Goal: Task Accomplishment & Management: Contribute content

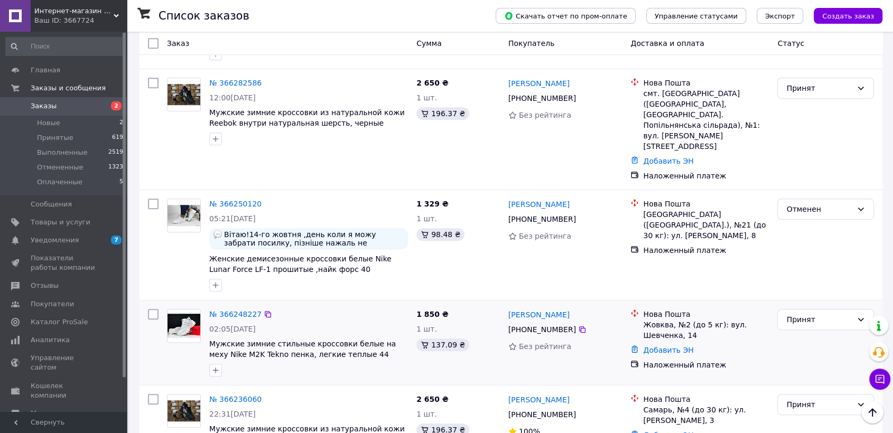
scroll to position [587, 0]
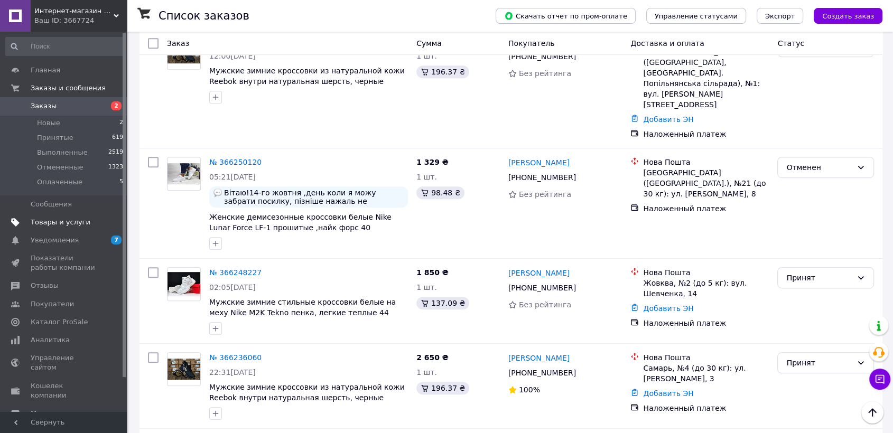
click at [62, 220] on span "Товары и услуги" at bounding box center [61, 223] width 60 height 10
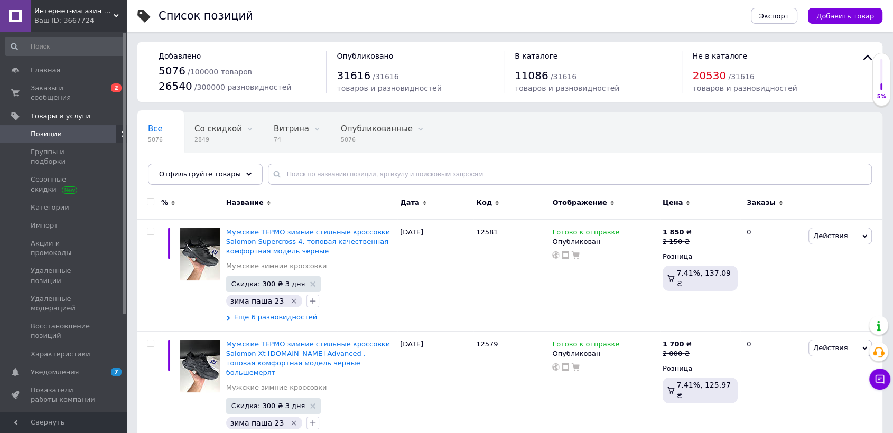
click at [339, 163] on div "Все 5076 Со скидкой 2849 Удалить Редактировать Витрина 74 Удалить Редактировать…" at bounding box center [509, 153] width 745 height 87
click at [339, 175] on input "text" at bounding box center [570, 174] width 604 height 21
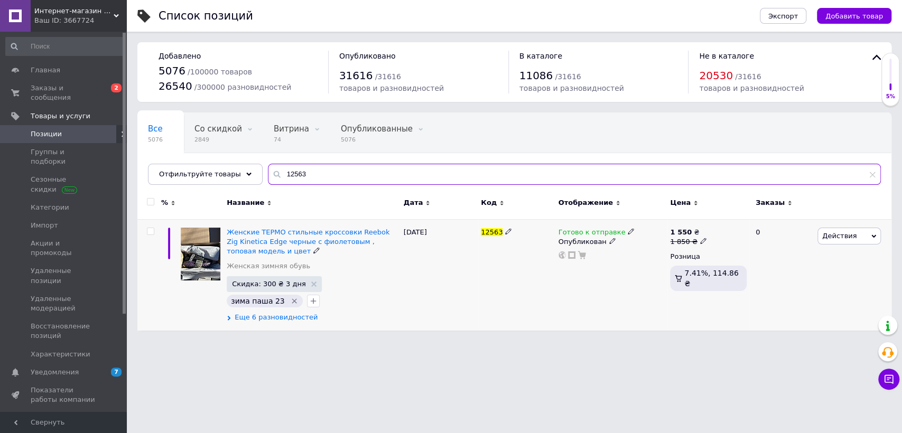
type input "12563"
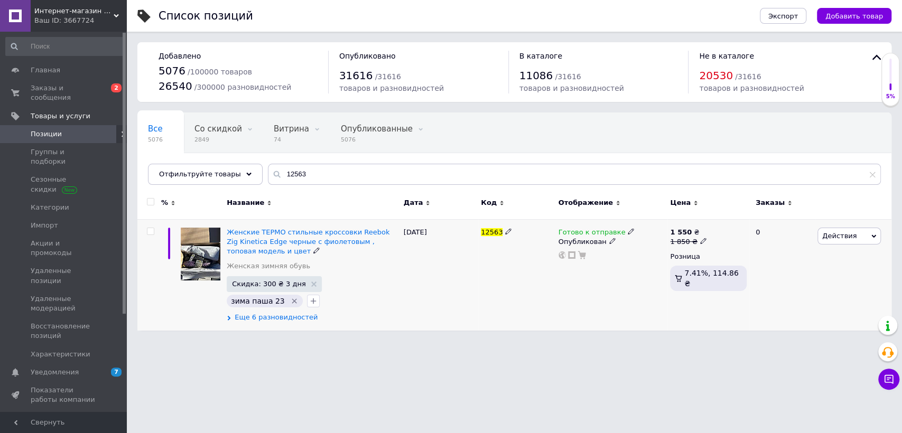
click at [269, 314] on span "Еще 6 разновидностей" at bounding box center [276, 318] width 83 height 10
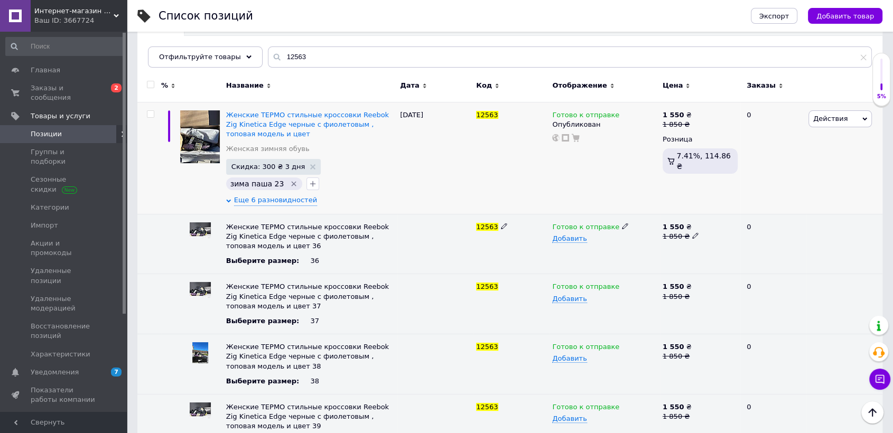
scroll to position [268, 0]
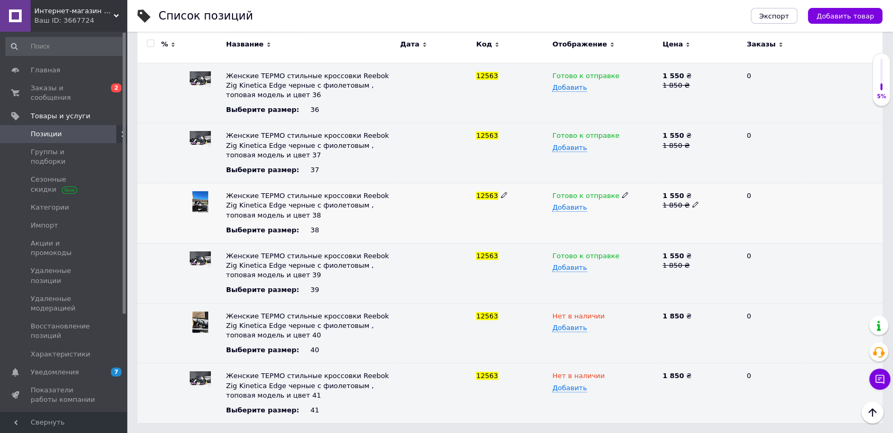
click at [622, 191] on span at bounding box center [625, 194] width 6 height 7
click at [599, 225] on li "Нет в наличии" at bounding box center [602, 231] width 109 height 15
click at [481, 192] on span "12563" at bounding box center [487, 196] width 22 height 8
copy span "12563"
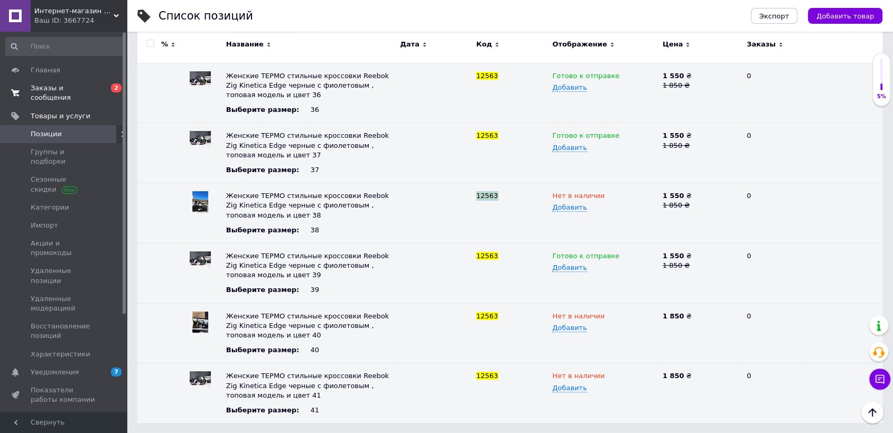
click at [74, 88] on span "Заказы и сообщения" at bounding box center [64, 92] width 67 height 19
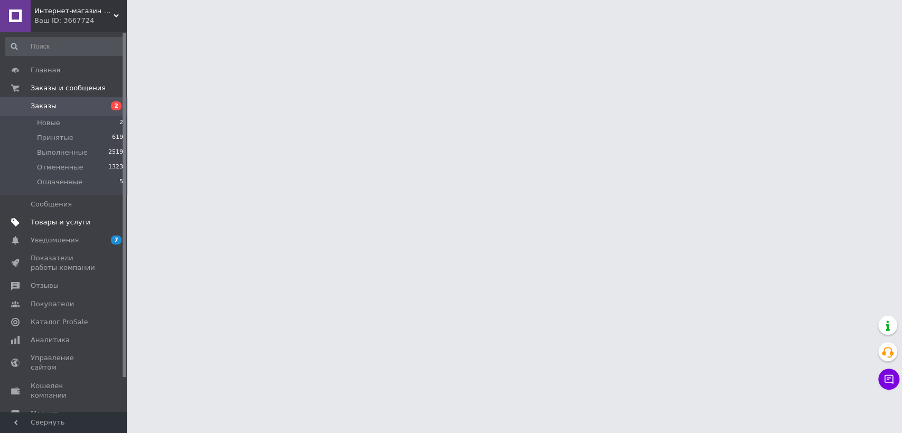
click at [78, 218] on span "Товары и услуги" at bounding box center [61, 223] width 60 height 10
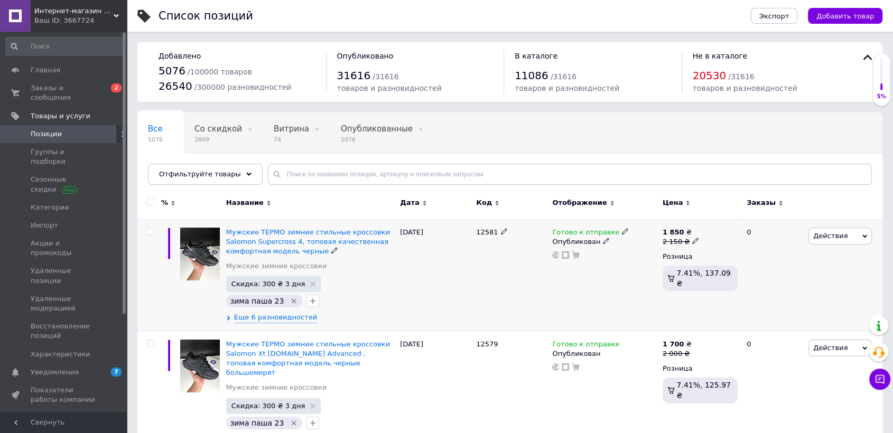
click at [481, 231] on span "12581" at bounding box center [487, 232] width 22 height 8
copy span "12581"
click at [848, 12] on span "Добавить товар" at bounding box center [845, 16] width 58 height 8
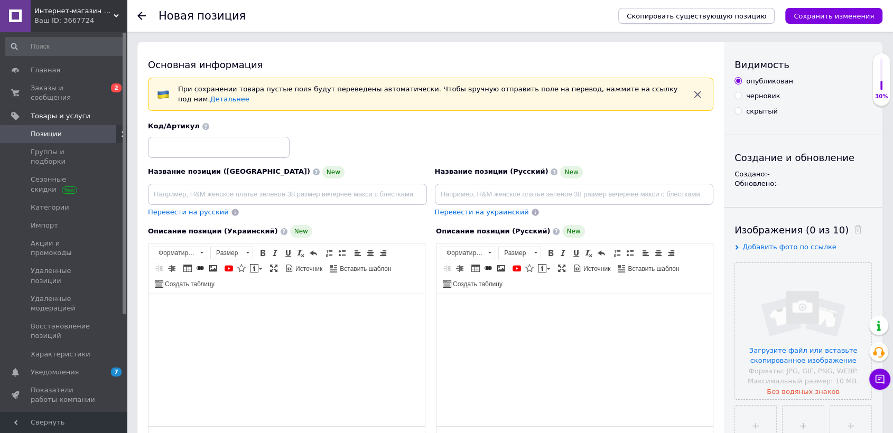
click at [714, 16] on span "Скопировать существующую позицию" at bounding box center [695, 16] width 139 height 8
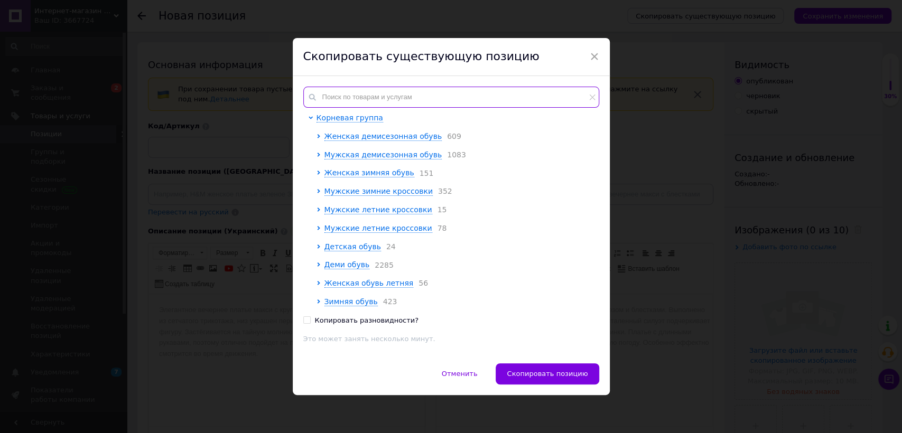
paste input "12581"
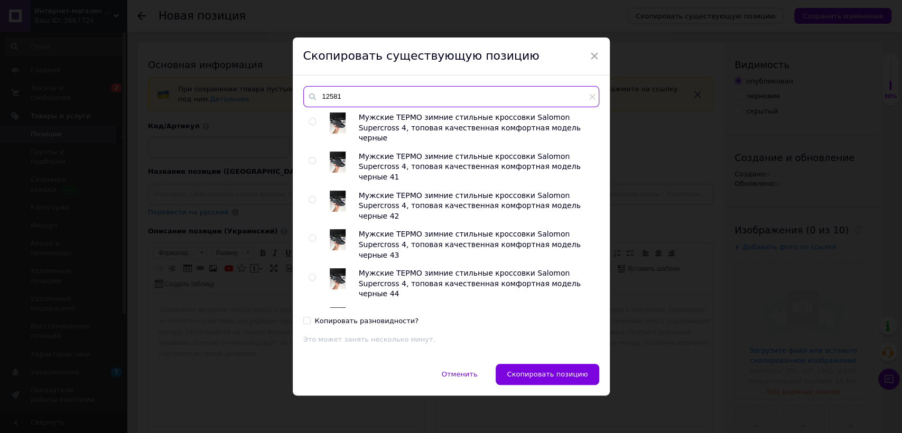
type input "12581"
click at [308, 118] on input "radio" at bounding box center [311, 121] width 7 height 7
radio input "true"
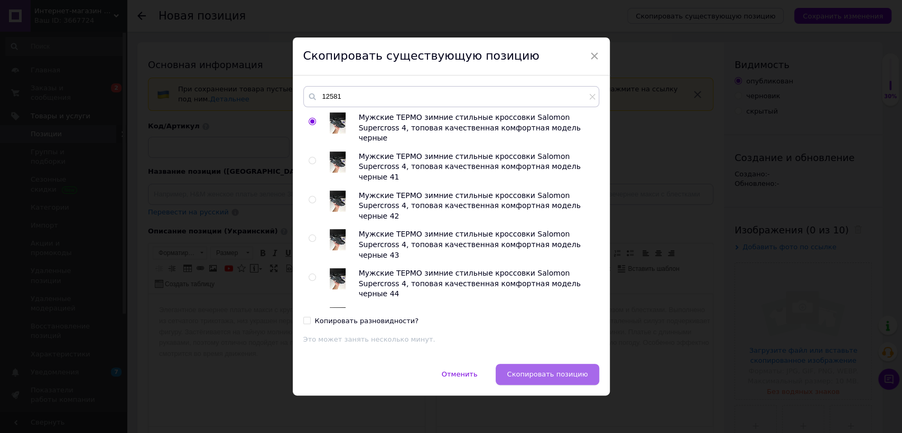
click at [564, 379] on button "Скопировать позицию" at bounding box center [546, 374] width 103 height 21
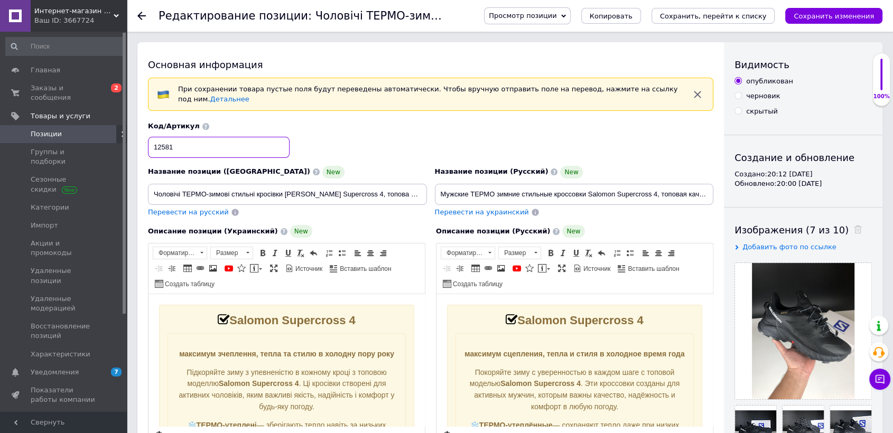
click at [244, 140] on input "12581" at bounding box center [219, 147] width 142 height 21
checkbox input "true"
type input "1258"
checkbox input "true"
type input "12582"
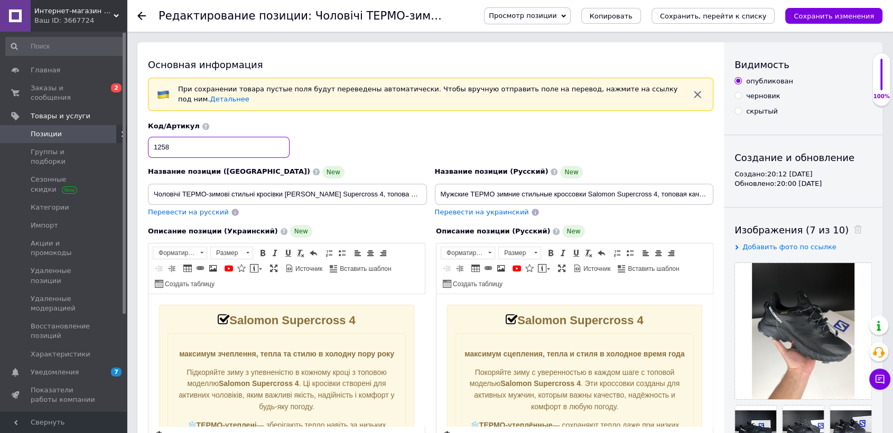
checkbox input "true"
type input "12582"
drag, startPoint x: 372, startPoint y: 190, endPoint x: 570, endPoint y: 190, distance: 198.6
click at [570, 190] on div "Название позиции (Украинский) New Чоловічі ТЕРМО-зимові стильні кросівки [PERSO…" at bounding box center [430, 170] width 573 height 104
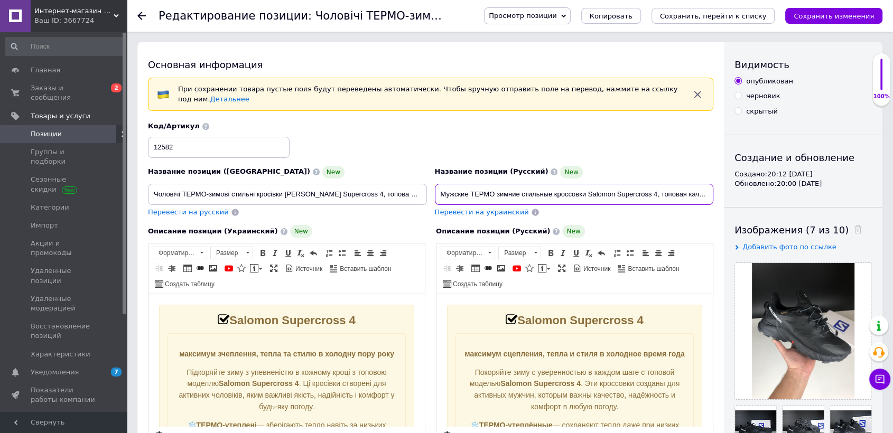
scroll to position [0, 117]
drag, startPoint x: 708, startPoint y: 184, endPoint x: 726, endPoint y: 182, distance: 17.6
click at [726, 182] on div "Основная информация При сохранении товара пустые поля будут переведены автомати…" at bounding box center [509, 364] width 745 height 644
click at [695, 184] on input "Мужские ТЕРМО зимние стильные кроссовки Salomon Supercross 4, топовая качествен…" at bounding box center [574, 194] width 279 height 21
click at [691, 186] on input "Мужские ТЕРМО зимние стильные кроссовки Salomon Supercross 4, топовая качествен…" at bounding box center [574, 194] width 279 height 21
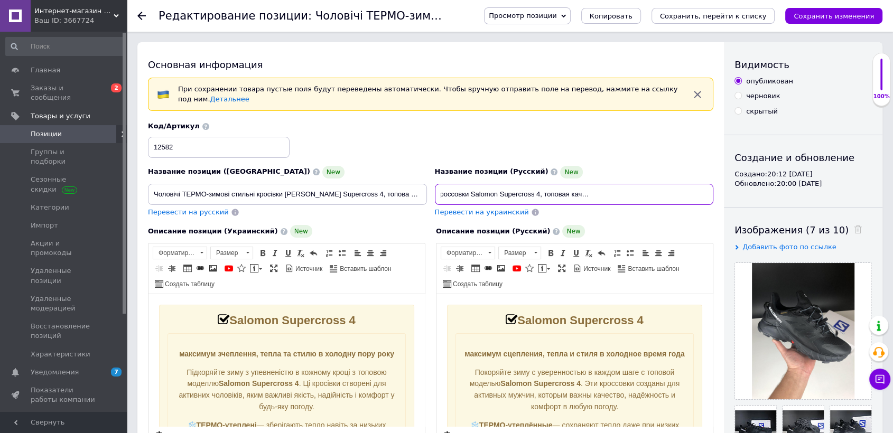
click at [691, 186] on input "Мужские ТЕРМО зимние стильные кроссовки Salomon Supercross 4, топовая качествен…" at bounding box center [574, 194] width 279 height 21
checkbox input "true"
type input "Мужские ТЕРМО зимние стильные кроссовки Salomon Supercross 4, топовая качествен…"
checkbox input "true"
type input "Мужские ТЕРМО зимние стильные кроссовки Salomon Supercross 4, топовая качествен…"
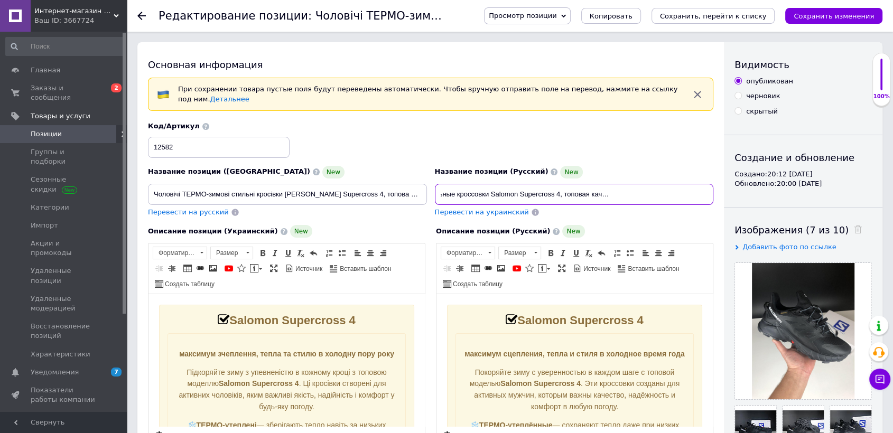
checkbox input "true"
type input "Мужские ТЕРМО зимние стильные кроссовки Salomon Supercross 4, топовая качествен…"
checkbox input "true"
type input "Мужские ТЕРМО зимние стильные кроссовки Salomon Supercross 4, топовая качествен…"
checkbox input "true"
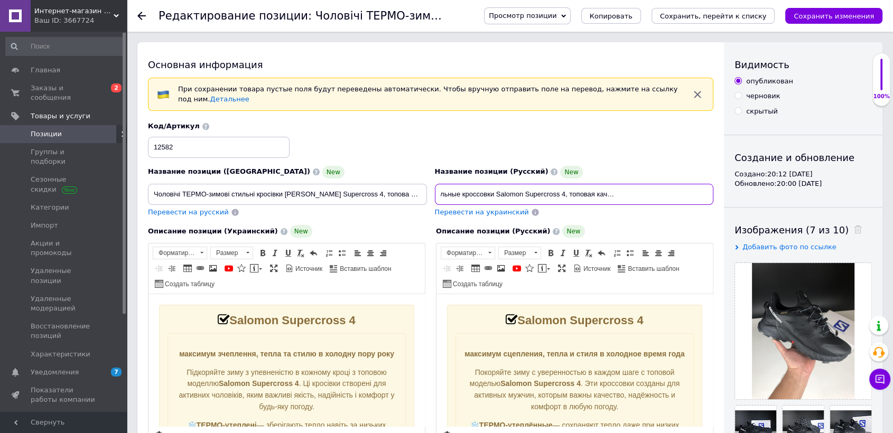
type input "Мужские ТЕРМО зимние стильные кроссовки Salomon Supercross 4, топовая качествен…"
checkbox input "true"
type input "Мужские ТЕРМО зимние стильные кроссовки Salomon Supercross 4, топовая качествен…"
checkbox input "true"
type input "Мужские ТЕРМО зимние стильные кроссовки Salomon Supercross 4, топовая качествен…"
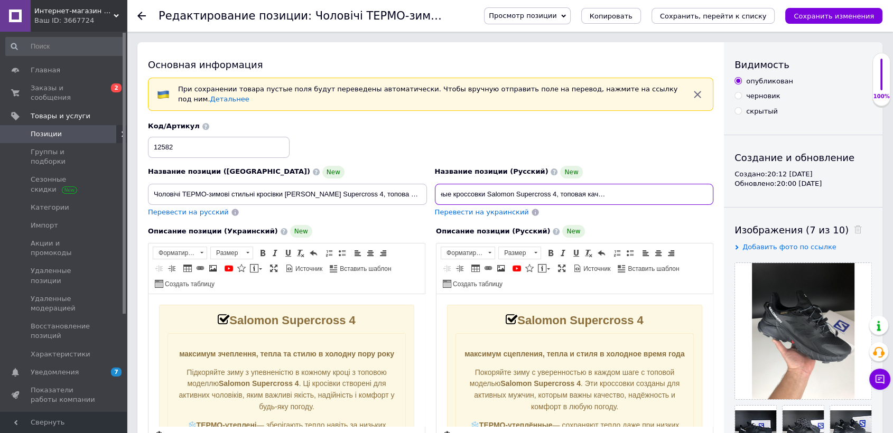
checkbox input "true"
type input "Мужские ТЕРМО зимние стильные кроссовки Salomon Supercross 4, топовая качествен…"
checkbox input "true"
type input "Мужские ТЕРМО зимние стильные кроссовки Salomon Supercross 4, топовая качествен…"
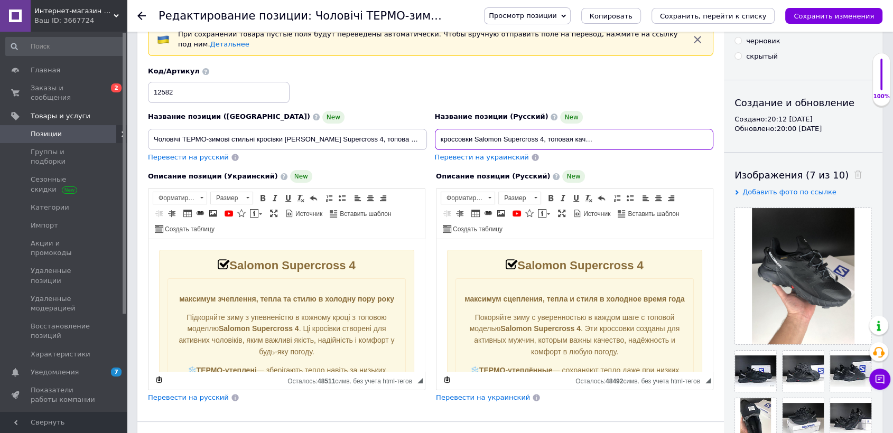
scroll to position [117, 0]
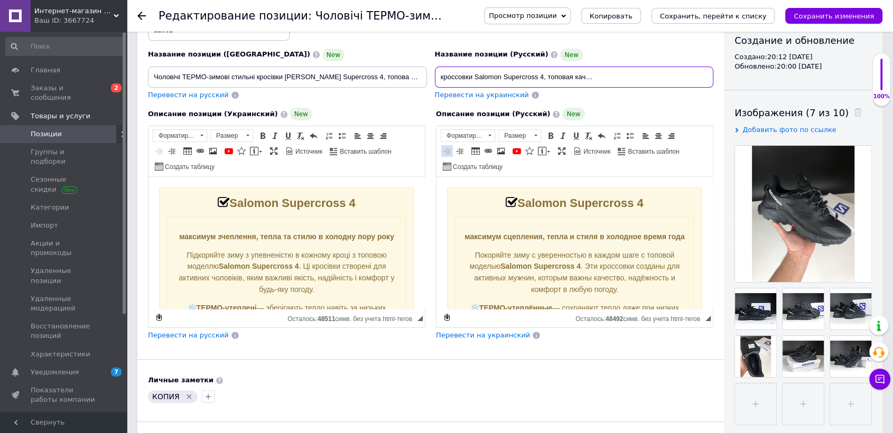
checkbox input "true"
type input "Мужские ТЕРМО зимние стильные кроссовки Salomon Supercross 4, топовая качествен…"
click at [501, 91] on span "Перевести на украинский" at bounding box center [482, 95] width 94 height 8
checkbox input "true"
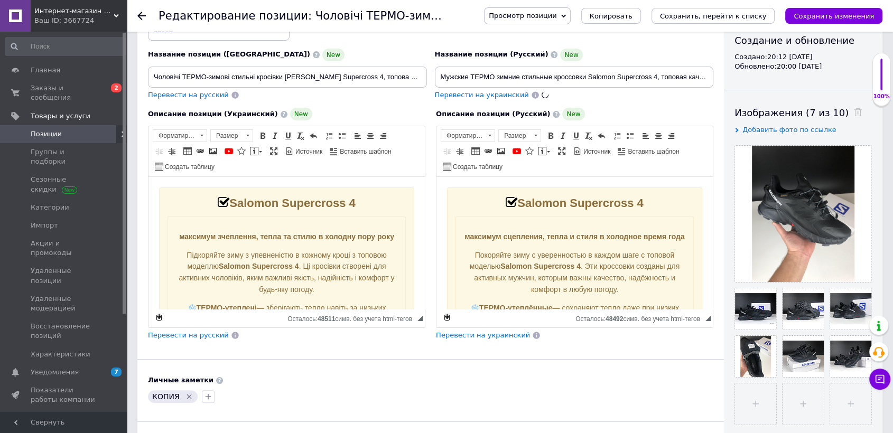
type input "Чоловічі ТЕРМО-зимові стильні кросівки [PERSON_NAME] Supercross 4, топова якісн…"
click at [848, 112] on span at bounding box center [854, 112] width 13 height 11
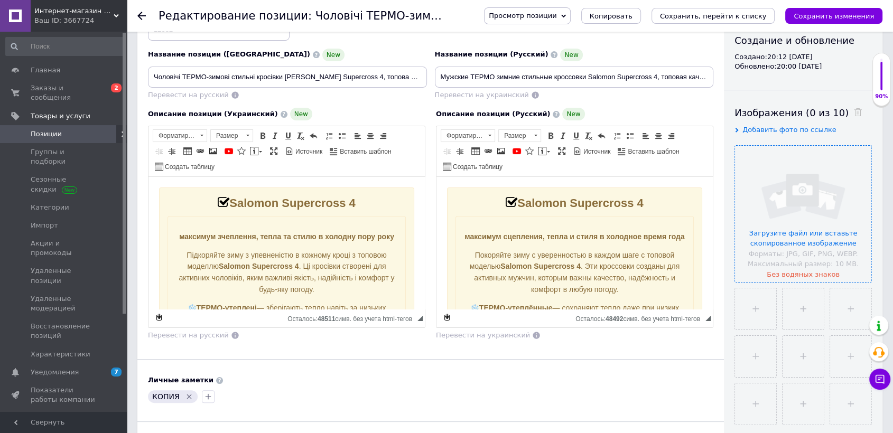
click at [805, 196] on input "file" at bounding box center [803, 214] width 136 height 136
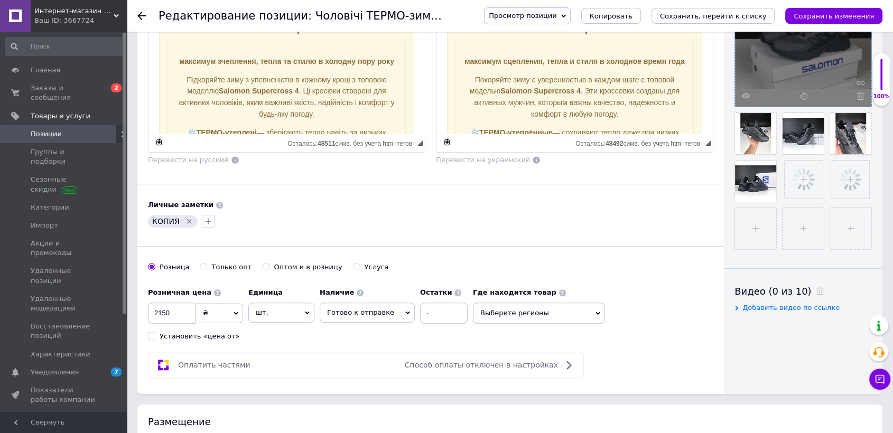
scroll to position [293, 0]
click at [188, 218] on icon "Удалить метку" at bounding box center [189, 220] width 5 height 5
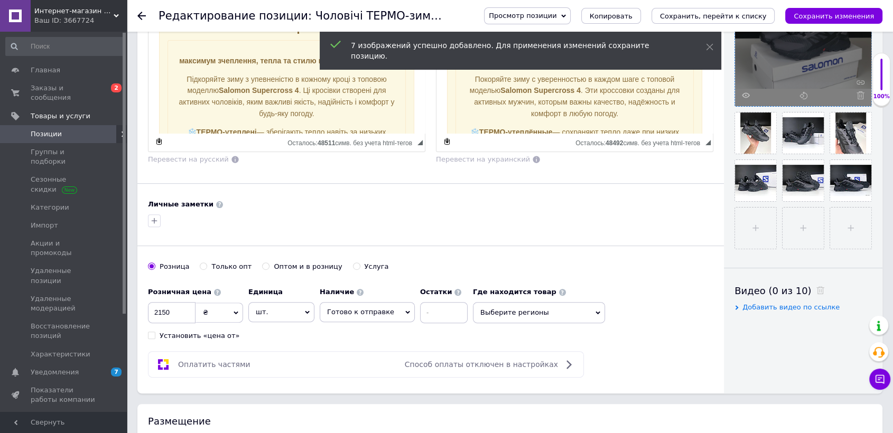
click at [146, 212] on div at bounding box center [154, 220] width 17 height 17
click at [160, 215] on button "button" at bounding box center [154, 220] width 13 height 13
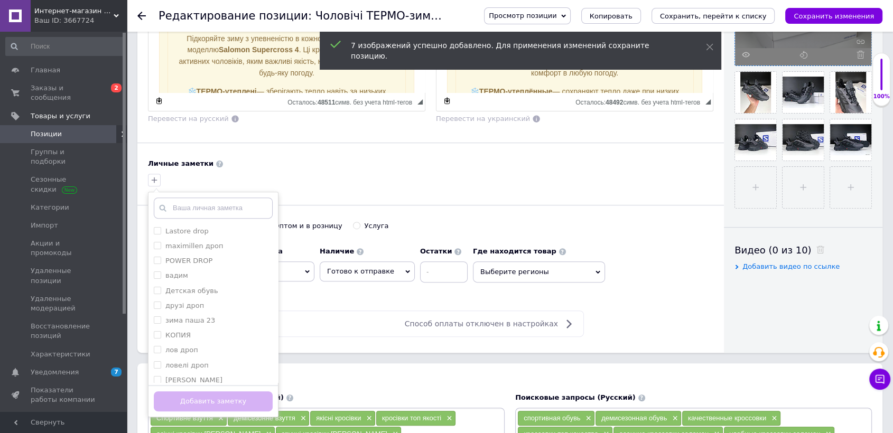
scroll to position [352, 0]
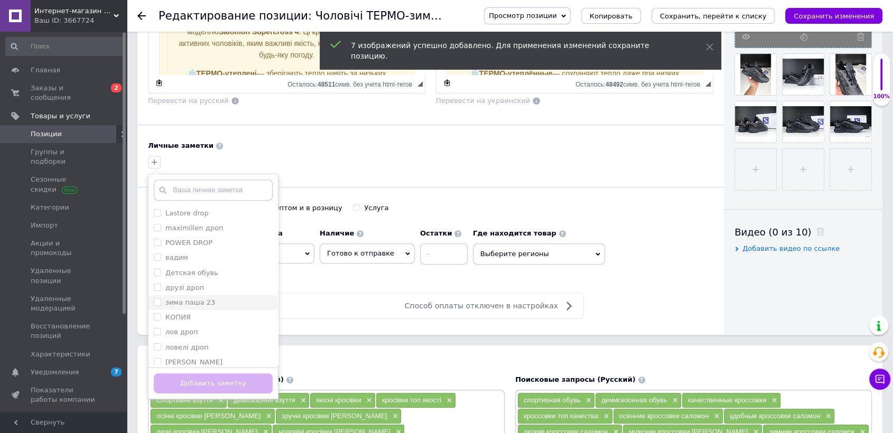
click at [210, 298] on div "зима паша 23" at bounding box center [213, 303] width 119 height 10
checkbox input "true"
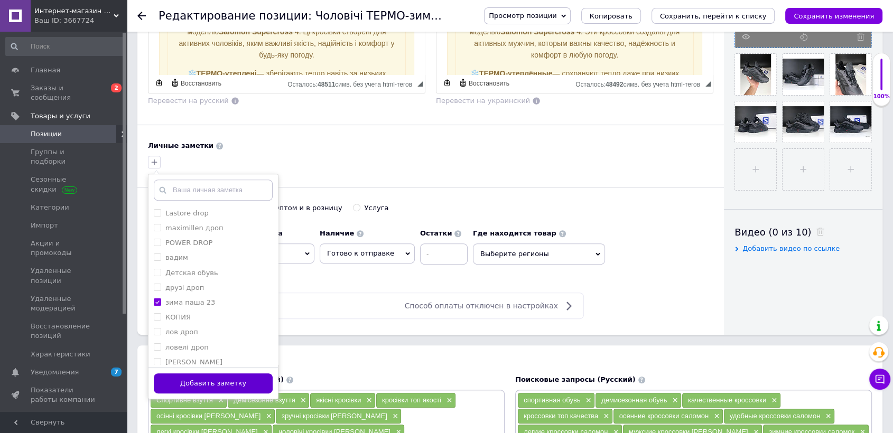
click at [238, 376] on button "Добавить заметку" at bounding box center [213, 383] width 119 height 21
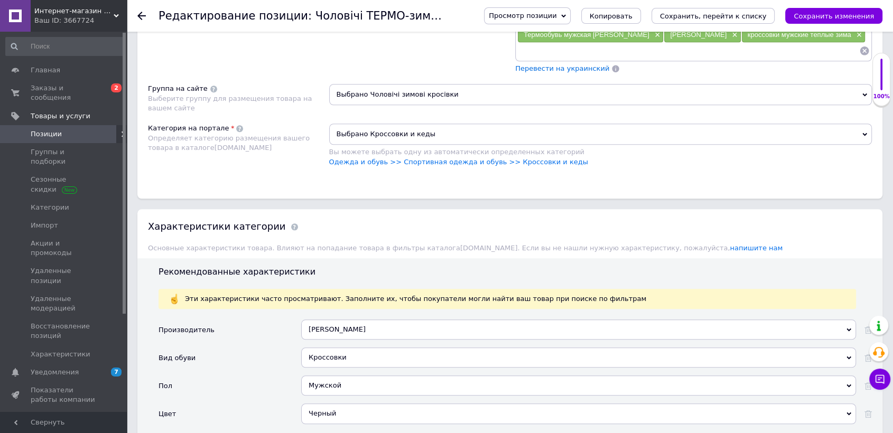
scroll to position [1056, 0]
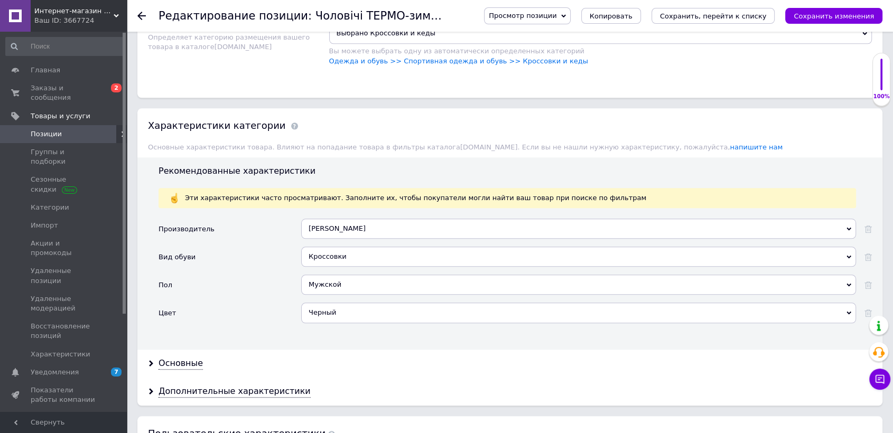
click at [369, 247] on div "Кроссовки Кроссовки" at bounding box center [578, 261] width 555 height 28
click at [360, 303] on div "Черный" at bounding box center [578, 313] width 555 height 20
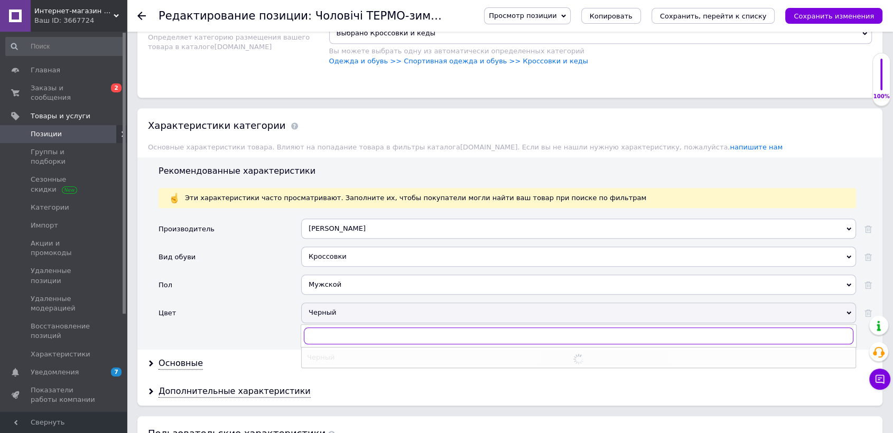
checkbox input "true"
type input "се"
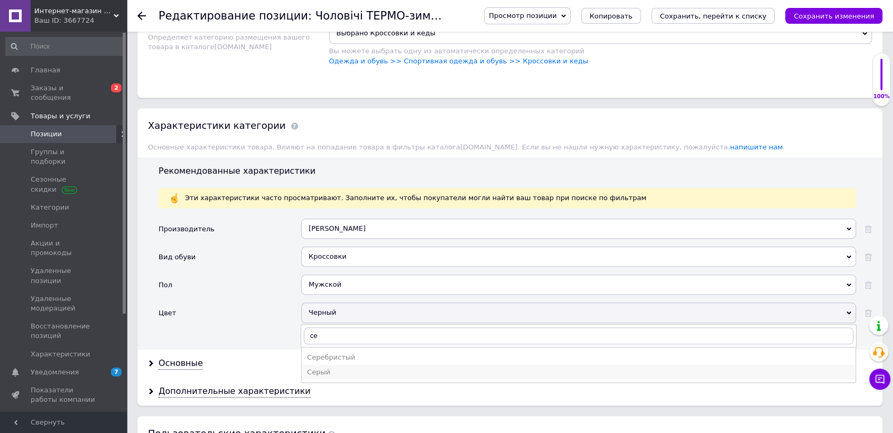
click at [318, 368] on div "Серый" at bounding box center [578, 373] width 543 height 10
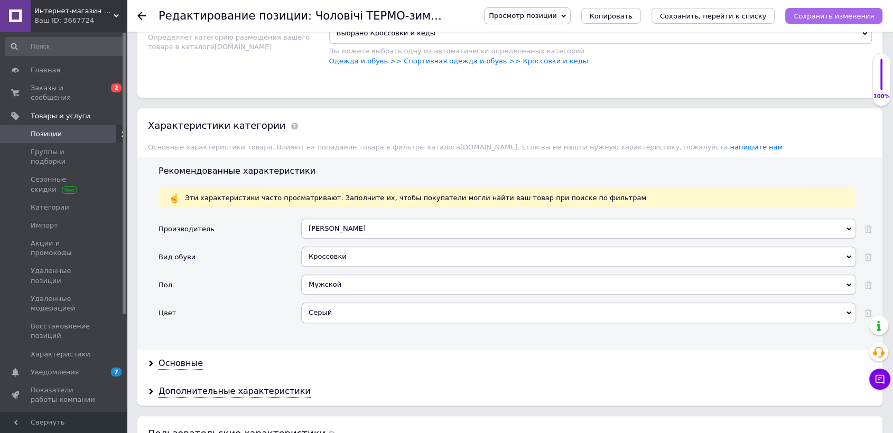
click at [854, 18] on icon "Сохранить изменения" at bounding box center [833, 16] width 80 height 8
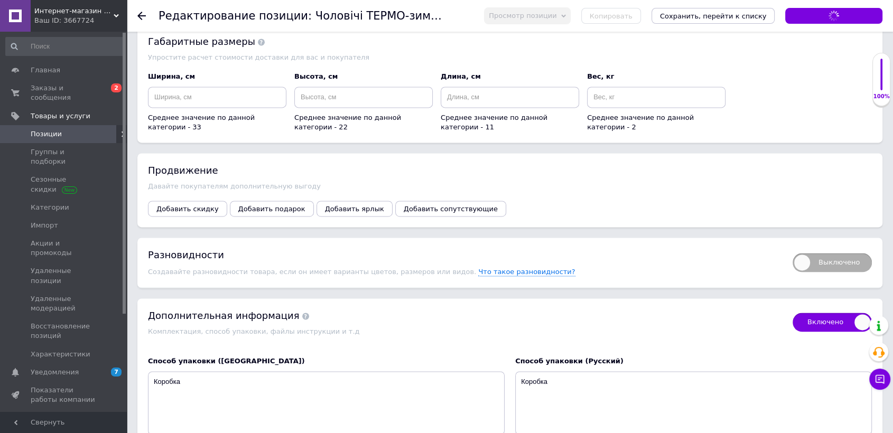
scroll to position [1702, 0]
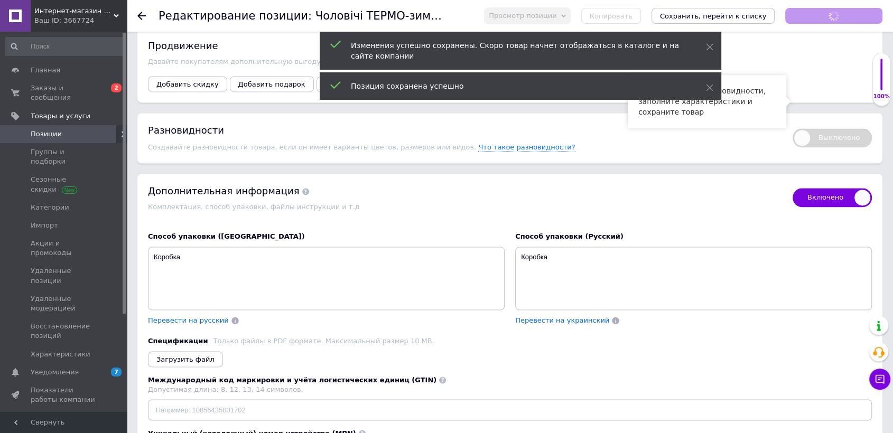
checkbox input "true"
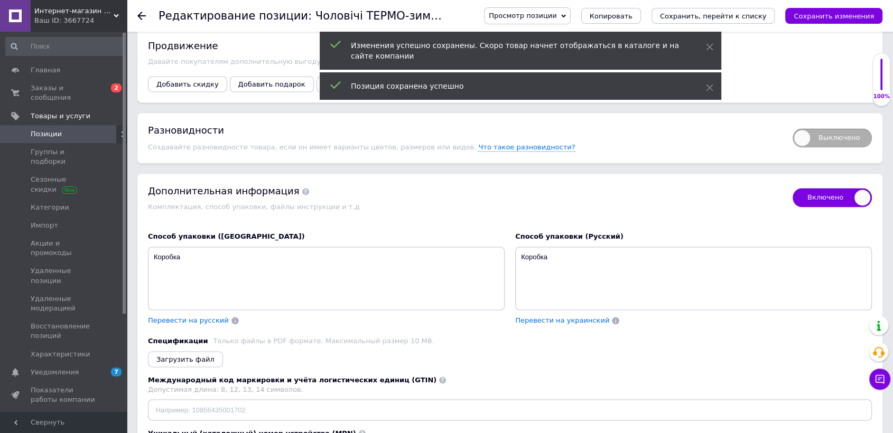
click at [852, 128] on span "Выключено" at bounding box center [831, 137] width 79 height 19
click at [792, 121] on input "Выключено" at bounding box center [788, 124] width 7 height 7
checkbox input "true"
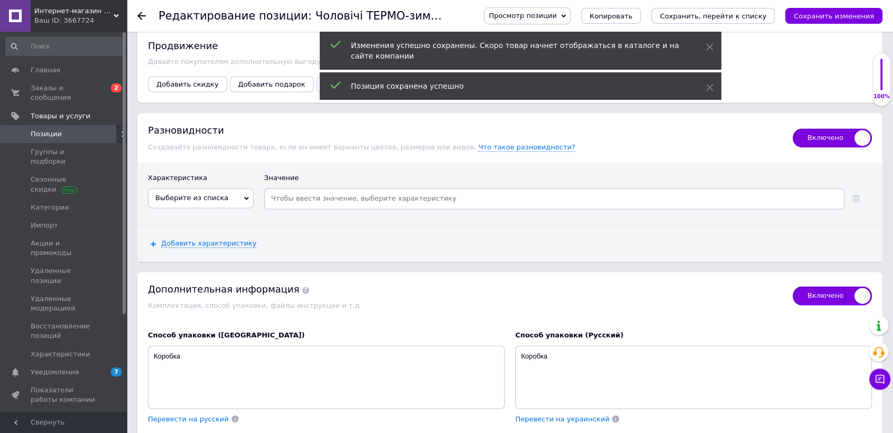
click at [204, 194] on span "Выберите из списка" at bounding box center [191, 198] width 73 height 8
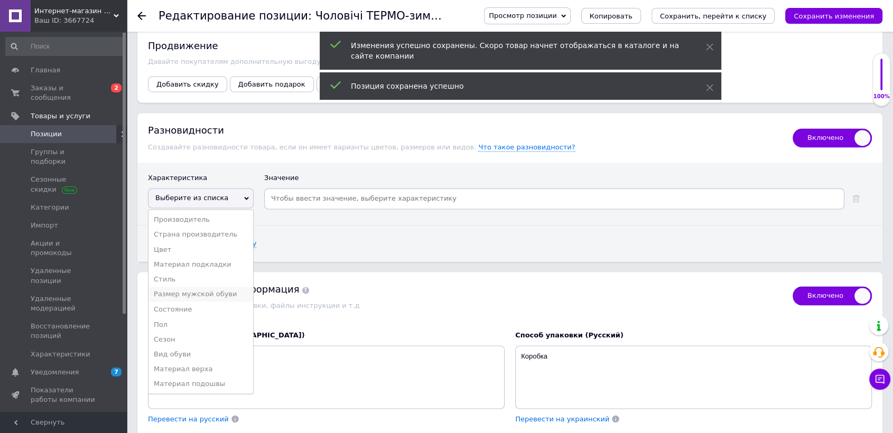
click at [209, 287] on li "Размер мужской обуви" at bounding box center [200, 294] width 105 height 15
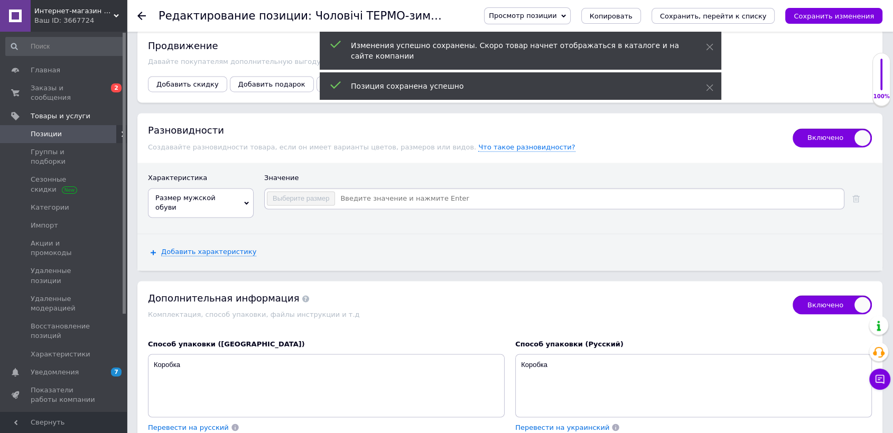
click at [384, 191] on input at bounding box center [588, 199] width 507 height 16
checkbox input "true"
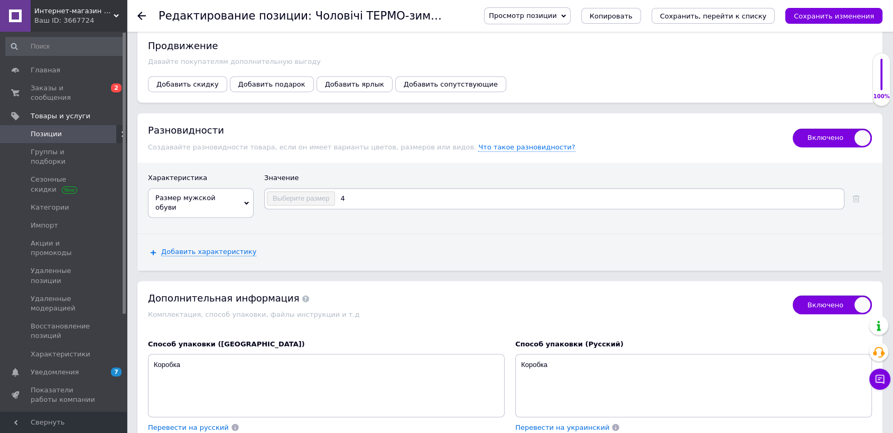
type input "41"
checkbox input "true"
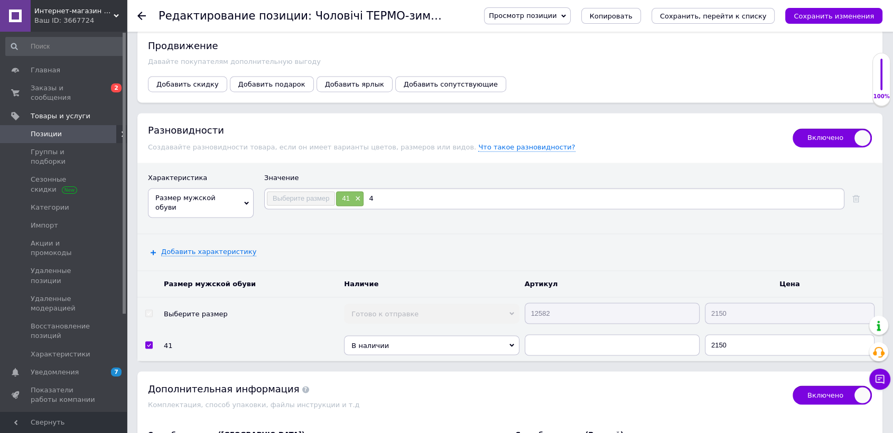
type input "42"
checkbox input "true"
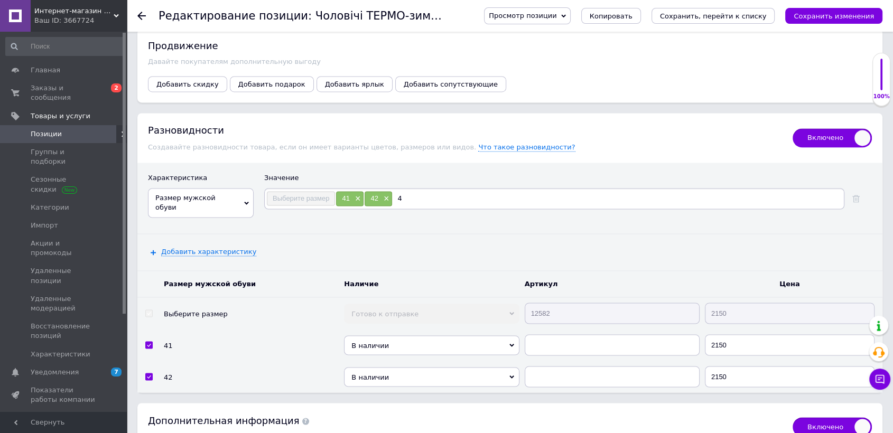
type input "43"
checkbox input "true"
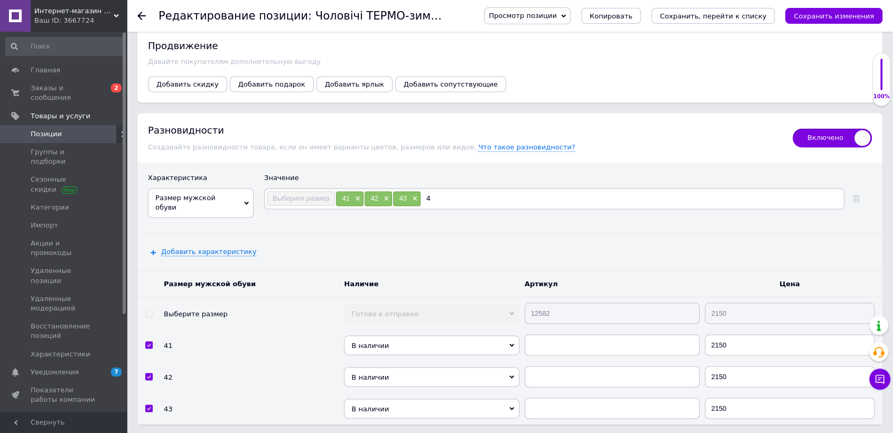
type input "44"
checkbox input "true"
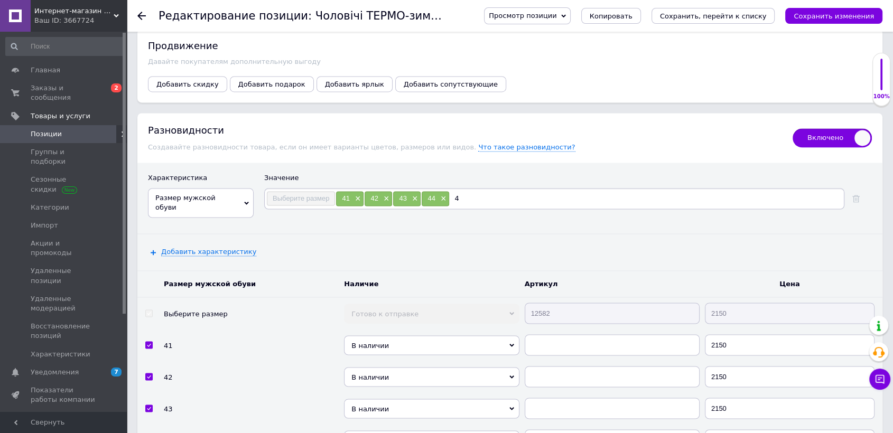
type input "45"
checkbox input "true"
type input "5"
type input "46"
checkbox input "true"
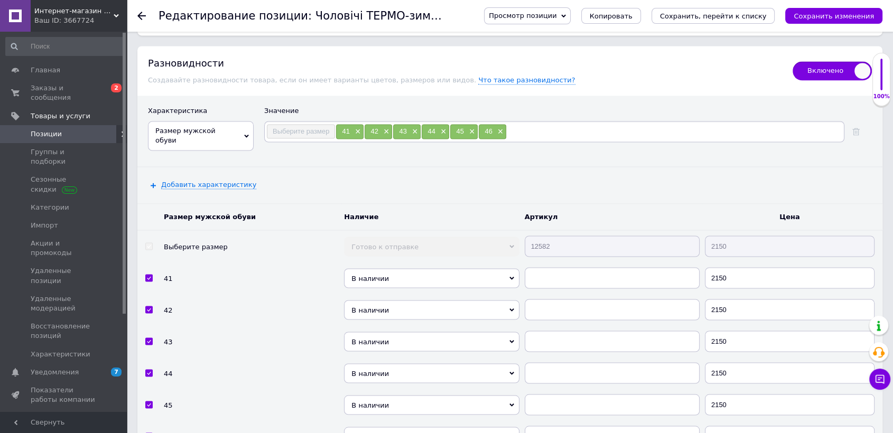
scroll to position [1819, 0]
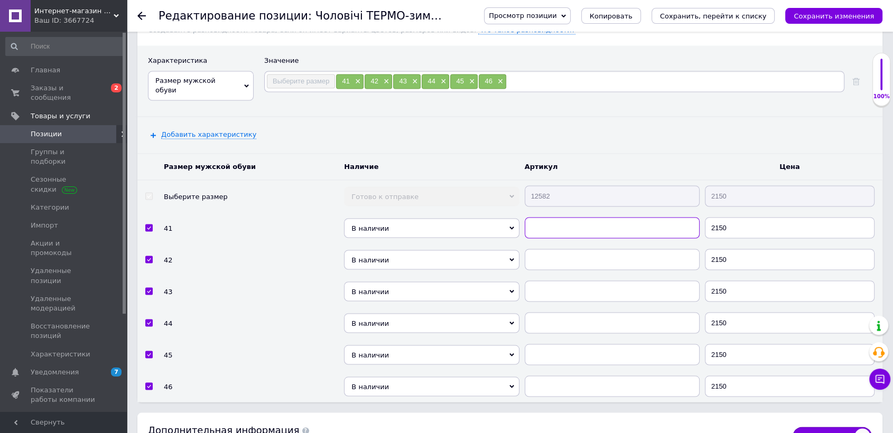
paste input "12582"
checkbox input "true"
type input "12582"
paste input "12582"
checkbox input "true"
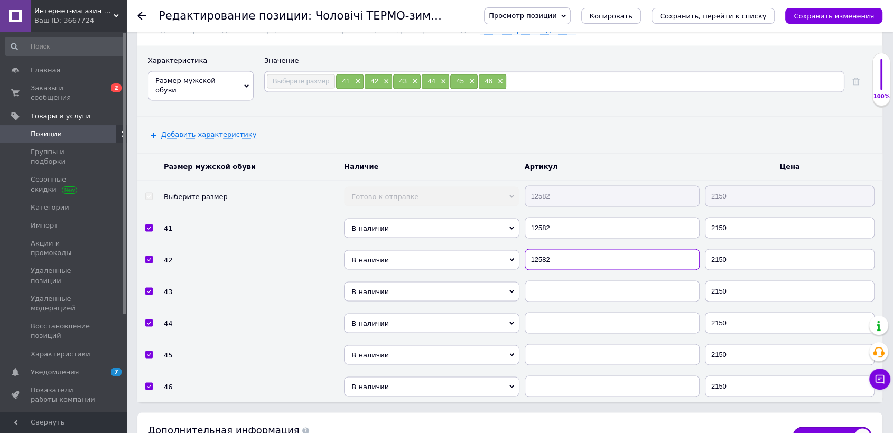
type input "12582"
paste input "12582"
checkbox input "true"
type input "12582"
paste input "12582"
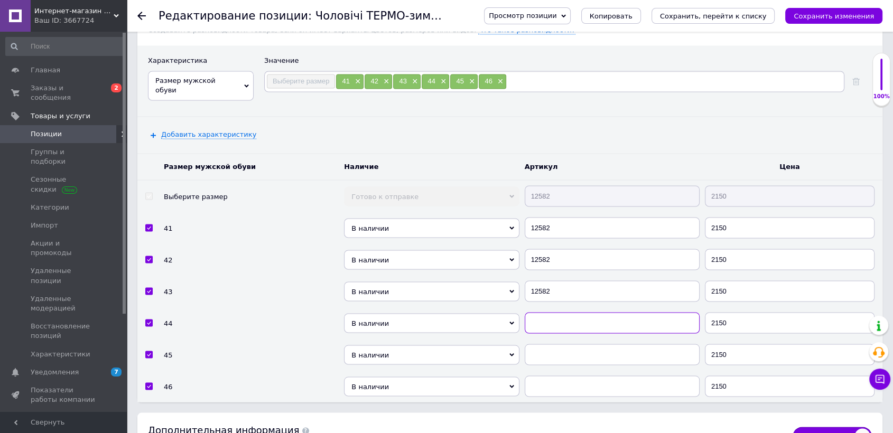
checkbox input "true"
type input "12582"
drag, startPoint x: 566, startPoint y: 322, endPoint x: 552, endPoint y: 308, distance: 19.1
paste input "12582"
checkbox input "true"
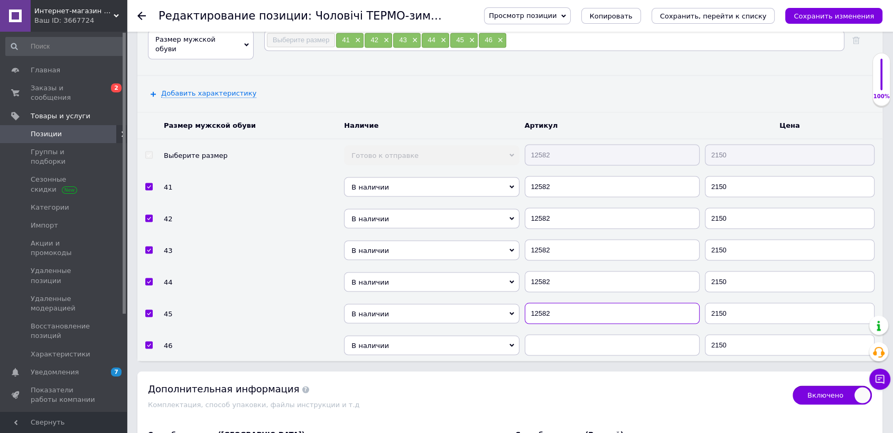
scroll to position [1878, 0]
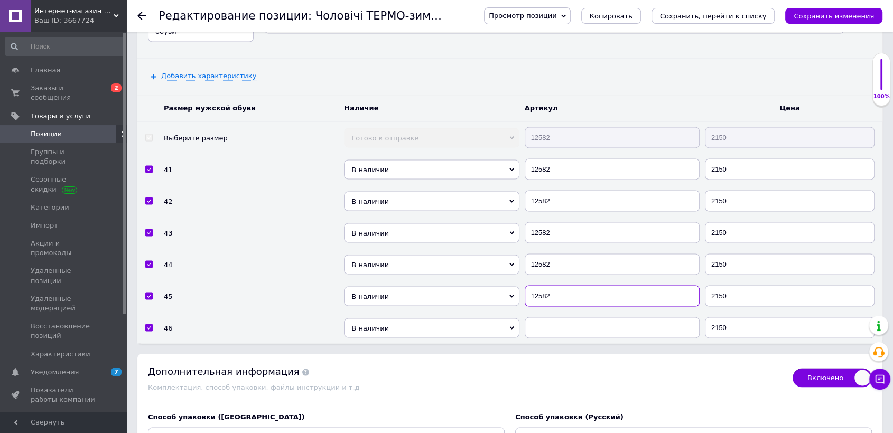
type input "12582"
paste input "12582"
checkbox input "true"
type input "12582"
click at [442, 160] on span "В наличии" at bounding box center [431, 170] width 175 height 20
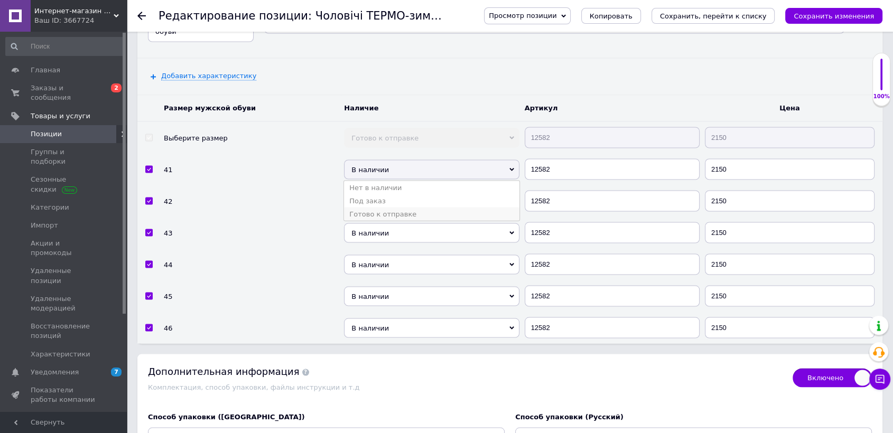
click at [419, 207] on li "Готово к отправке" at bounding box center [431, 213] width 175 height 13
click at [416, 191] on span "В наличии" at bounding box center [431, 201] width 175 height 20
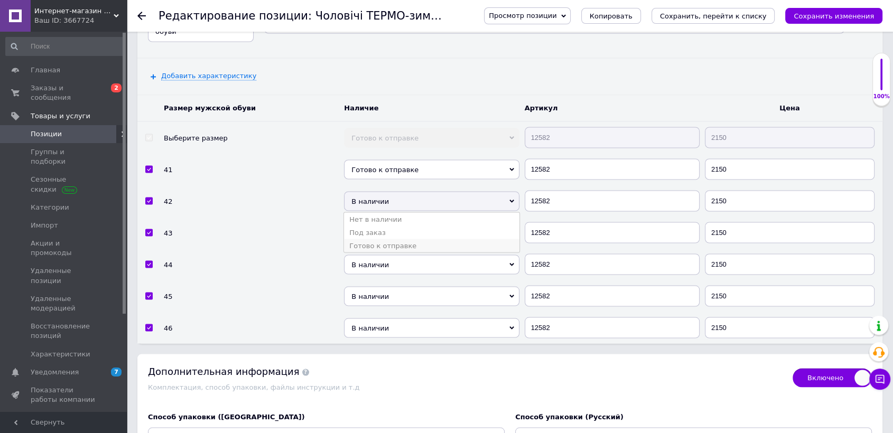
click at [406, 239] on li "Готово к отправке" at bounding box center [431, 245] width 175 height 13
click at [406, 223] on span "В наличии" at bounding box center [431, 233] width 175 height 20
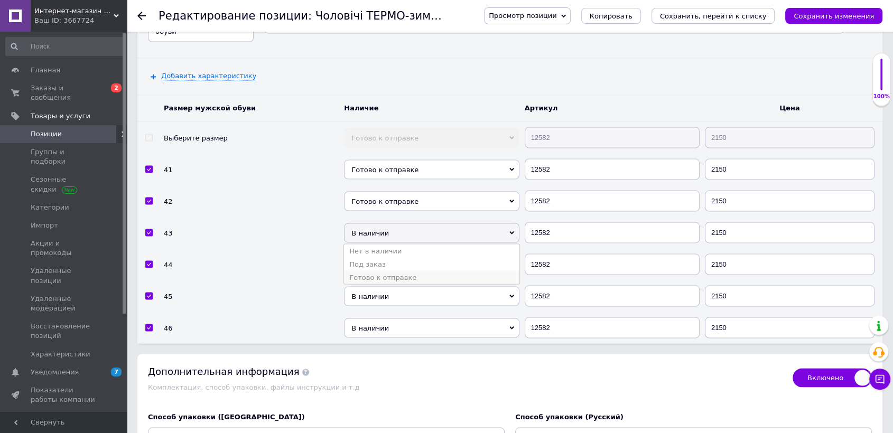
click at [405, 270] on li "Готово к отправке" at bounding box center [431, 276] width 175 height 13
click at [406, 255] on span "В наличии" at bounding box center [431, 265] width 175 height 20
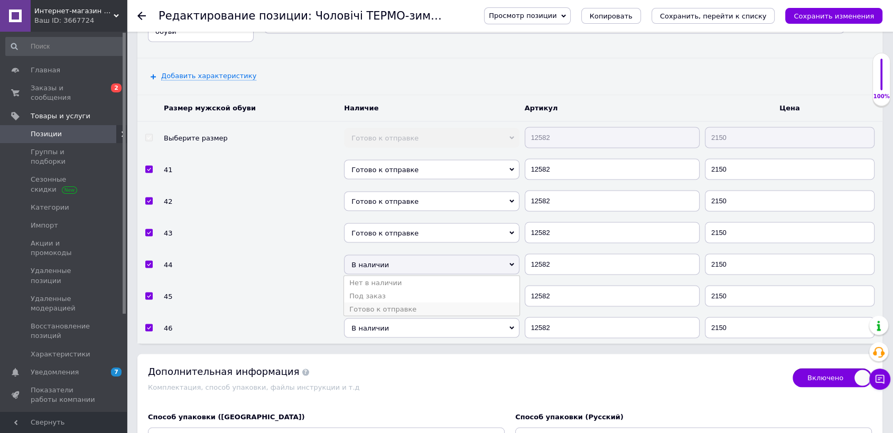
click at [397, 302] on li "Готово к отправке" at bounding box center [431, 308] width 175 height 13
click at [400, 286] on span "В наличии" at bounding box center [431, 296] width 175 height 20
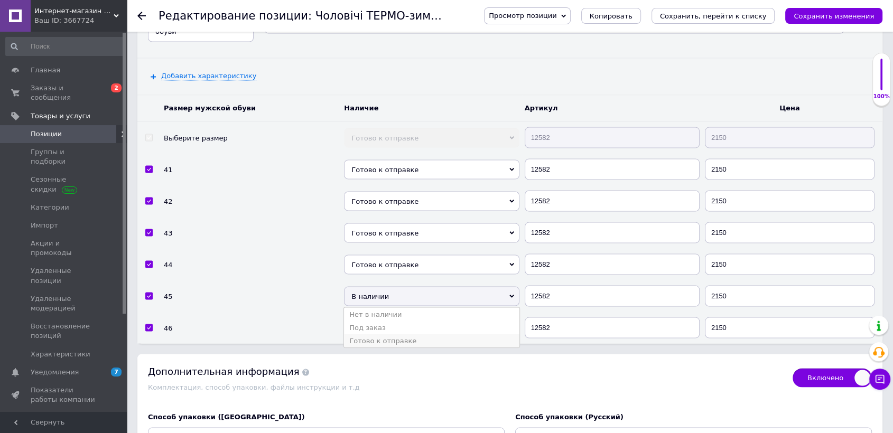
click at [395, 334] on li "Готово к отправке" at bounding box center [431, 340] width 175 height 13
click at [408, 318] on span "В наличии" at bounding box center [431, 328] width 175 height 20
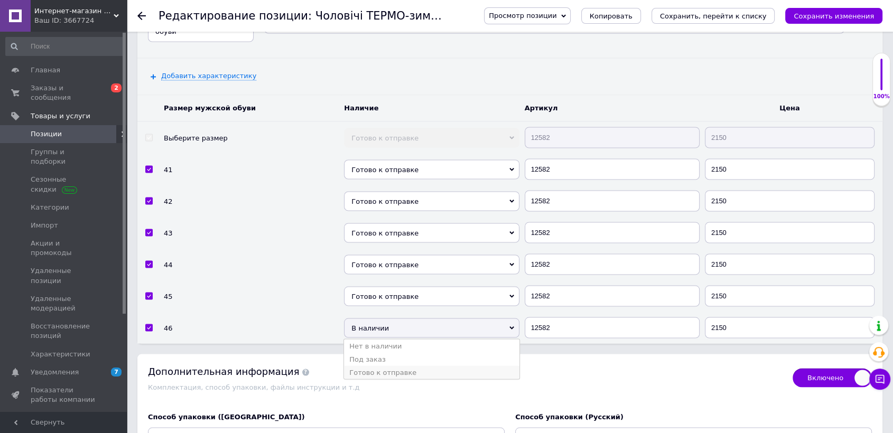
click at [406, 366] on li "Готово к отправке" at bounding box center [431, 372] width 175 height 13
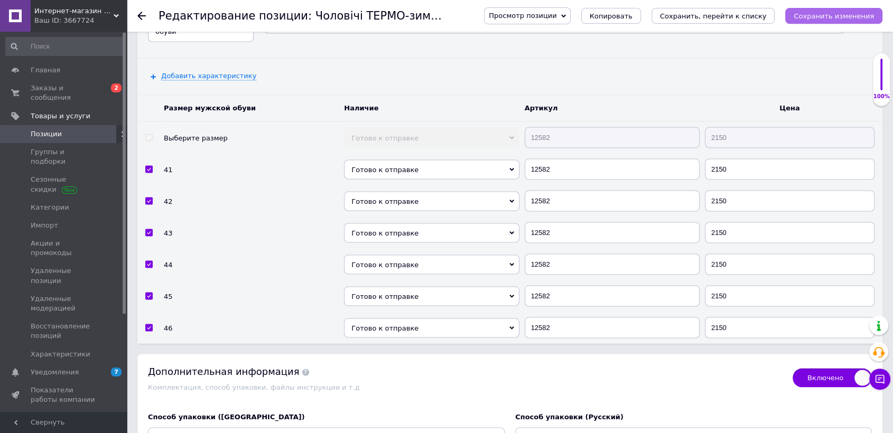
click at [836, 22] on button "Сохранить изменения" at bounding box center [833, 16] width 97 height 16
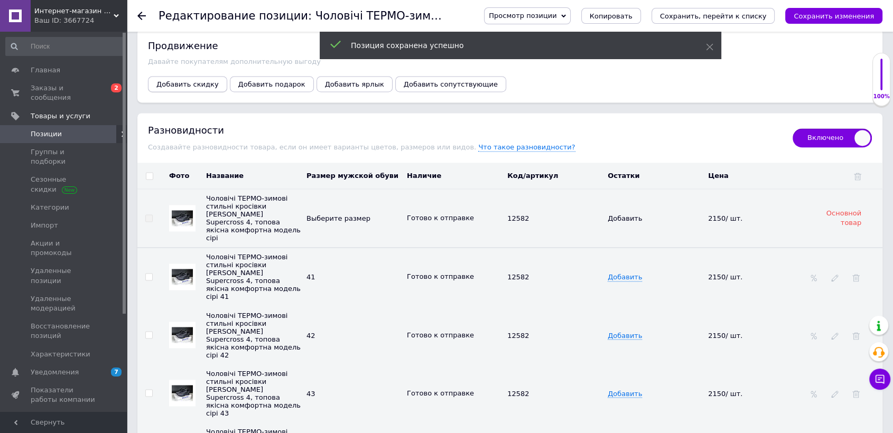
click at [185, 80] on span "Добавить скидку" at bounding box center [187, 84] width 62 height 8
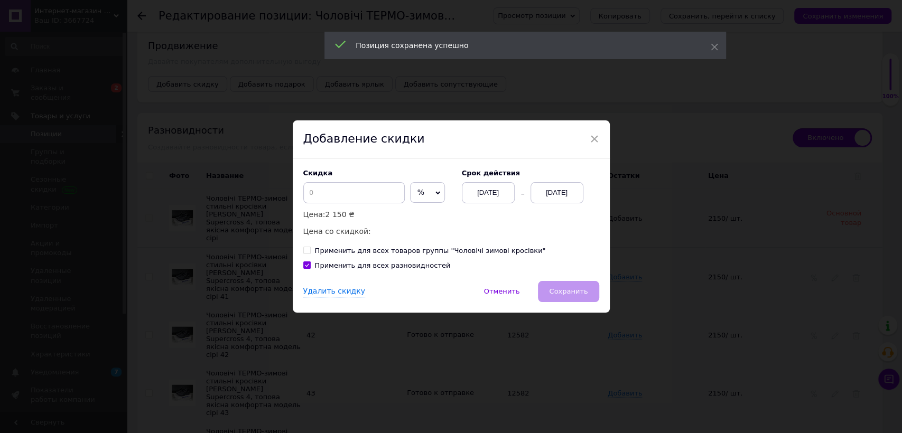
drag, startPoint x: 428, startPoint y: 194, endPoint x: 414, endPoint y: 209, distance: 20.5
click at [435, 194] on icon at bounding box center [437, 193] width 5 height 5
click at [413, 212] on li "₴" at bounding box center [427, 214] width 34 height 15
click at [352, 186] on input at bounding box center [353, 192] width 101 height 21
checkbox input "true"
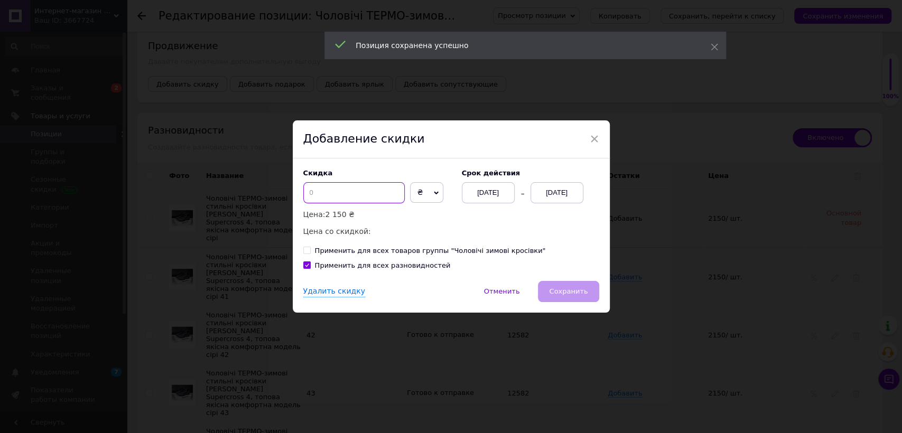
type input "3"
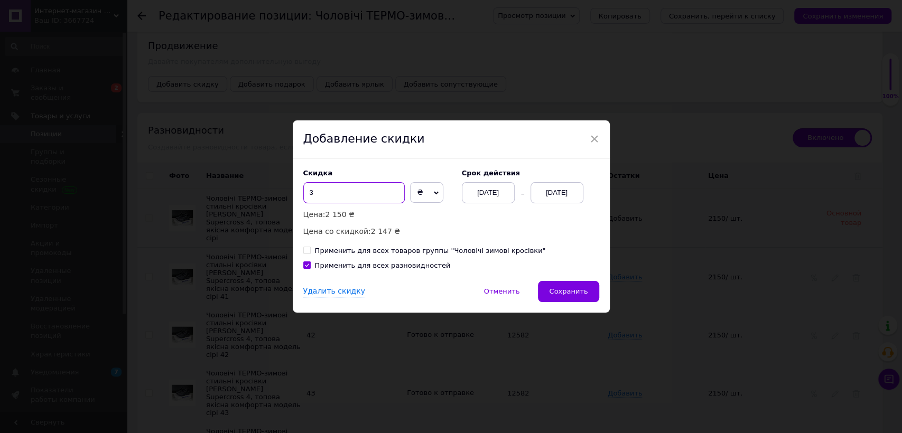
checkbox input "true"
type input "30"
checkbox input "true"
type input "300"
click at [552, 193] on div "[DATE]" at bounding box center [556, 192] width 53 height 21
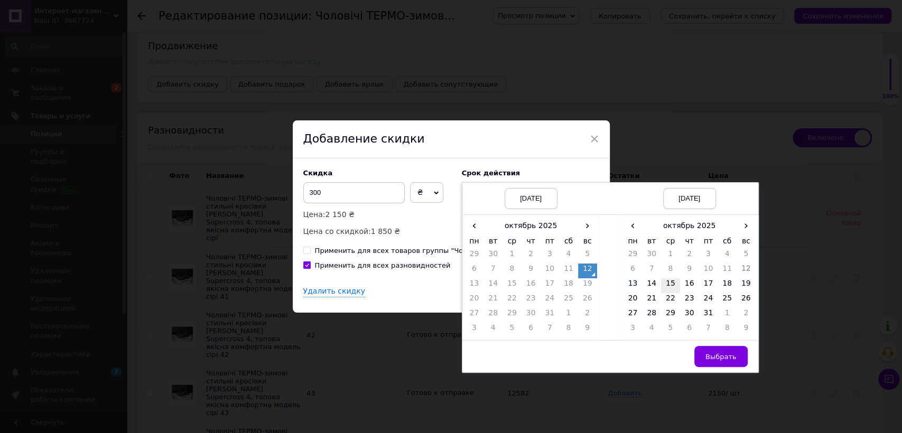
click at [676, 282] on td "15" at bounding box center [670, 285] width 19 height 15
click at [718, 355] on span "Выбрать" at bounding box center [720, 357] width 31 height 8
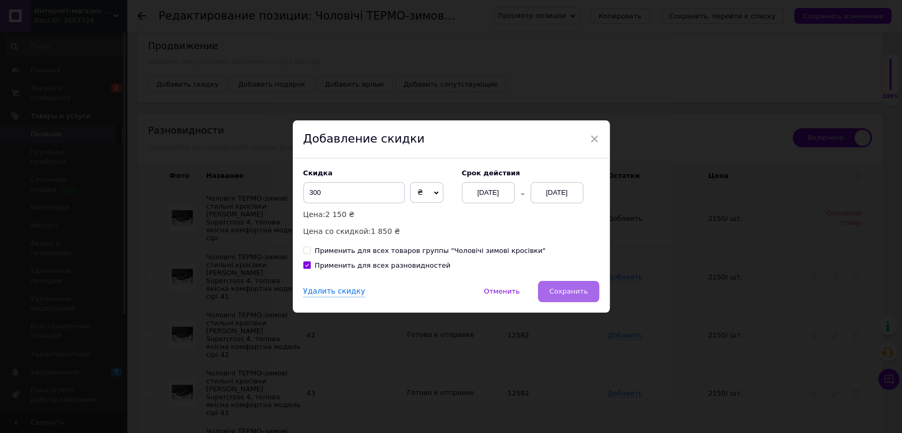
drag, startPoint x: 578, startPoint y: 299, endPoint x: 582, endPoint y: 286, distance: 13.7
click at [578, 298] on button "Сохранить" at bounding box center [568, 291] width 61 height 21
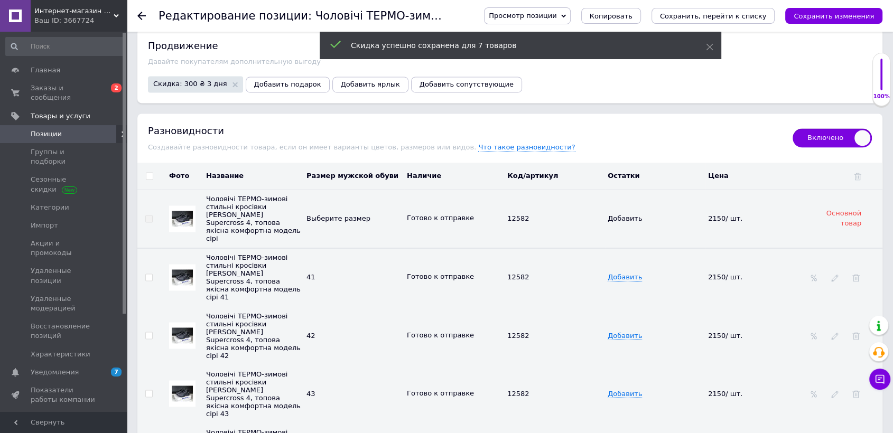
click at [854, 19] on icon "Сохранить изменения" at bounding box center [833, 16] width 80 height 8
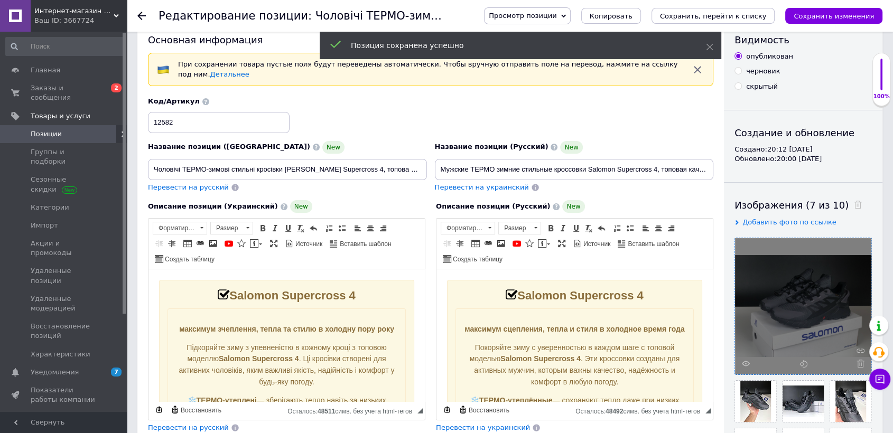
scroll to position [0, 0]
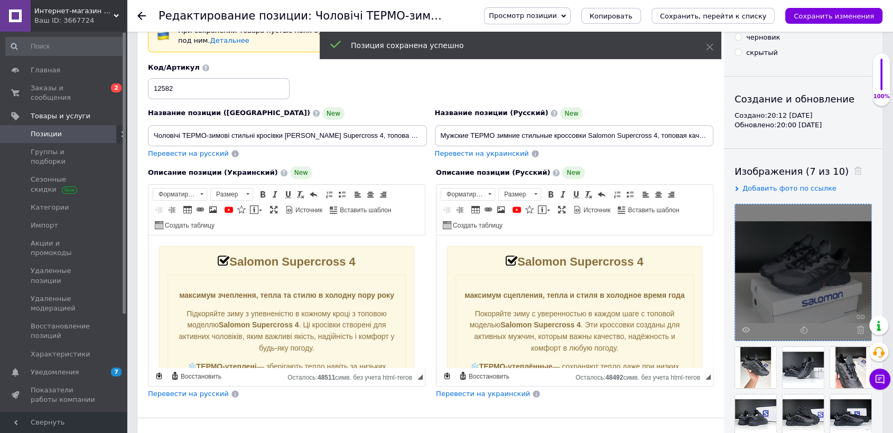
click at [836, 5] on div "Просмотр позиции Сохранить и посмотреть на сайте Сохранить и посмотреть на порт…" at bounding box center [672, 16] width 419 height 32
click at [837, 16] on icon "Сохранить изменения" at bounding box center [833, 16] width 80 height 8
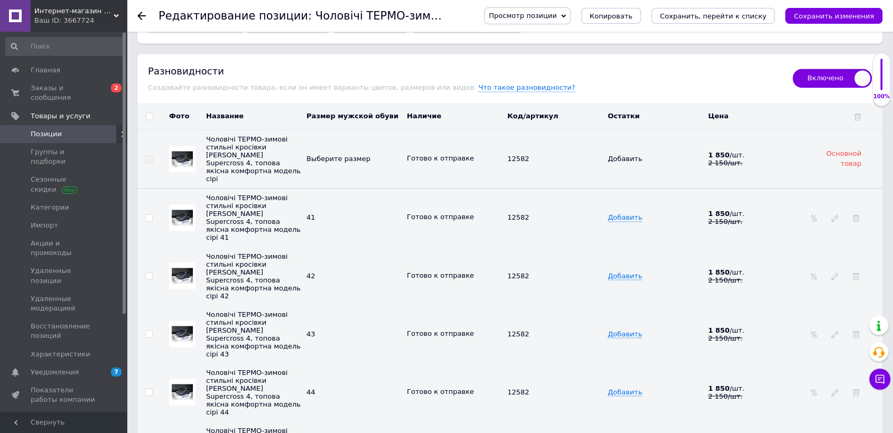
scroll to position [1936, 0]
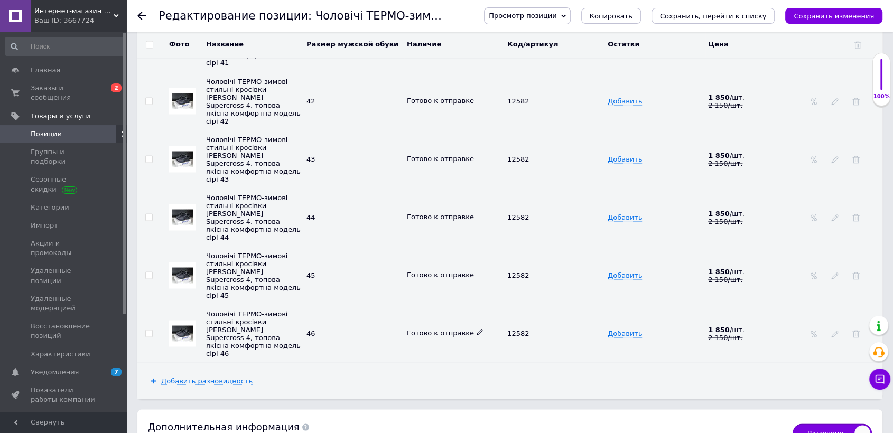
click at [476, 329] on icon at bounding box center [479, 332] width 6 height 6
click at [436, 361] on li "Нет в наличии" at bounding box center [451, 368] width 99 height 15
checkbox input "true"
click at [76, 87] on span "Заказы и сообщения" at bounding box center [64, 92] width 67 height 19
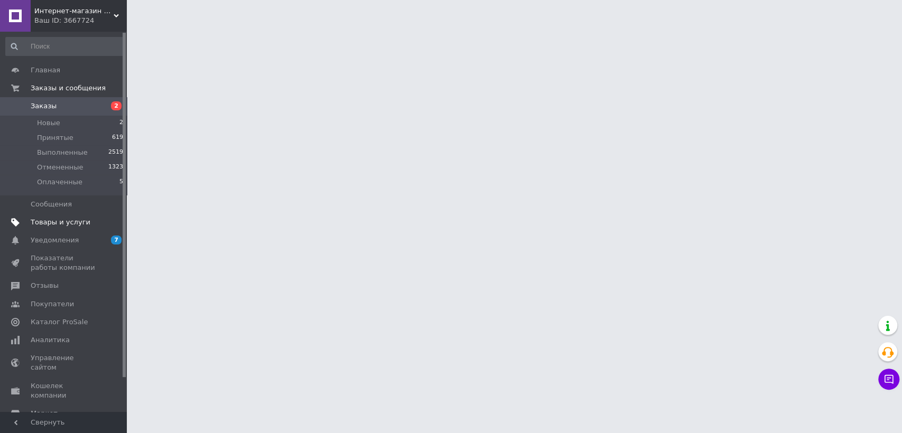
click at [79, 230] on link "Товары и услуги" at bounding box center [64, 222] width 129 height 18
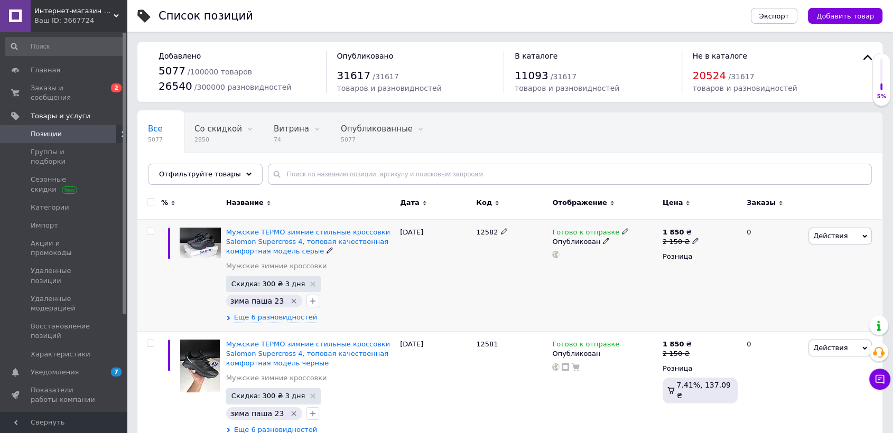
click at [821, 247] on div "Действия Редактировать Поднять в начало группы Копировать Скидка Подарок Сопутс…" at bounding box center [843, 275] width 77 height 112
click at [824, 241] on span "Действия" at bounding box center [839, 236] width 63 height 17
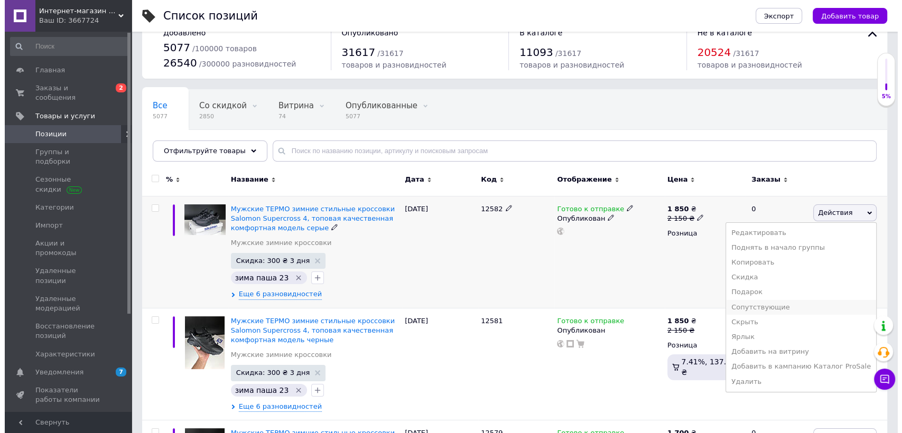
scroll to position [59, 0]
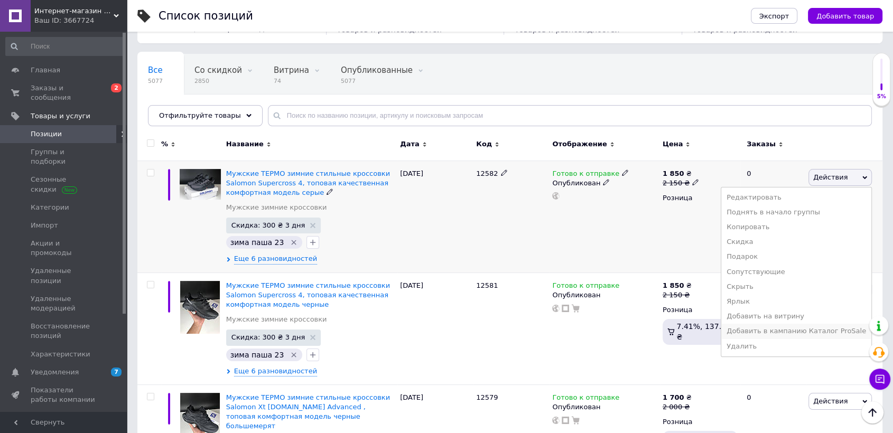
click at [744, 326] on li "Добавить в кампанию Каталог ProSale" at bounding box center [796, 331] width 150 height 15
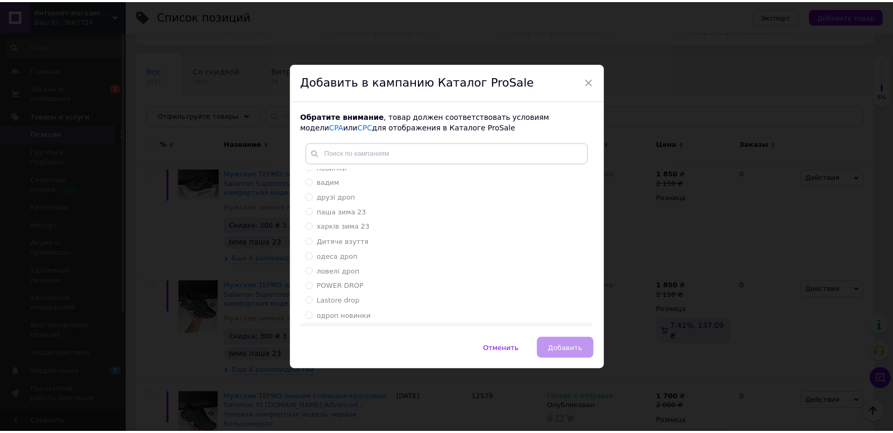
scroll to position [34, 0]
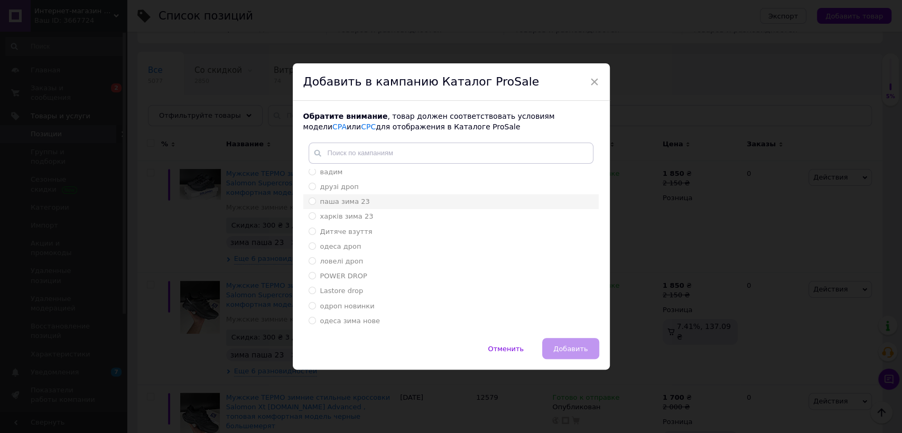
click at [349, 198] on span "паша зима 23" at bounding box center [345, 202] width 50 height 8
click at [315, 198] on input "паша зима 23" at bounding box center [311, 201] width 7 height 7
radio input "true"
click at [563, 346] on span "Добавить" at bounding box center [570, 349] width 34 height 8
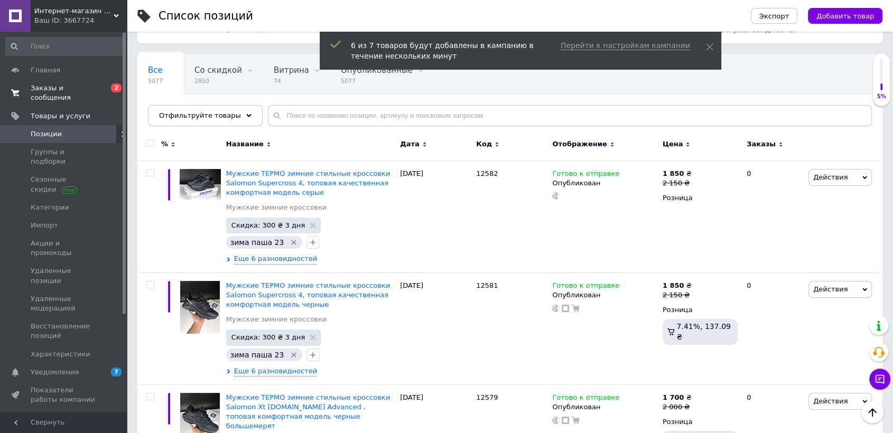
click at [97, 83] on span "Заказы и сообщения" at bounding box center [64, 92] width 67 height 19
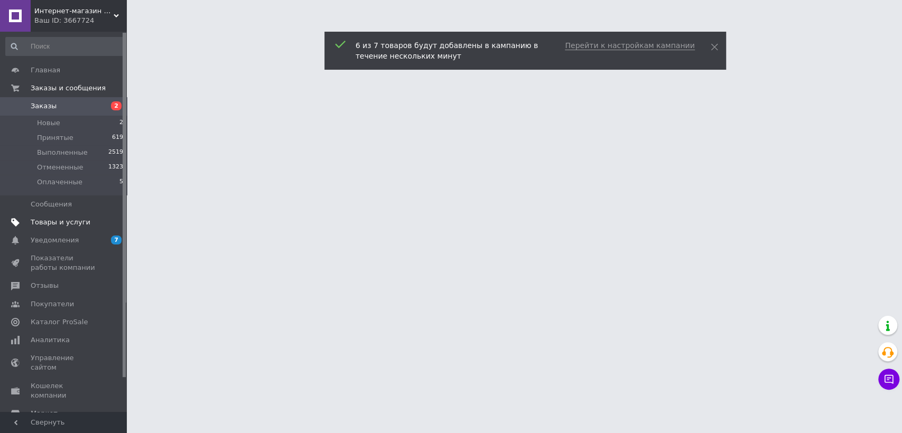
click at [106, 227] on link "Товары и услуги" at bounding box center [64, 222] width 129 height 18
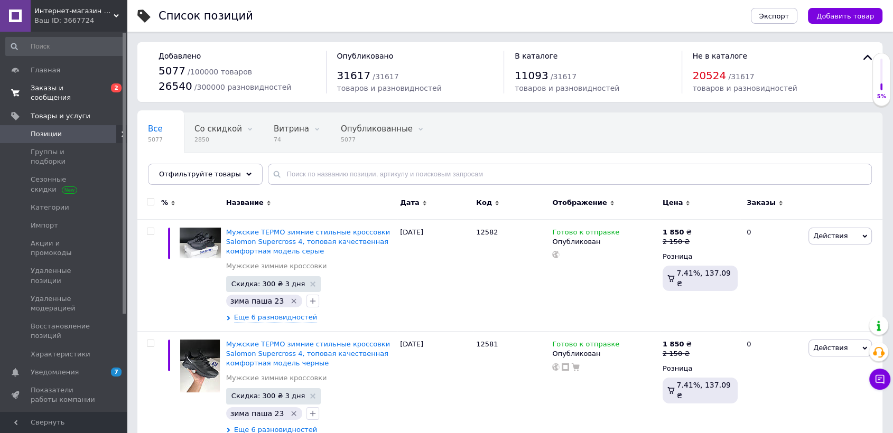
click at [103, 86] on span "0 2" at bounding box center [112, 92] width 29 height 19
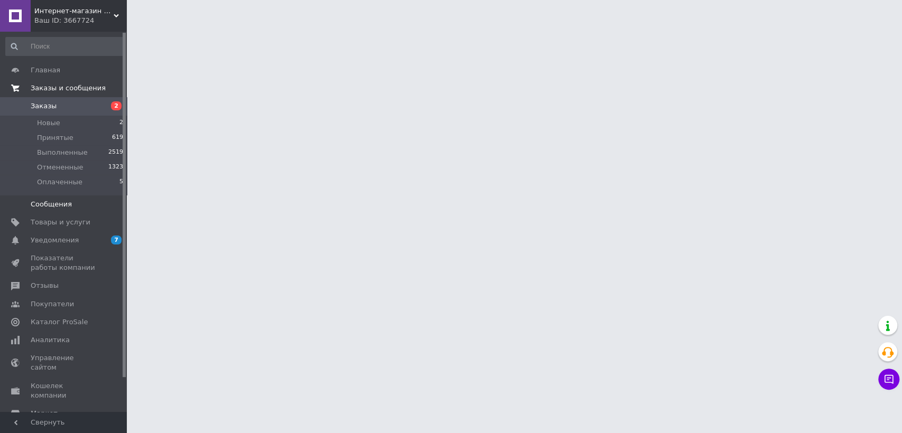
click at [90, 211] on link "Сообщения 0" at bounding box center [64, 204] width 129 height 18
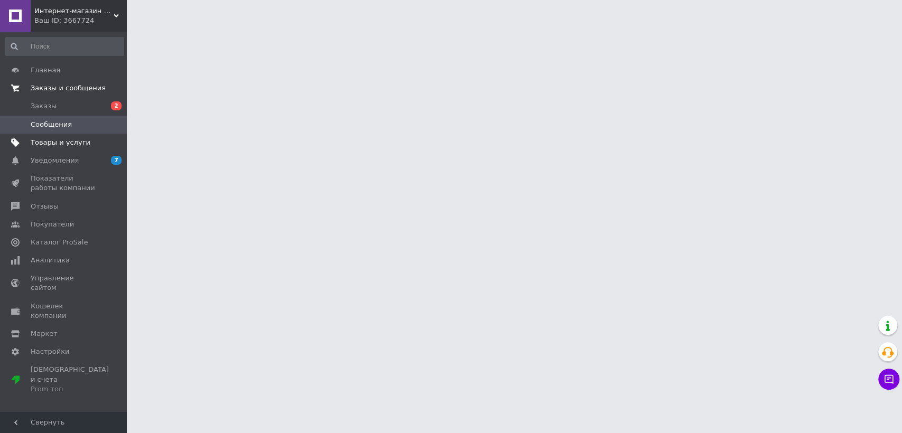
click at [80, 140] on span "Товары и услуги" at bounding box center [61, 143] width 60 height 10
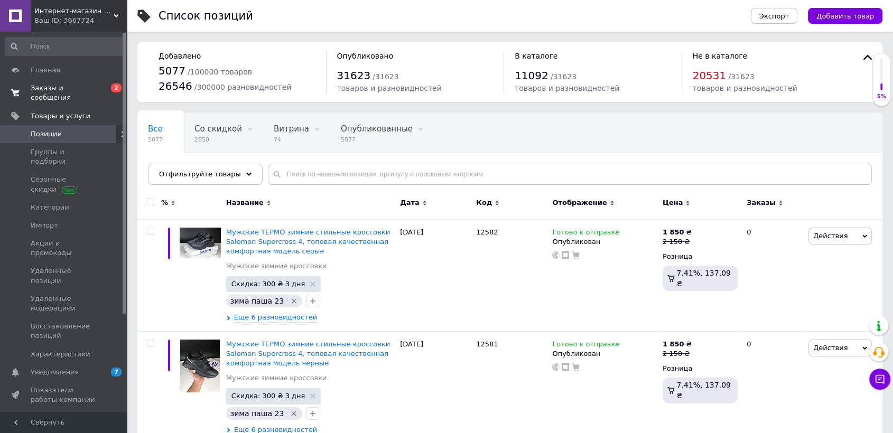
click at [109, 81] on link "Заказы и сообщения 0 2" at bounding box center [64, 92] width 129 height 27
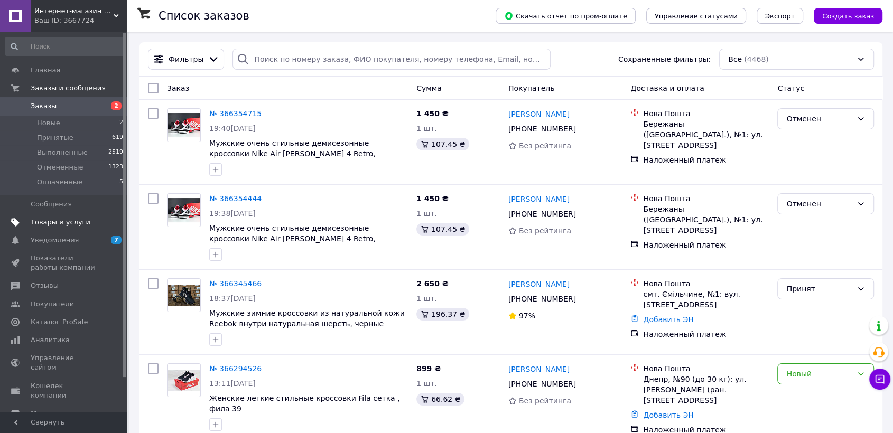
click at [73, 222] on span "Товары и услуги" at bounding box center [61, 223] width 60 height 10
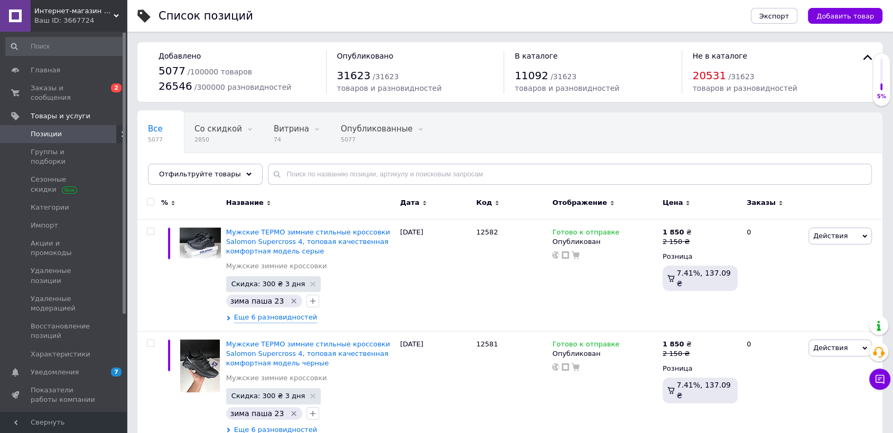
click at [73, 84] on span "Заказы и сообщения" at bounding box center [64, 92] width 67 height 19
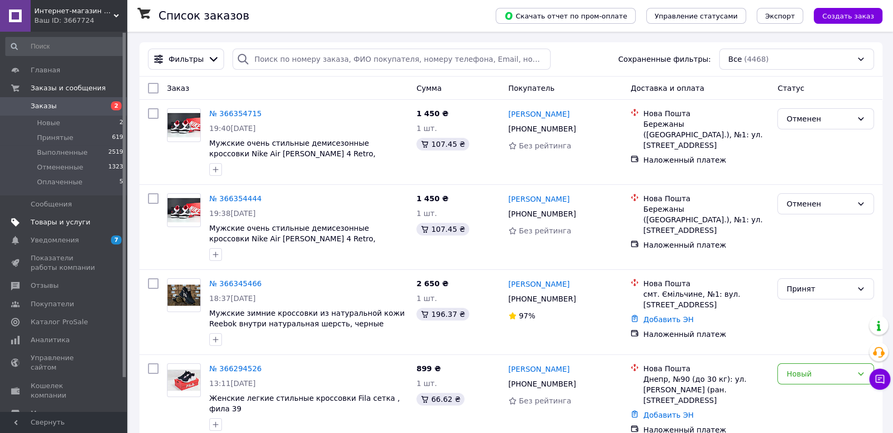
click at [52, 222] on span "Товары и услуги" at bounding box center [61, 223] width 60 height 10
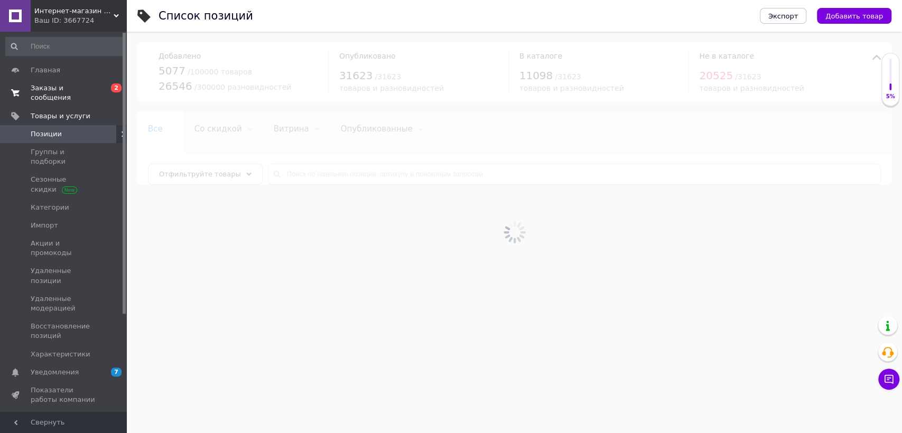
click at [82, 86] on span "Заказы и сообщения" at bounding box center [64, 92] width 67 height 19
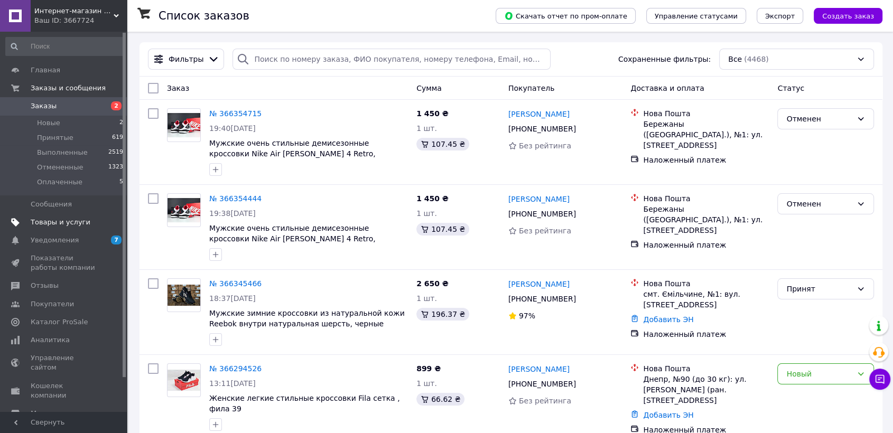
click at [66, 224] on span "Товары и услуги" at bounding box center [61, 223] width 60 height 10
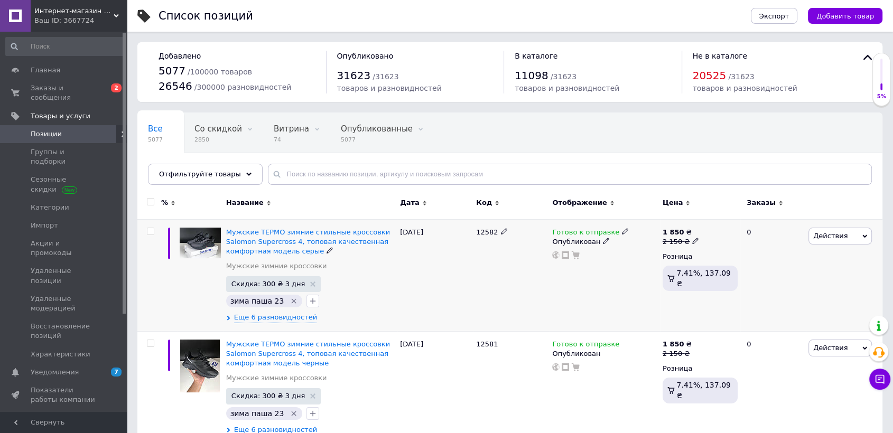
click at [485, 230] on span "12582" at bounding box center [487, 232] width 22 height 8
copy span "12582"
click at [847, 13] on span "Добавить товар" at bounding box center [845, 16] width 58 height 8
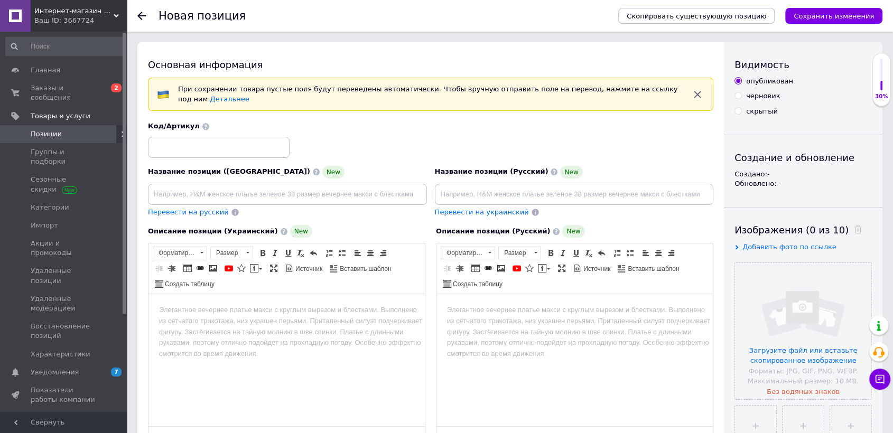
click at [689, 14] on span "Скопировать существующую позицию" at bounding box center [695, 16] width 139 height 8
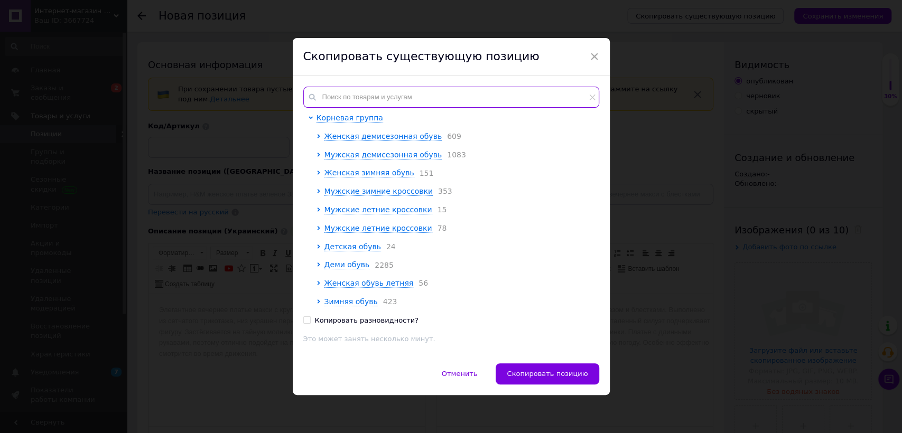
paste input "12582"
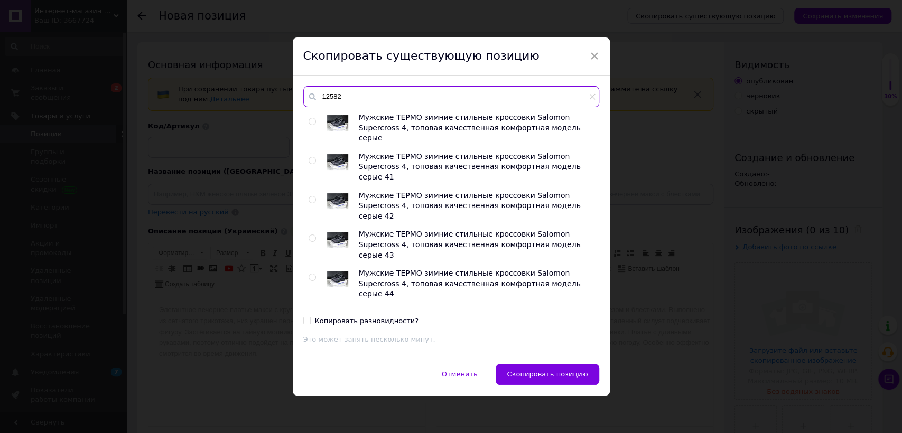
type input "12582"
click at [308, 120] on input "radio" at bounding box center [311, 121] width 7 height 7
radio input "true"
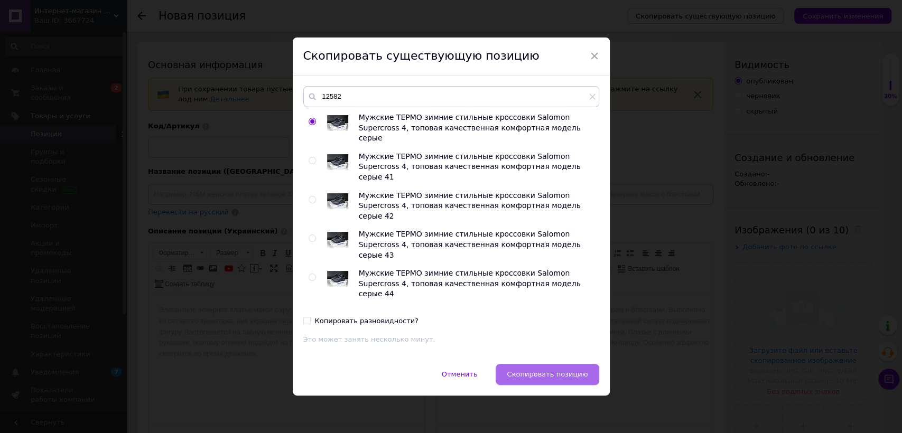
click at [544, 377] on span "Скопировать позицию" at bounding box center [547, 374] width 81 height 8
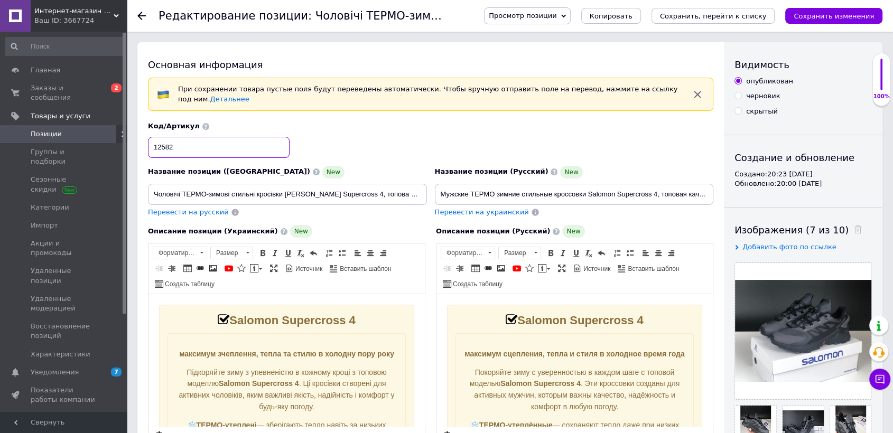
click at [200, 137] on input "12582" at bounding box center [219, 147] width 142 height 21
checkbox input "true"
type input "1258"
checkbox input "true"
type input "12583"
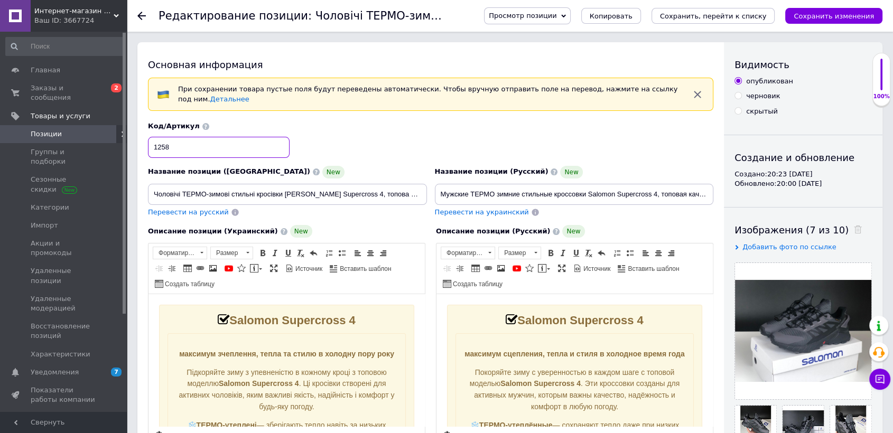
checkbox input "true"
type input "12583"
drag, startPoint x: 690, startPoint y: 192, endPoint x: 746, endPoint y: 191, distance: 55.5
click at [746, 191] on div "Основная информация При сохранении товара пустые поля будут переведены автомати…" at bounding box center [509, 364] width 745 height 644
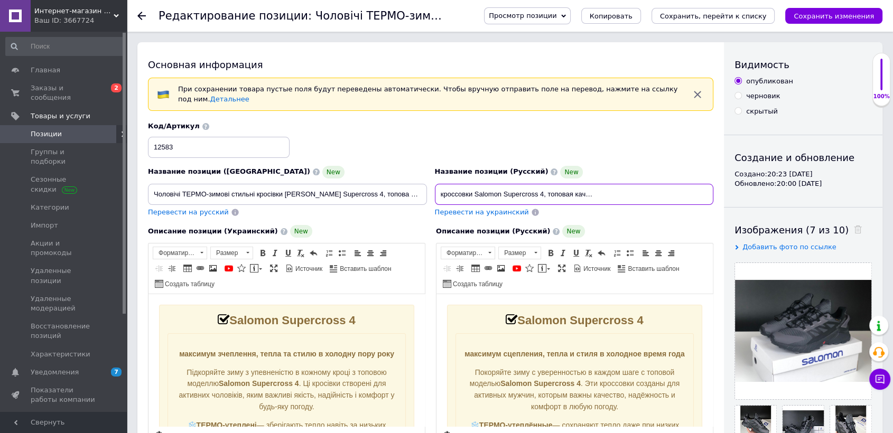
click at [696, 192] on input "Мужские ТЕРМО зимние стильные кроссовки Salomon Supercross 4, топовая качествен…" at bounding box center [574, 194] width 279 height 21
click at [703, 185] on input "Мужские ТЕРМО зимние стильные кроссовки Salomon Supercross 4, топовая качествен…" at bounding box center [574, 194] width 279 height 21
checkbox input "true"
type input "Мужские ТЕРМО зимние стильные кроссовки Salomon Supercross 4, топовая качествен…"
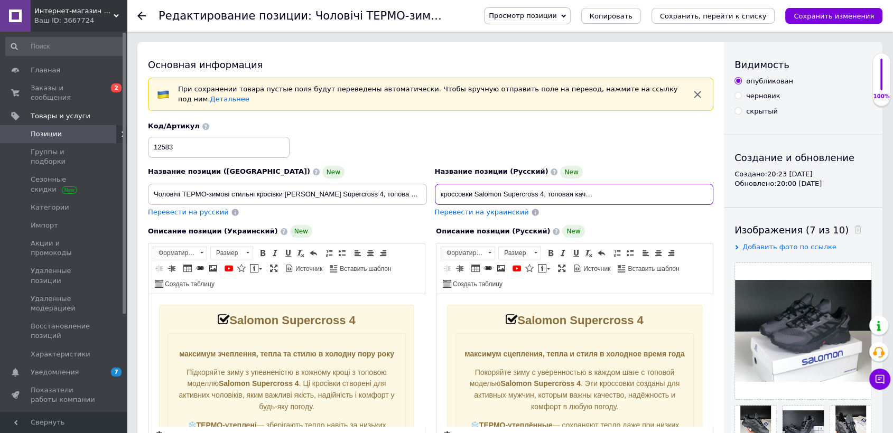
checkbox input "true"
type input "Мужские ТЕРМО зимние стильные кроссовки Salomon Supercross 4, топовая качествен…"
checkbox input "true"
type input "Мужские ТЕРМО зимние стильные кроссовки Salomon Supercross 4, топовая качествен…"
checkbox input "true"
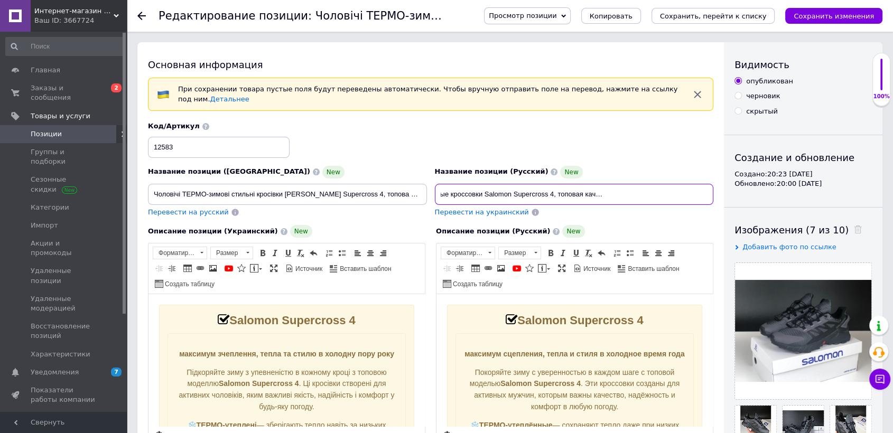
type input "Мужские ТЕРМО зимние стильные кроссовки Salomon Supercross 4, топовая качествен…"
checkbox input "true"
type input "Мужские ТЕРМО зимние стильные кроссовки Salomon Supercross 4, топовая качествен…"
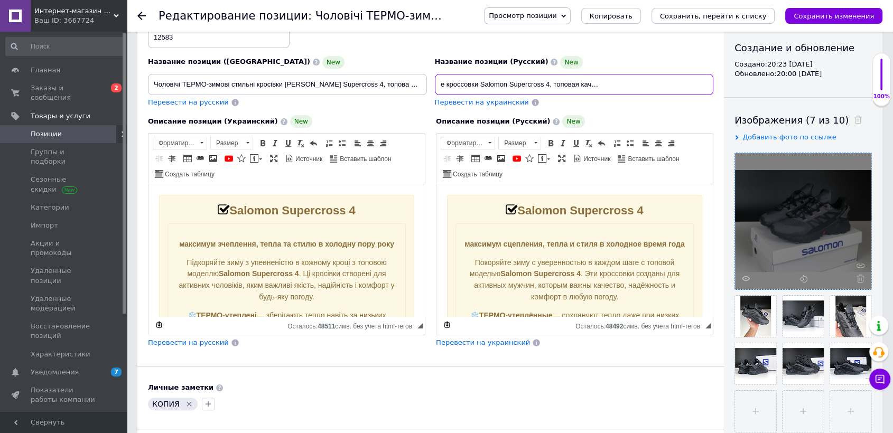
scroll to position [117, 0]
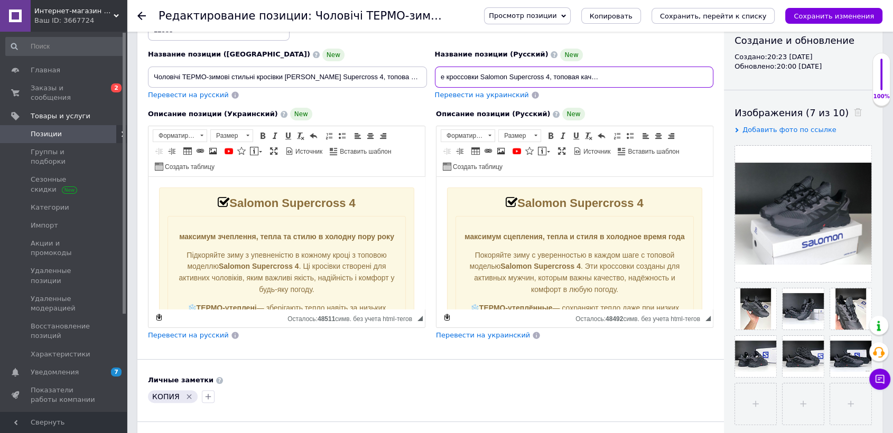
checkbox input "true"
type input "Мужские ТЕРМО зимние стильные кроссовки Salomon Supercross 4, топовая качествен…"
click at [854, 111] on icon at bounding box center [858, 112] width 8 height 8
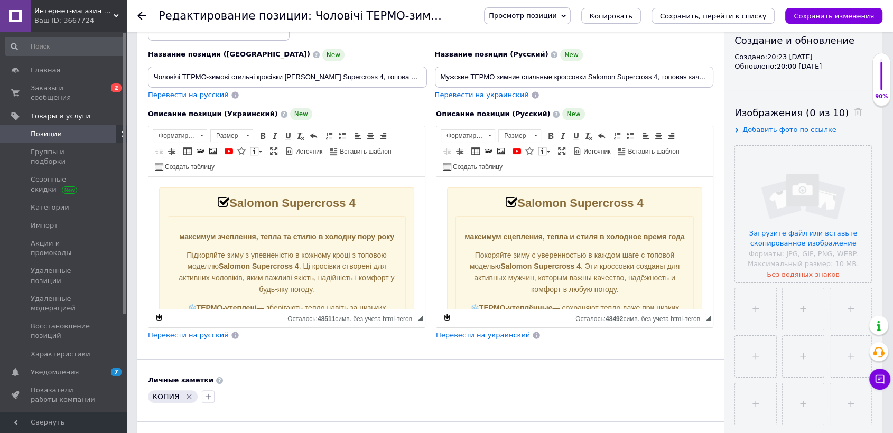
click at [828, 182] on input "file" at bounding box center [803, 214] width 136 height 136
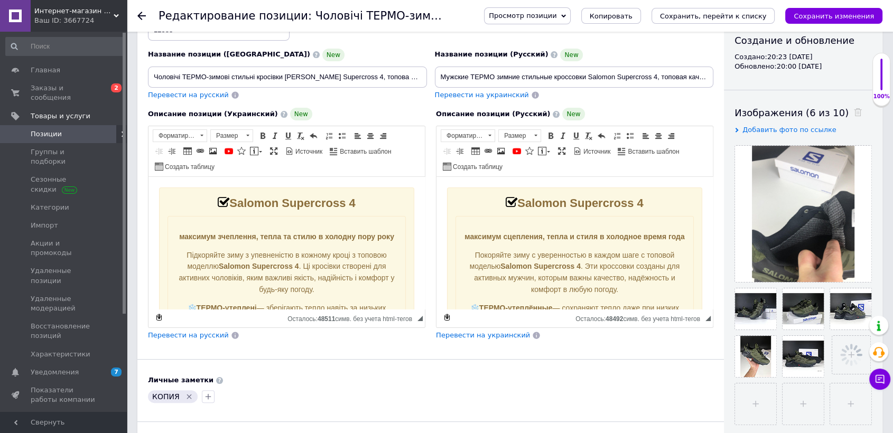
click at [482, 332] on span "Перевести на украинский" at bounding box center [483, 335] width 94 height 8
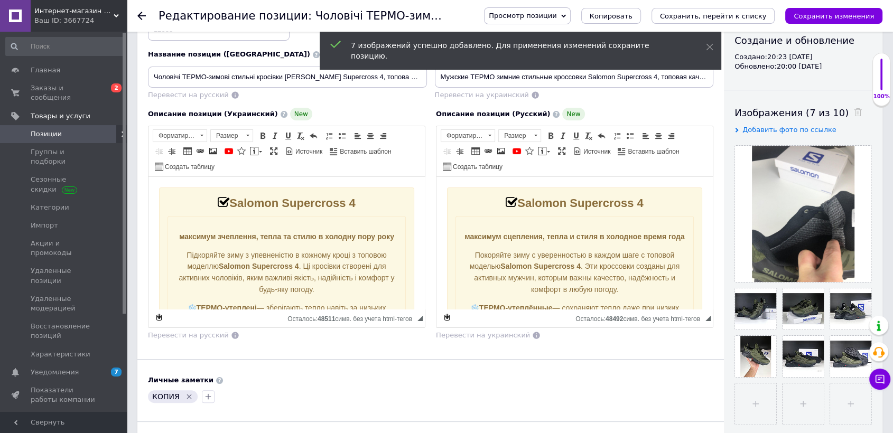
click at [190, 392] on icon "Удалить метку" at bounding box center [189, 396] width 8 height 8
click at [158, 392] on icon "button" at bounding box center [154, 396] width 8 height 8
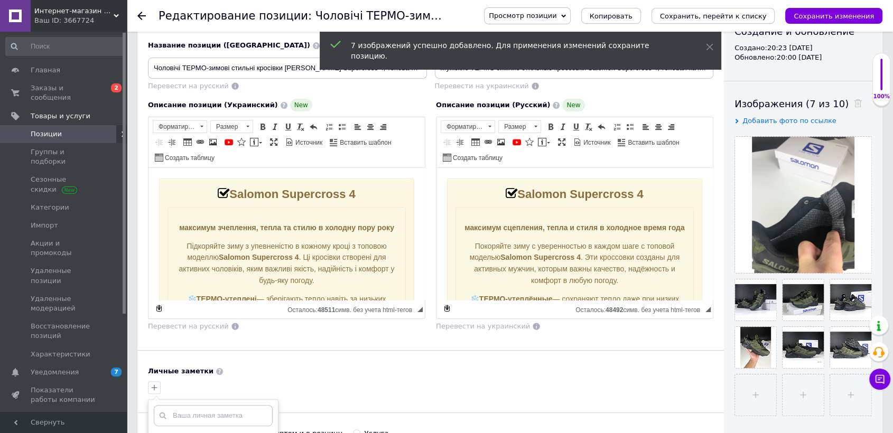
scroll to position [293, 0]
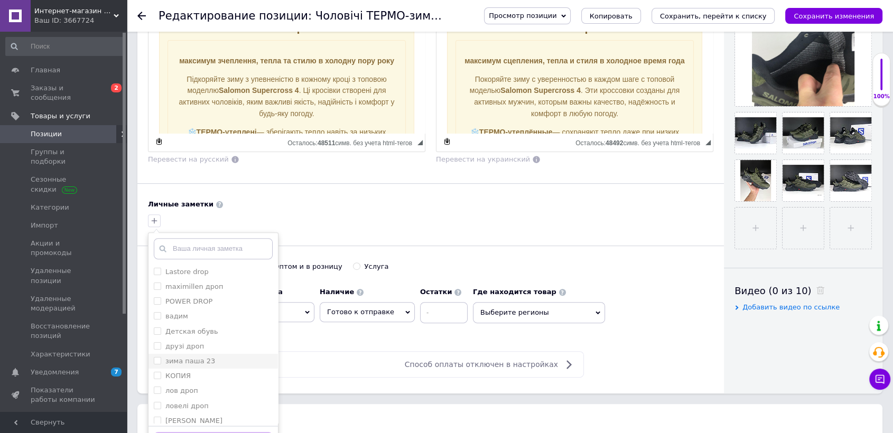
click at [196, 357] on label "зима паша 23" at bounding box center [190, 361] width 50 height 8
checkbox input "true"
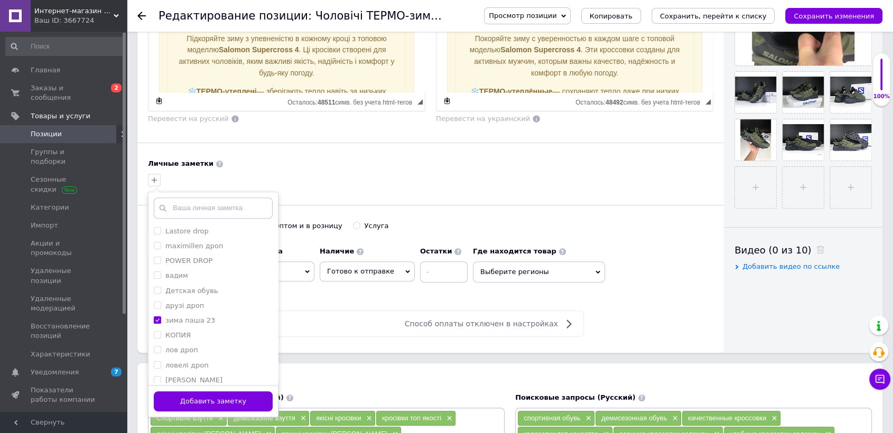
scroll to position [352, 0]
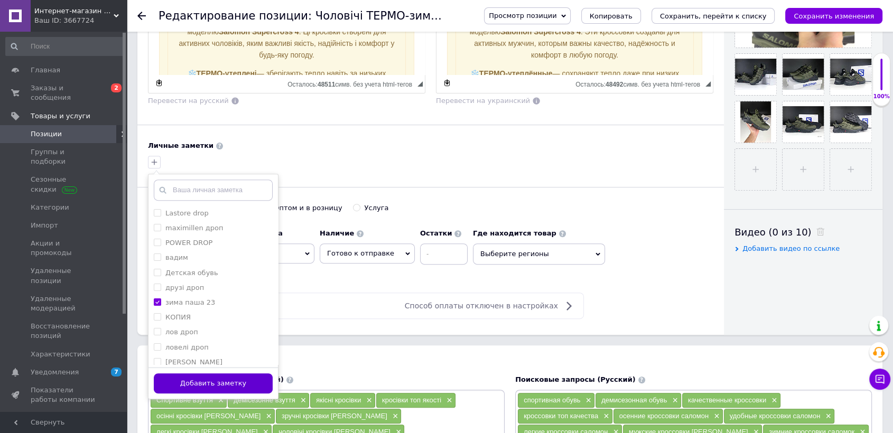
click at [232, 375] on button "Добавить заметку" at bounding box center [213, 383] width 119 height 21
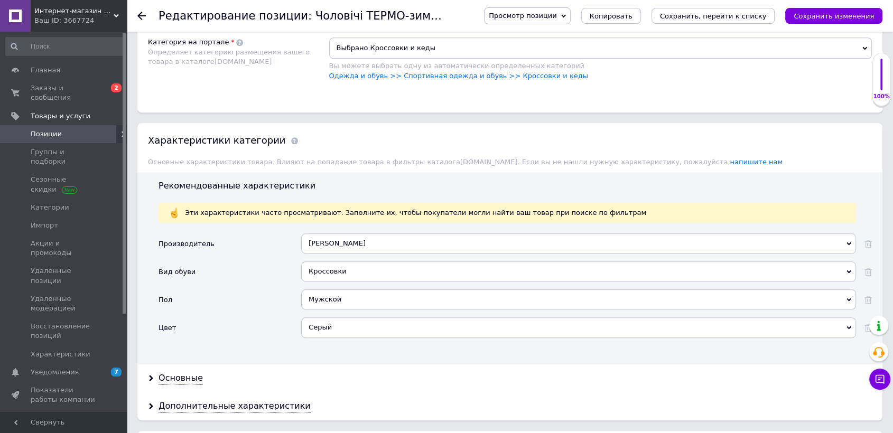
scroll to position [1174, 0]
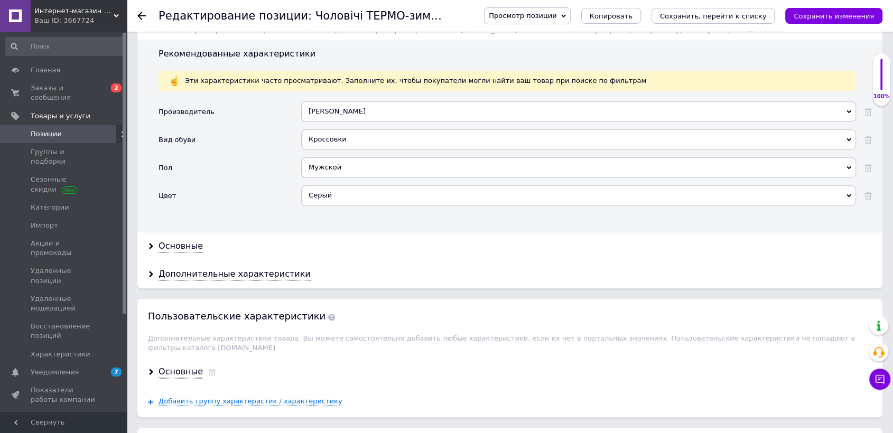
click at [342, 185] on div "Серый" at bounding box center [578, 195] width 555 height 20
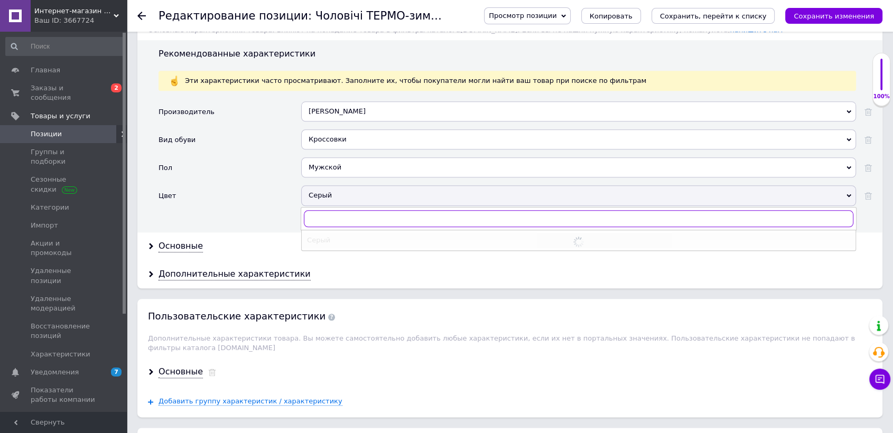
checkbox input "true"
type input "х"
click at [335, 230] on ul "Хаки" at bounding box center [578, 240] width 555 height 21
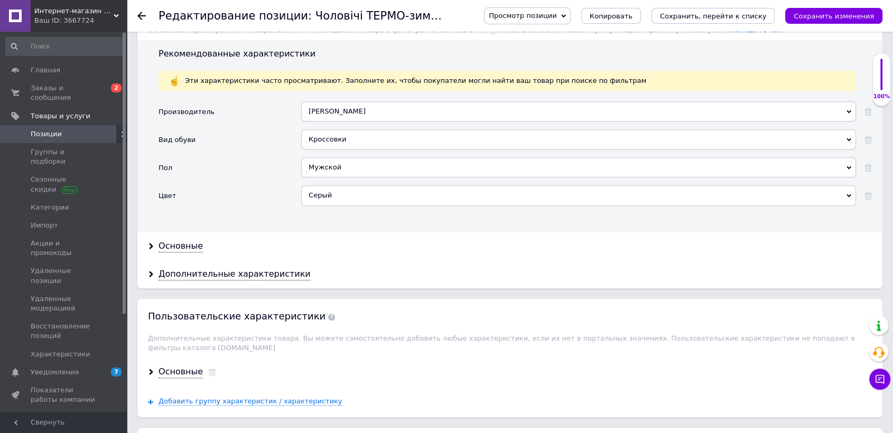
click at [340, 185] on div "Серый" at bounding box center [578, 195] width 555 height 20
checkbox input "true"
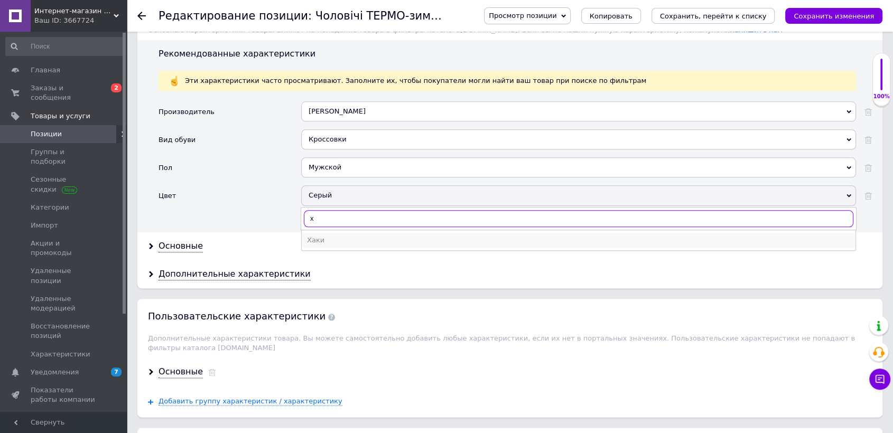
type input "х"
click at [325, 236] on div "Хаки" at bounding box center [578, 241] width 543 height 10
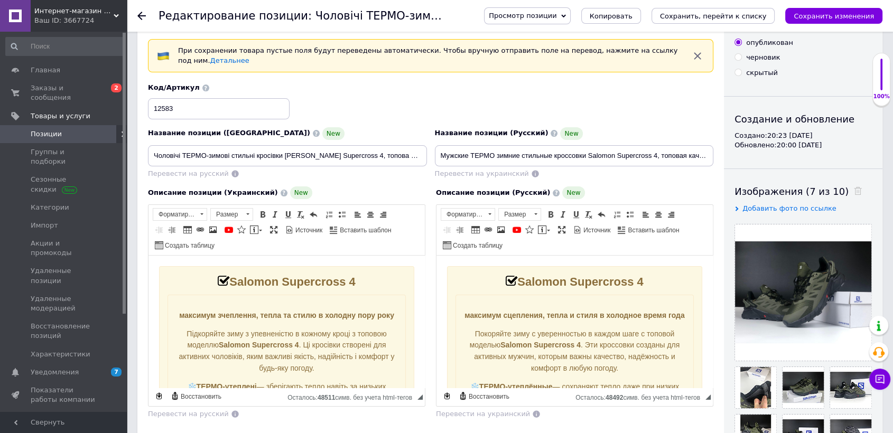
scroll to position [59, 0]
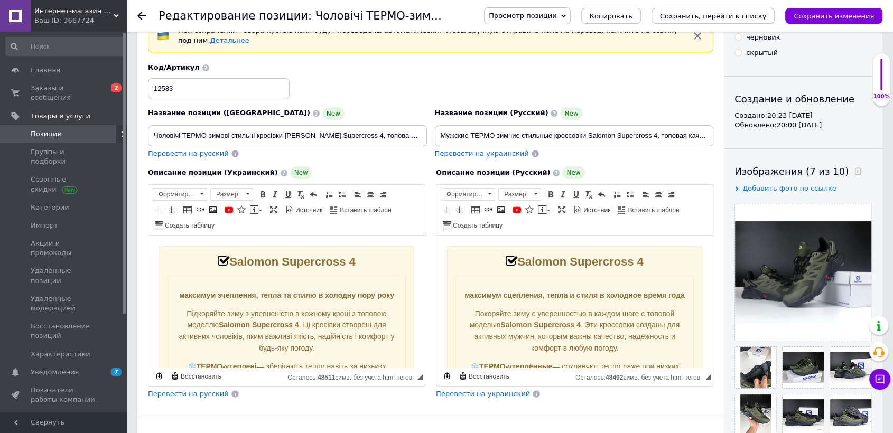
click at [497, 150] on span "Перевести на украинский" at bounding box center [482, 153] width 94 height 8
checkbox input "true"
type input "Чоловічі ТЕРМО-зимові стильні кросівки [PERSON_NAME] Supercross 4, топова якісн…"
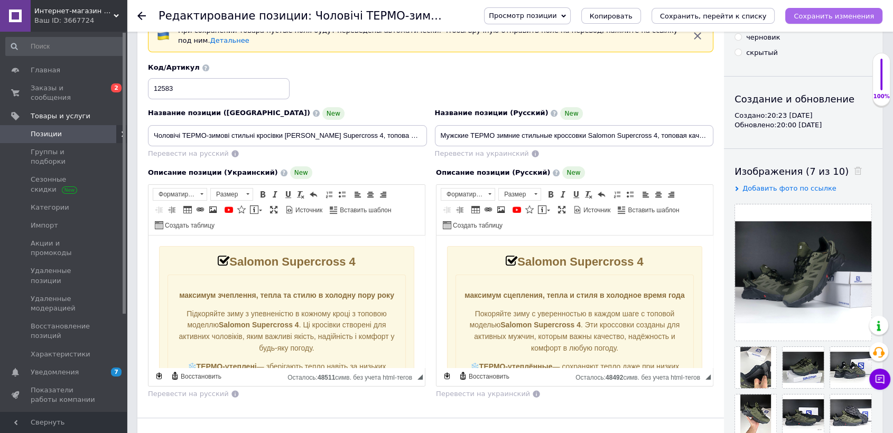
click at [874, 15] on button "Сохранить изменения" at bounding box center [833, 16] width 97 height 16
checkbox input "true"
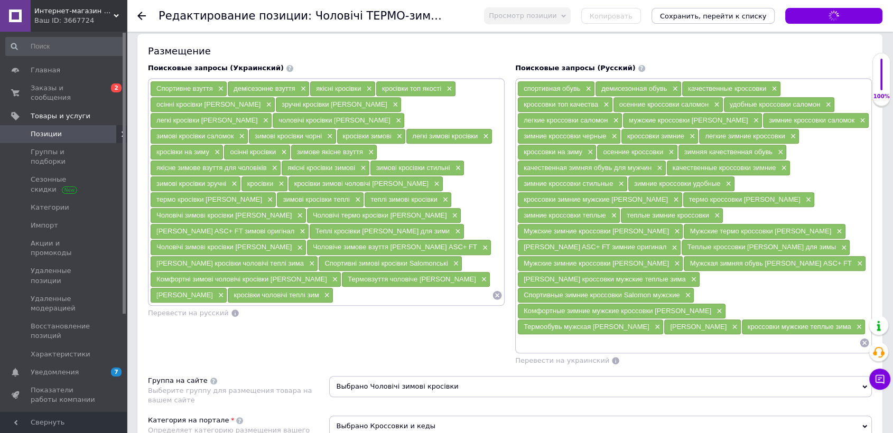
type input "Мужские ТЕРМО зимние стильные кроссовки Salomon Supercross 4, топовая качествен…"
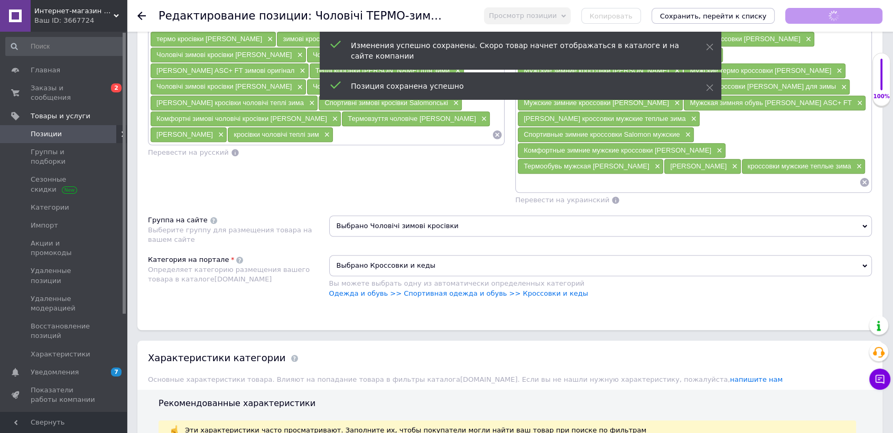
checkbox input "true"
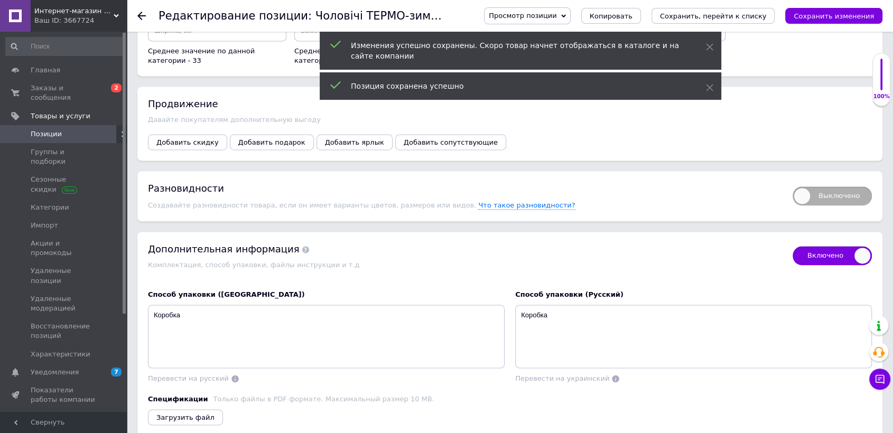
scroll to position [1702, 0]
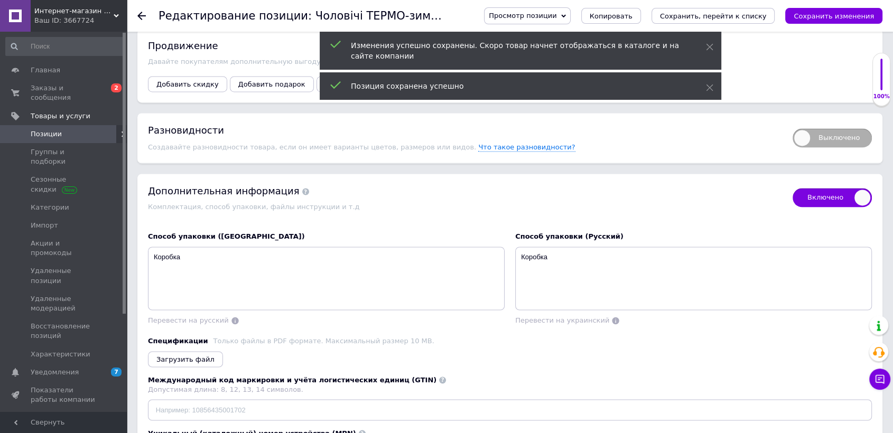
click at [831, 128] on span "Выключено" at bounding box center [831, 137] width 79 height 19
click at [792, 121] on input "Выключено" at bounding box center [788, 124] width 7 height 7
checkbox input "true"
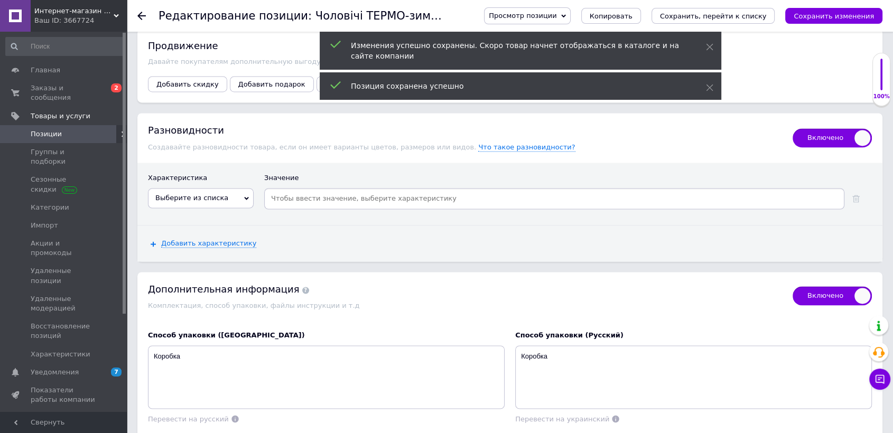
click at [200, 194] on span "Выберите из списка" at bounding box center [191, 198] width 73 height 8
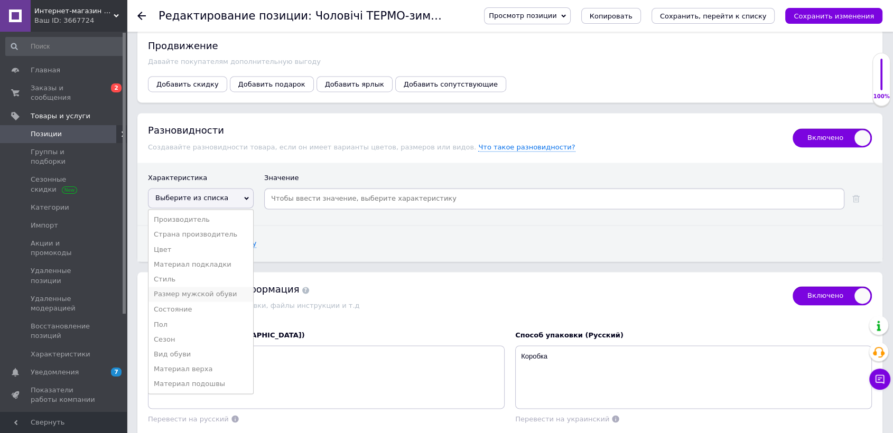
click at [207, 287] on li "Размер мужской обуви" at bounding box center [200, 294] width 105 height 15
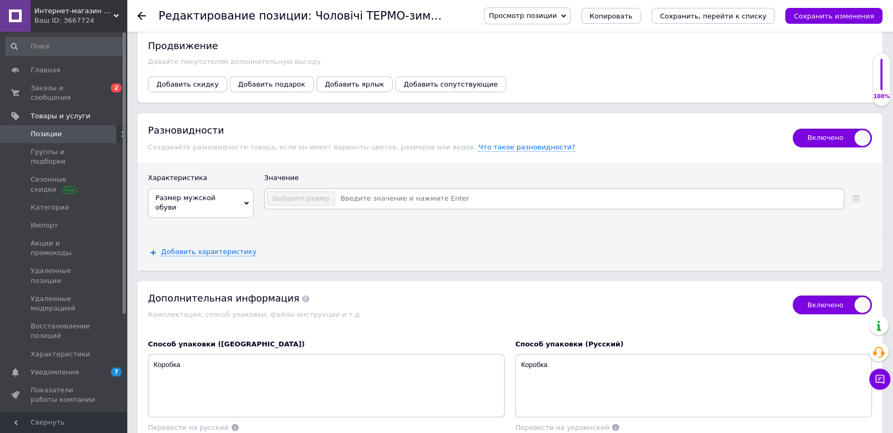
click at [367, 191] on input at bounding box center [588, 199] width 507 height 16
checkbox input "true"
type input "41"
checkbox input "true"
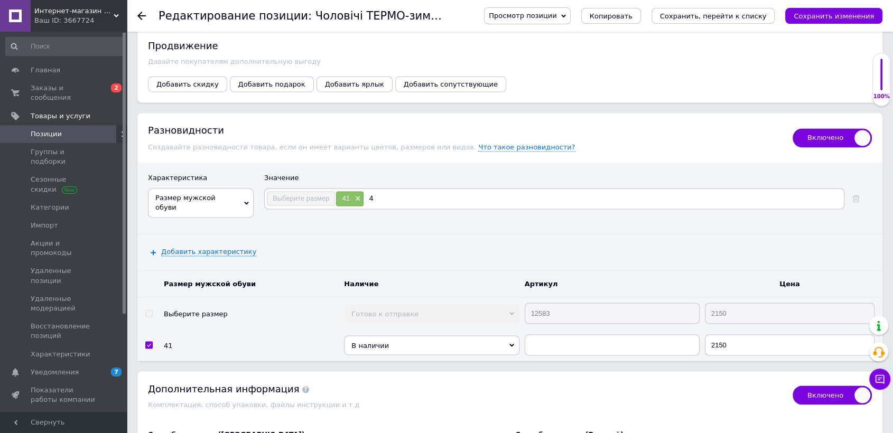
type input "42"
checkbox input "true"
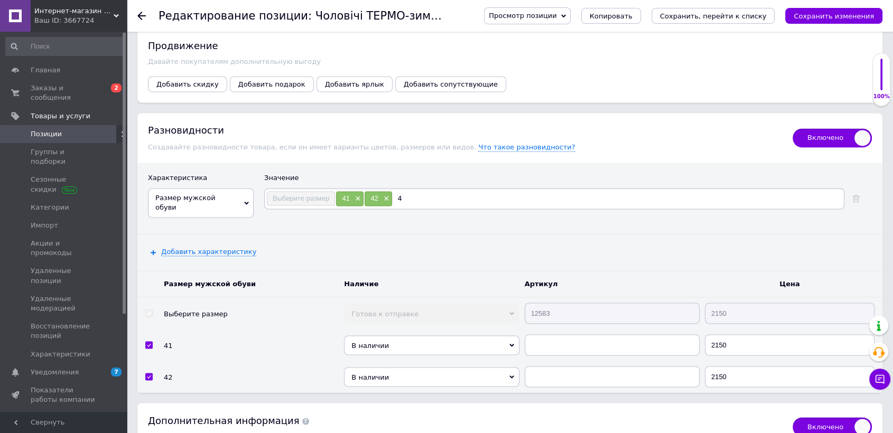
type input "43"
checkbox input "true"
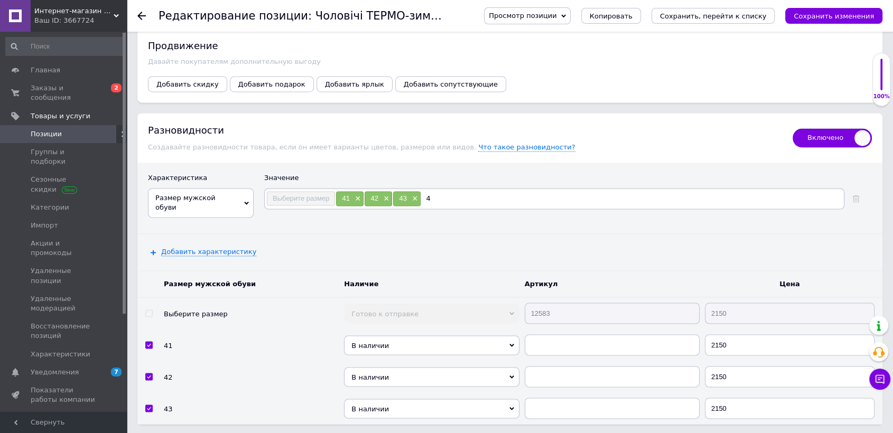
type input "44"
checkbox input "true"
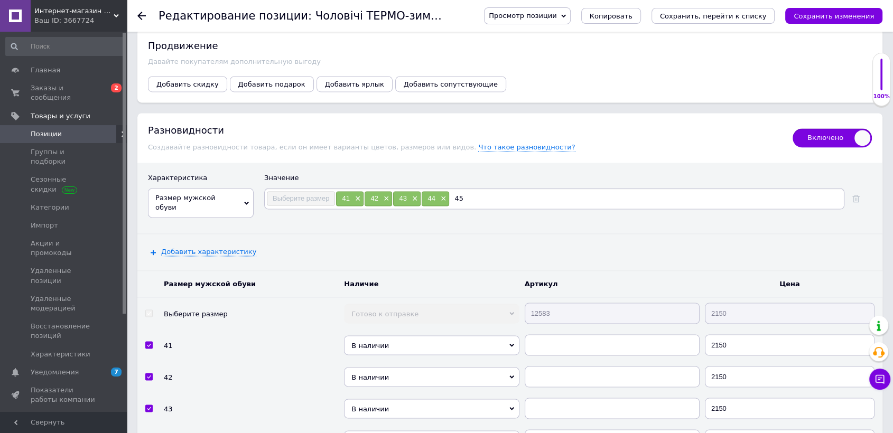
type input "455"
checkbox input "true"
type input "45"
checkbox input "true"
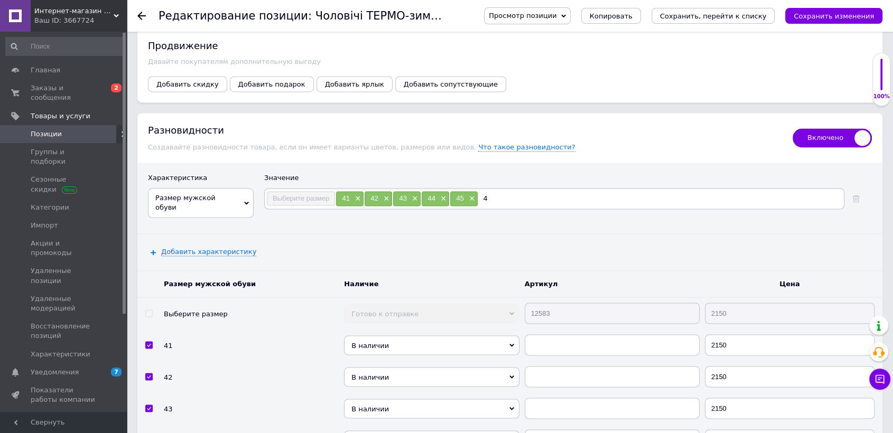
type input "46"
checkbox input "true"
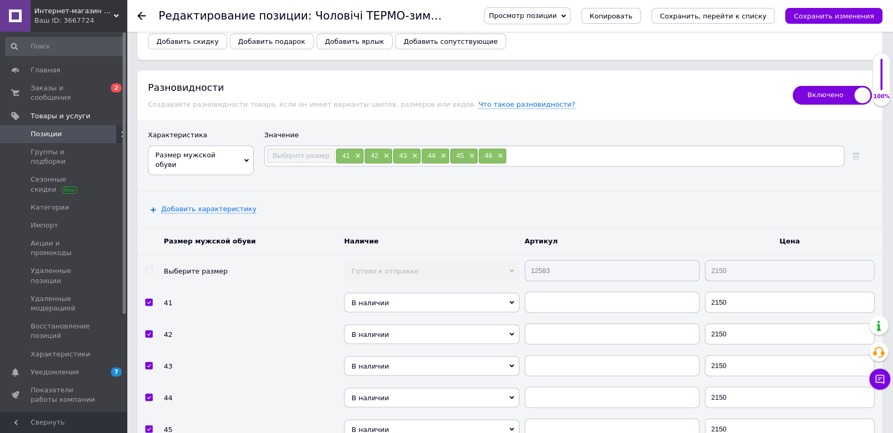
scroll to position [1878, 0]
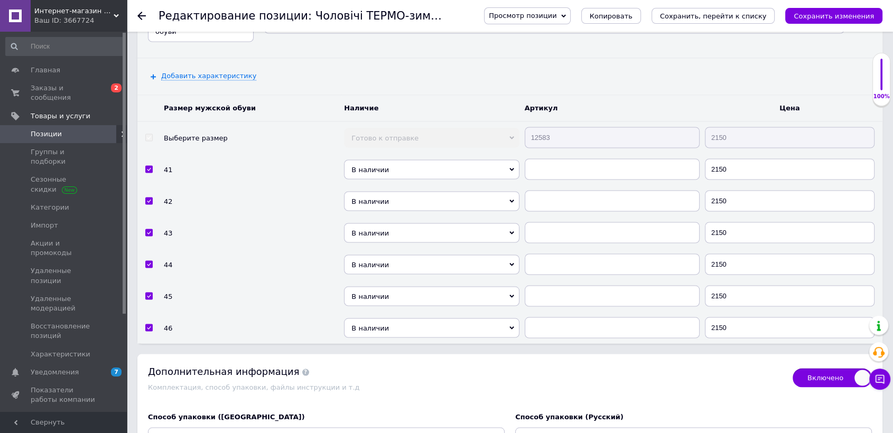
click at [385, 223] on span "В наличии" at bounding box center [431, 233] width 175 height 20
click at [376, 257] on li "Под заказ" at bounding box center [431, 263] width 175 height 13
click at [383, 223] on span "Под заказ" at bounding box center [431, 233] width 175 height 20
click at [375, 257] on li "Нет в наличии" at bounding box center [431, 263] width 175 height 13
click at [417, 160] on span "В наличии" at bounding box center [431, 170] width 175 height 20
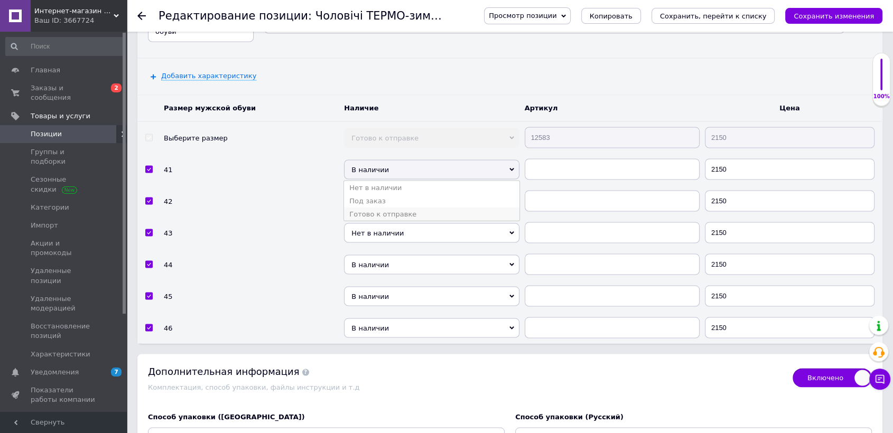
click at [404, 207] on li "Готово к отправке" at bounding box center [431, 213] width 175 height 13
click at [395, 191] on span "В наличии" at bounding box center [431, 201] width 175 height 20
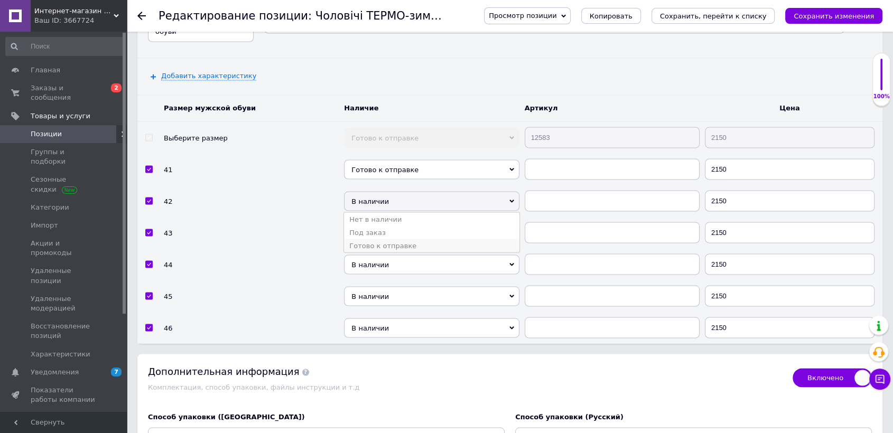
click at [392, 239] on li "Готово к отправке" at bounding box center [431, 245] width 175 height 13
click at [389, 255] on span "В наличии" at bounding box center [431, 265] width 175 height 20
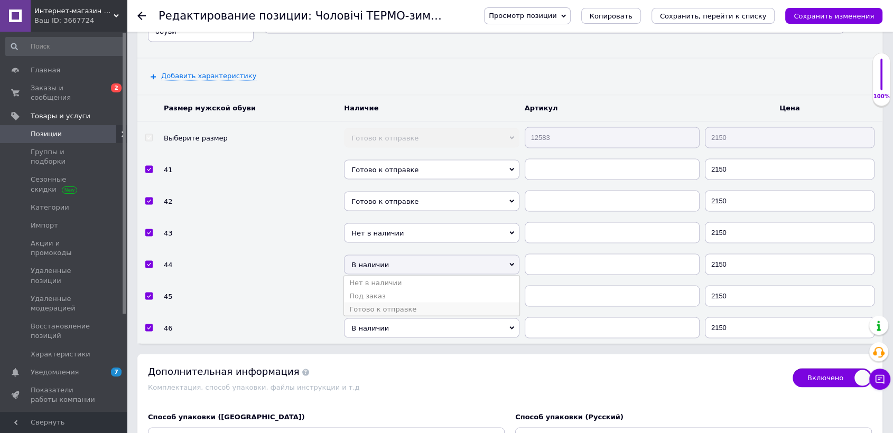
click at [382, 302] on li "Готово к отправке" at bounding box center [431, 308] width 175 height 13
click at [383, 286] on span "В наличии" at bounding box center [431, 296] width 175 height 20
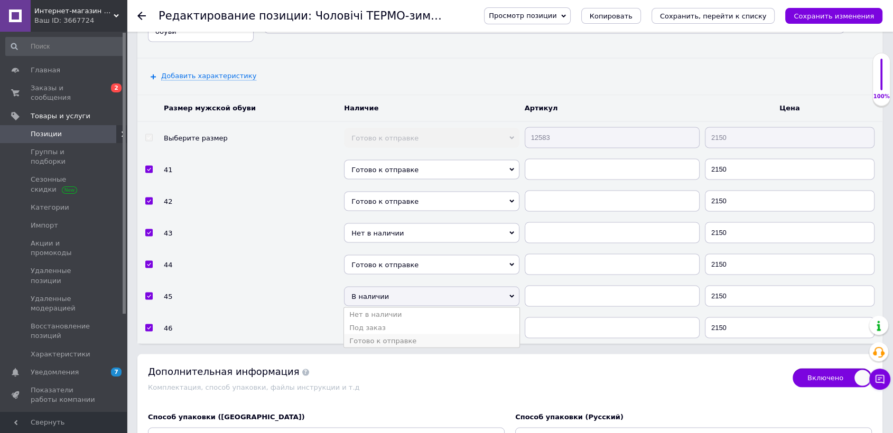
click at [387, 334] on li "Готово к отправке" at bounding box center [431, 340] width 175 height 13
click at [386, 318] on span "В наличии" at bounding box center [431, 328] width 175 height 20
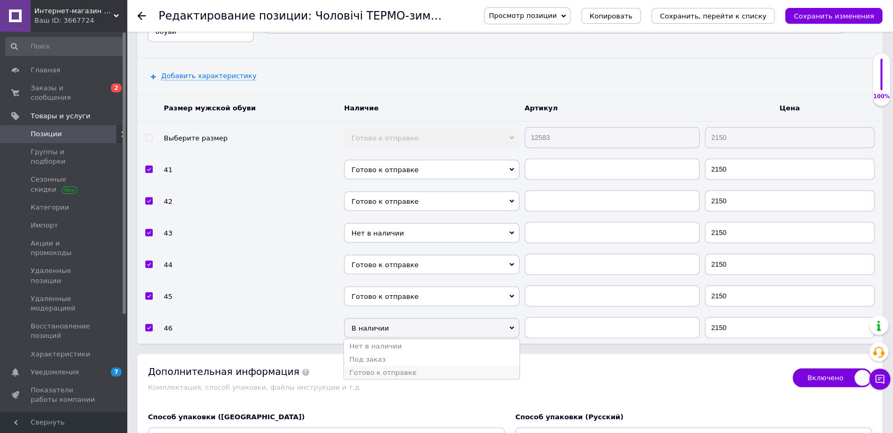
click at [381, 366] on li "Готово к отправке" at bounding box center [431, 372] width 175 height 13
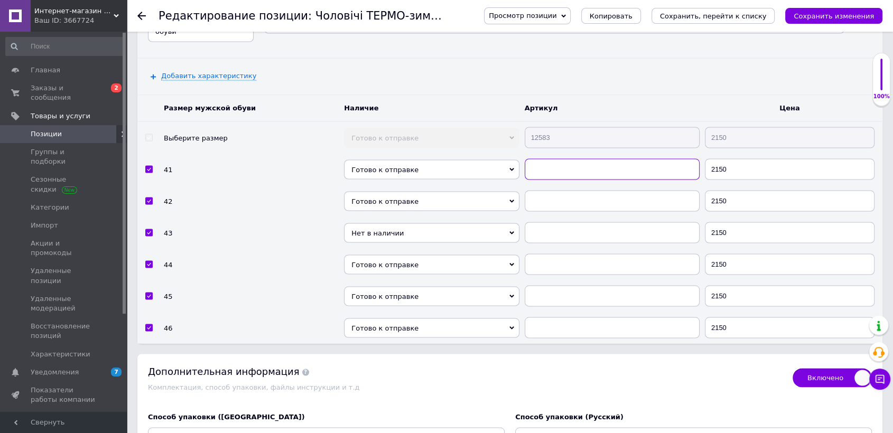
paste input "12583"
checkbox input "true"
type input "12583"
paste input "12583"
checkbox input "true"
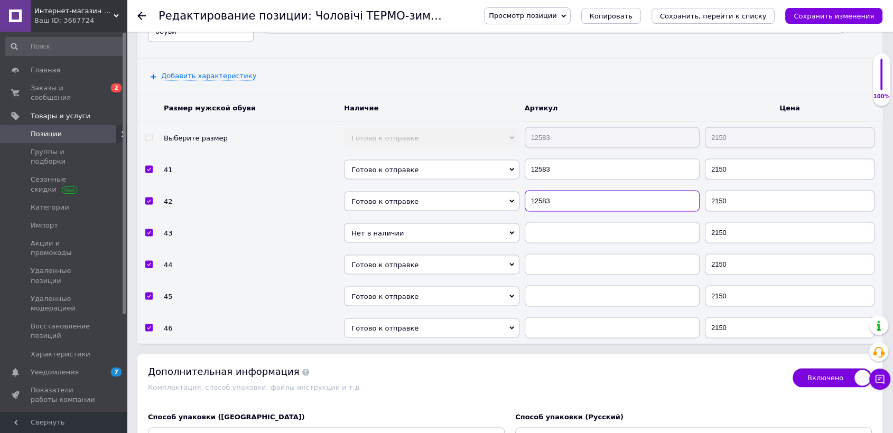
type input "12583"
paste input "12583"
checkbox input "true"
type input "12583"
paste input "12583"
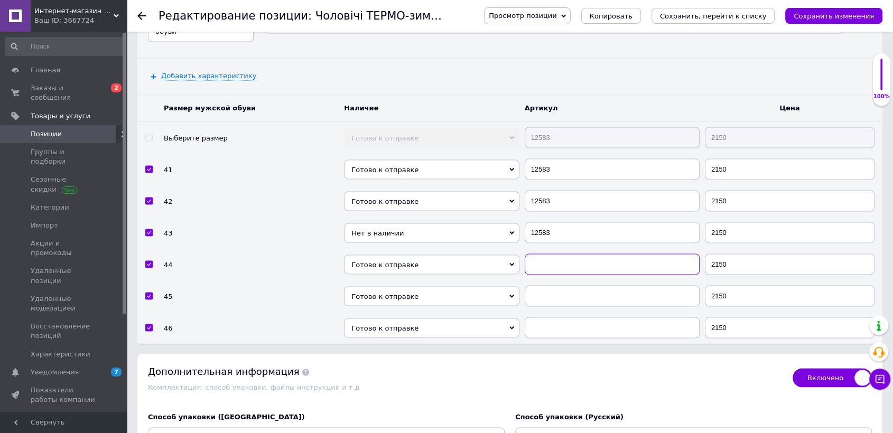
checkbox input "true"
type input "12583"
paste input "12583"
checkbox input "true"
type input "12583"
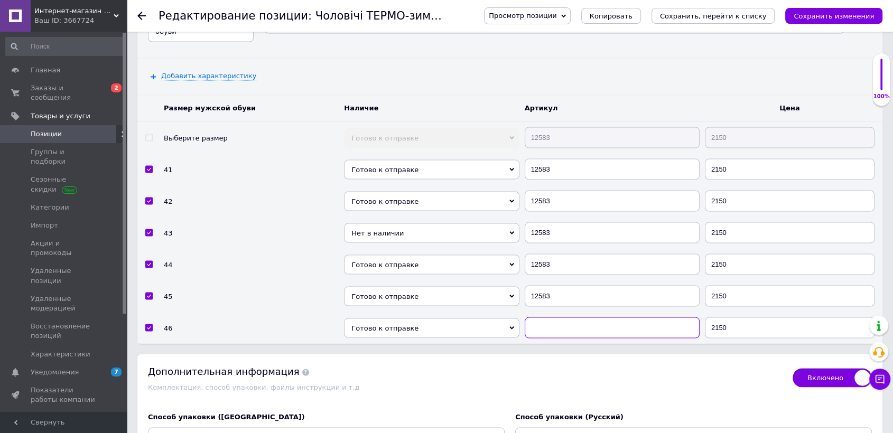
paste input "12583"
checkbox input "true"
type input "12583"
click at [870, 5] on div "Просмотр позиции Сохранить и посмотреть на сайте Сохранить и посмотреть на порт…" at bounding box center [672, 16] width 419 height 32
click at [865, 21] on button "Сохранить изменения" at bounding box center [833, 16] width 97 height 16
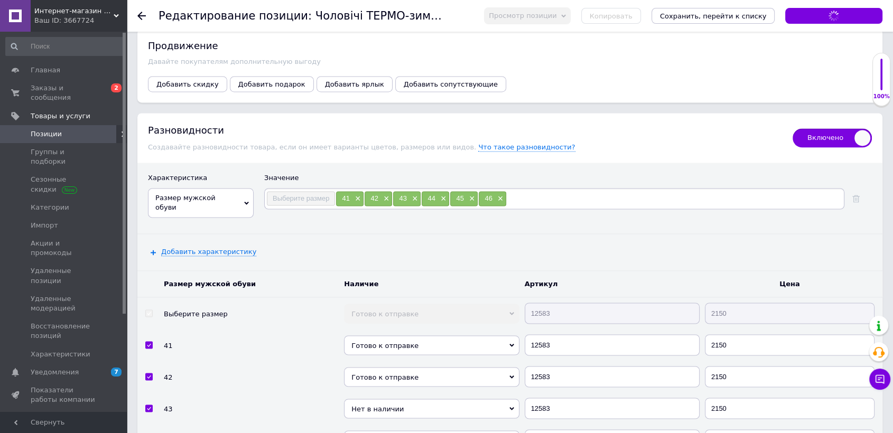
scroll to position [1643, 0]
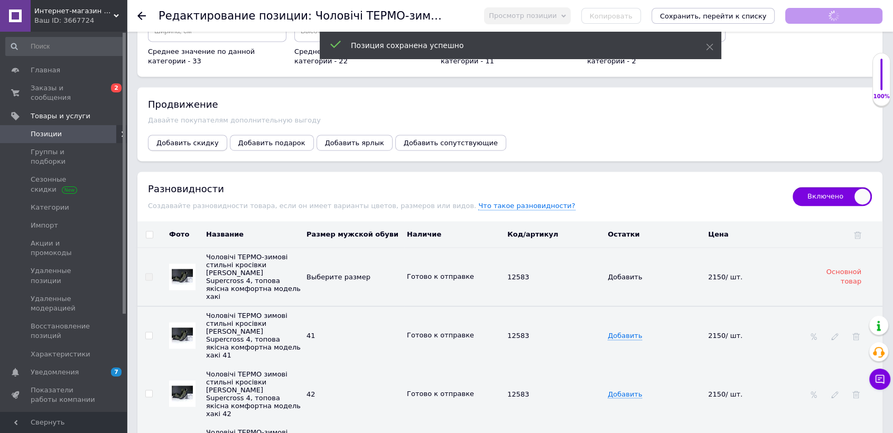
click at [203, 139] on span "Добавить скидку" at bounding box center [187, 143] width 62 height 8
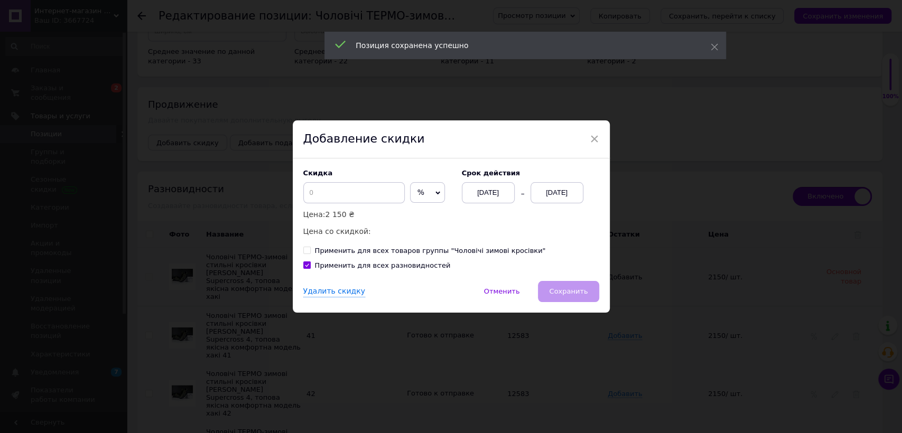
click at [417, 193] on span "%" at bounding box center [420, 192] width 7 height 8
click at [416, 208] on li "₴" at bounding box center [427, 214] width 34 height 15
click at [389, 201] on input at bounding box center [353, 192] width 101 height 21
checkbox input "true"
type input "3"
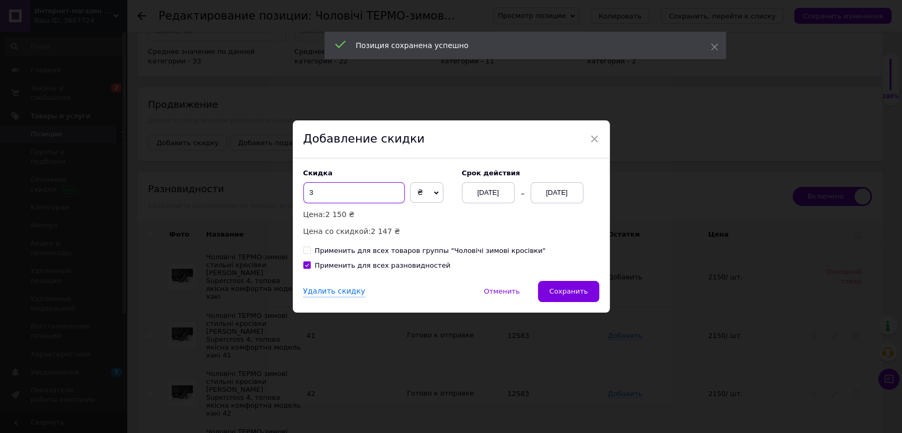
checkbox input "true"
type input "30"
checkbox input "true"
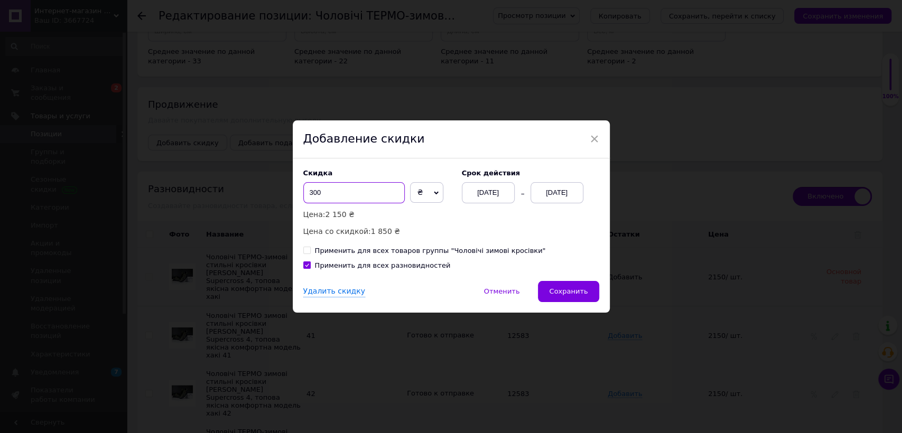
type input "300"
click at [555, 190] on div "[DATE]" at bounding box center [556, 192] width 53 height 21
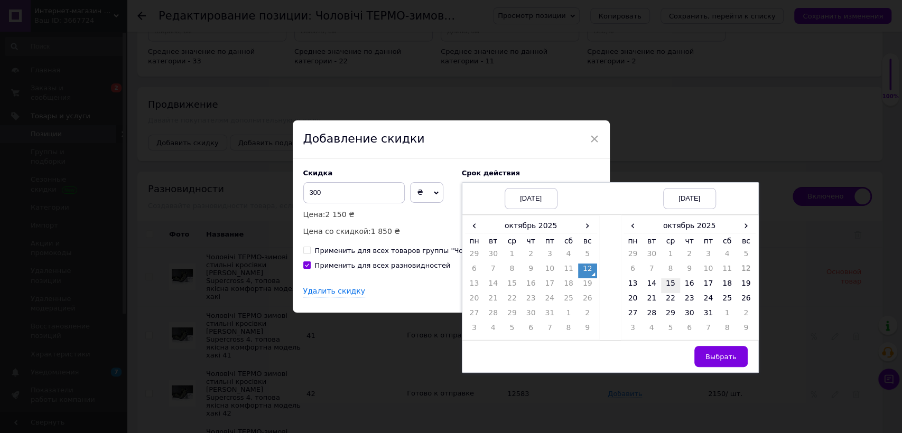
click at [670, 278] on td "15" at bounding box center [670, 285] width 19 height 15
click at [711, 361] on span "Выбрать" at bounding box center [720, 357] width 31 height 8
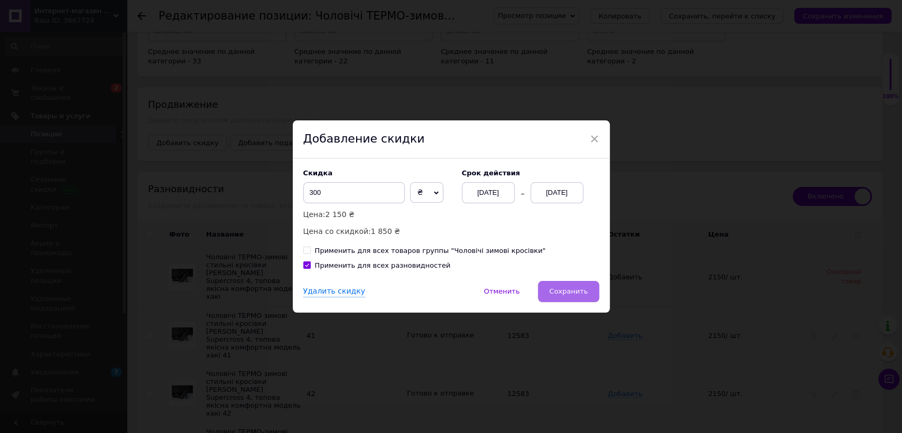
click at [585, 295] on span "Сохранить" at bounding box center [568, 291] width 39 height 8
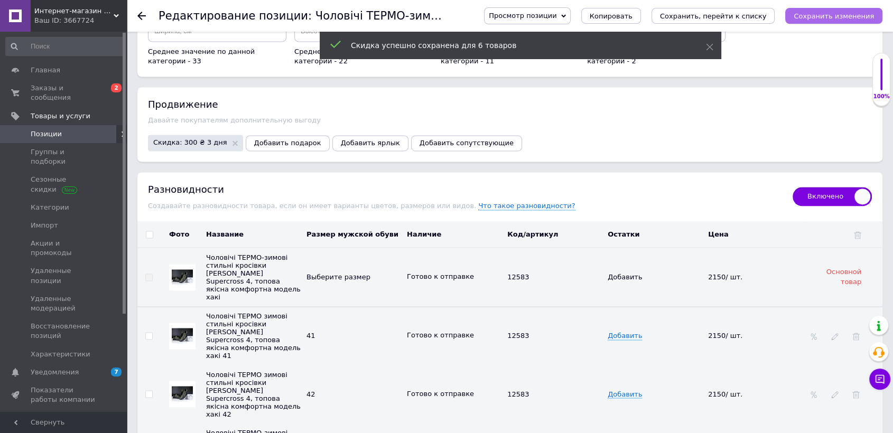
click at [822, 14] on icon "Сохранить изменения" at bounding box center [833, 16] width 80 height 8
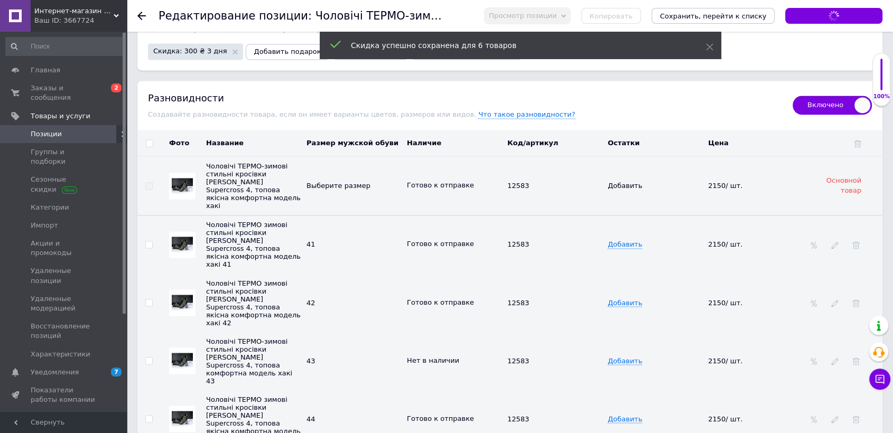
scroll to position [1819, 0]
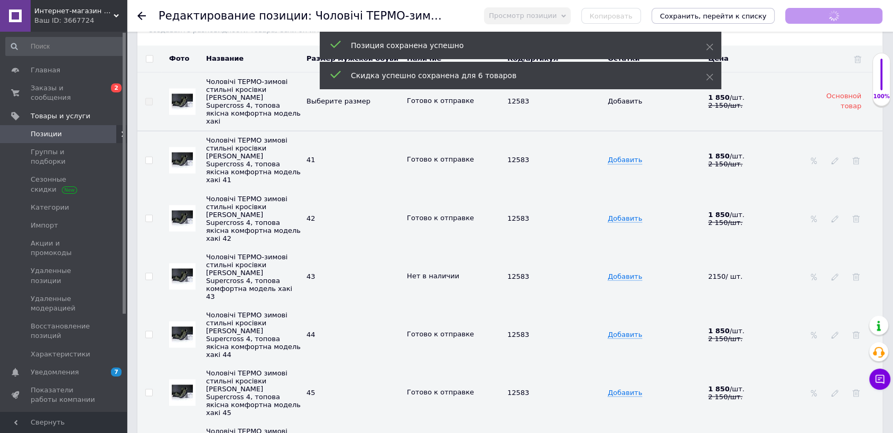
checkbox input "true"
click at [78, 129] on span "Позиции" at bounding box center [64, 134] width 67 height 10
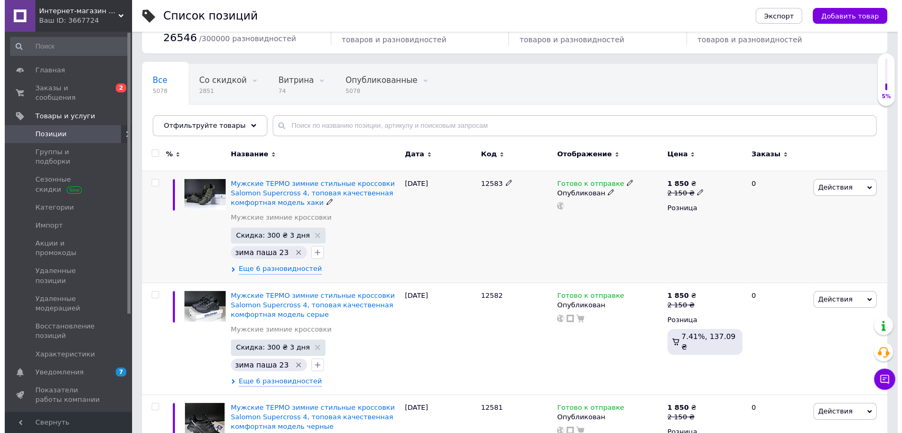
scroll to position [117, 0]
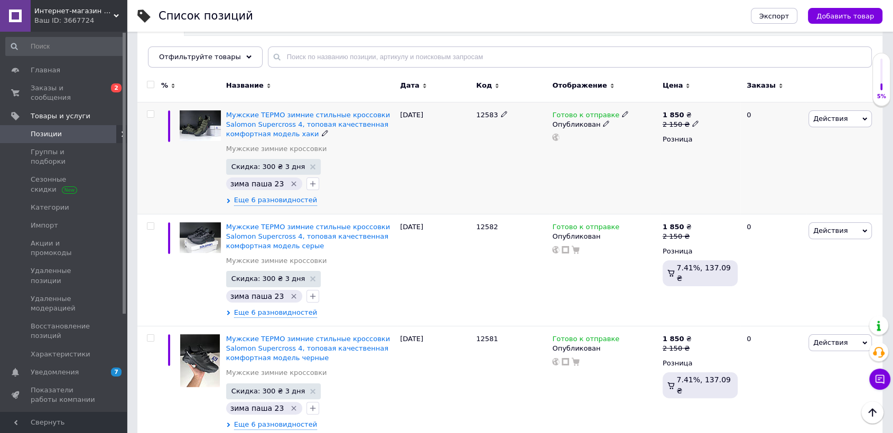
click at [833, 111] on span "Действия" at bounding box center [839, 118] width 63 height 17
click at [800, 269] on li "Добавить в кампанию Каталог ProSale" at bounding box center [796, 272] width 150 height 15
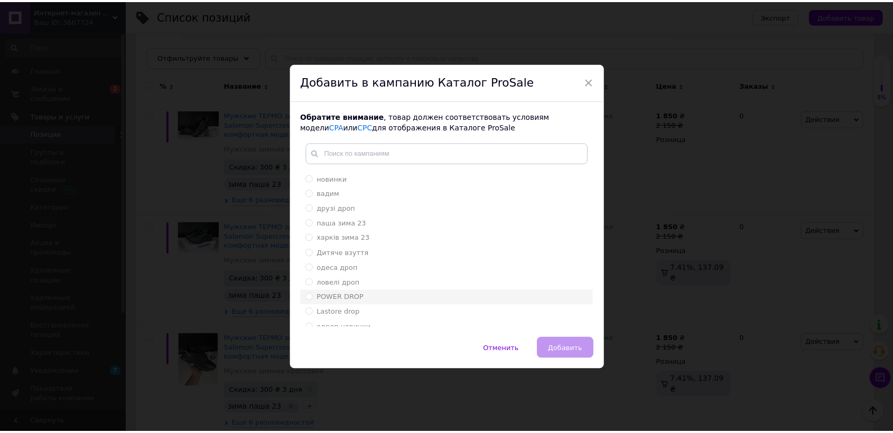
scroll to position [34, 0]
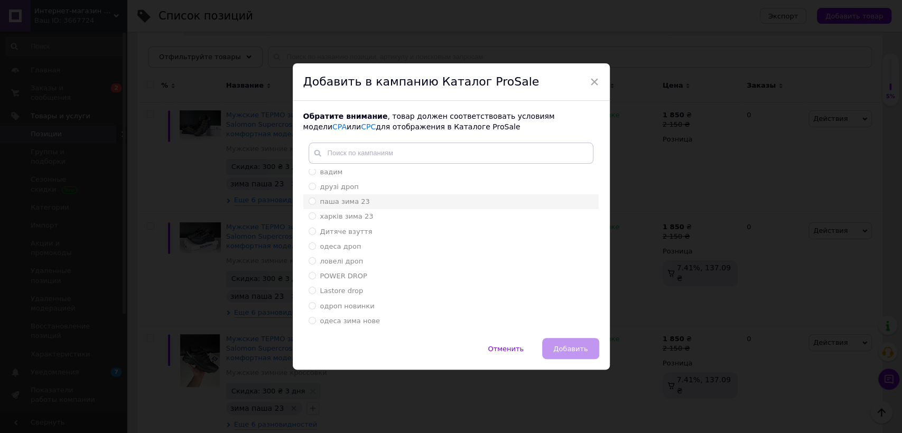
click at [372, 203] on div "паша зима 23" at bounding box center [450, 202] width 285 height 10
radio input "true"
click at [566, 348] on span "Добавить" at bounding box center [570, 349] width 34 height 8
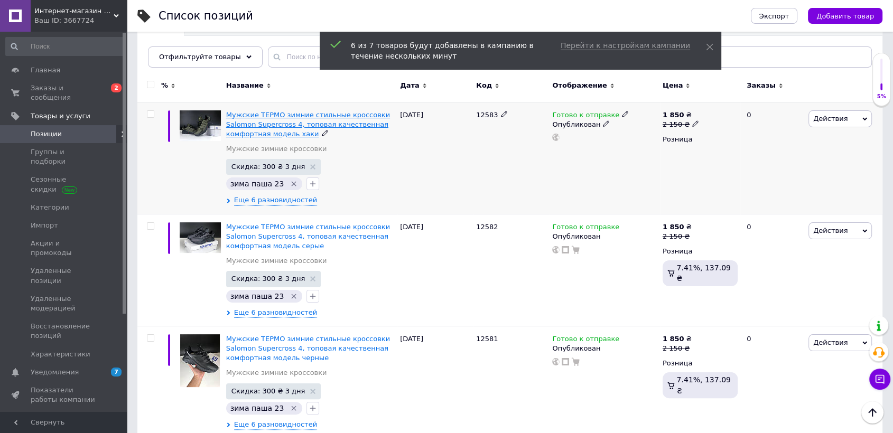
click at [243, 126] on span "Мужские ТЕРМО зимние стильные кроссовки Salomon Supercross 4, топовая качествен…" at bounding box center [308, 124] width 164 height 27
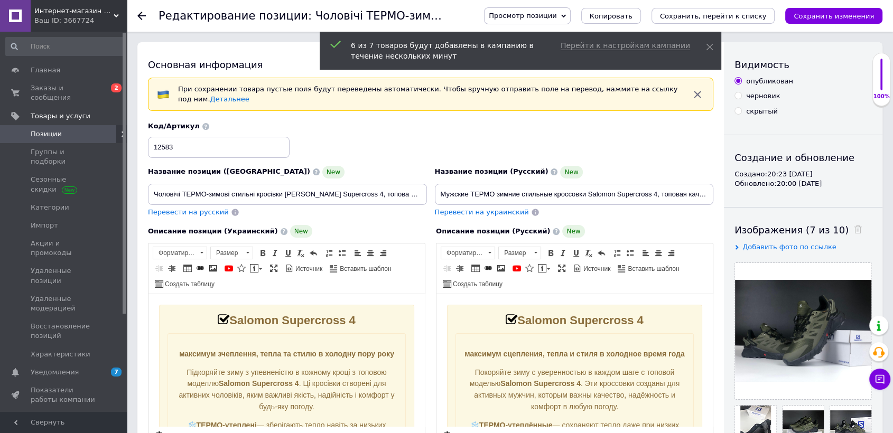
click at [494, 208] on span "Перевести на украинский" at bounding box center [482, 212] width 94 height 8
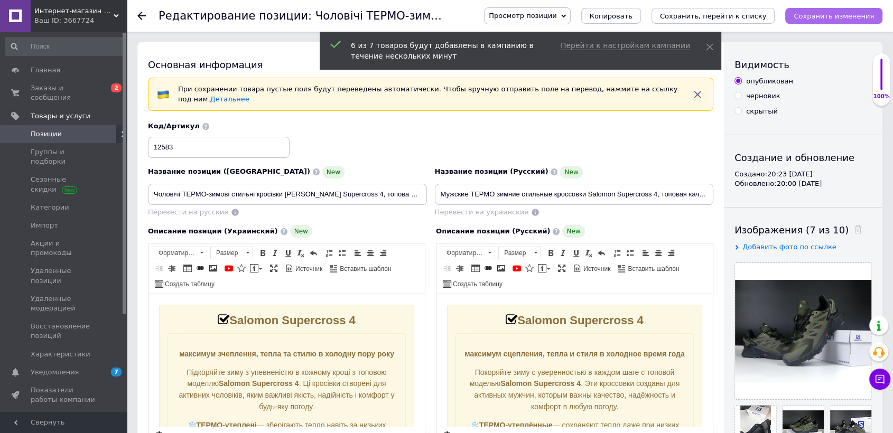
click at [824, 12] on icon "Сохранить изменения" at bounding box center [833, 16] width 80 height 8
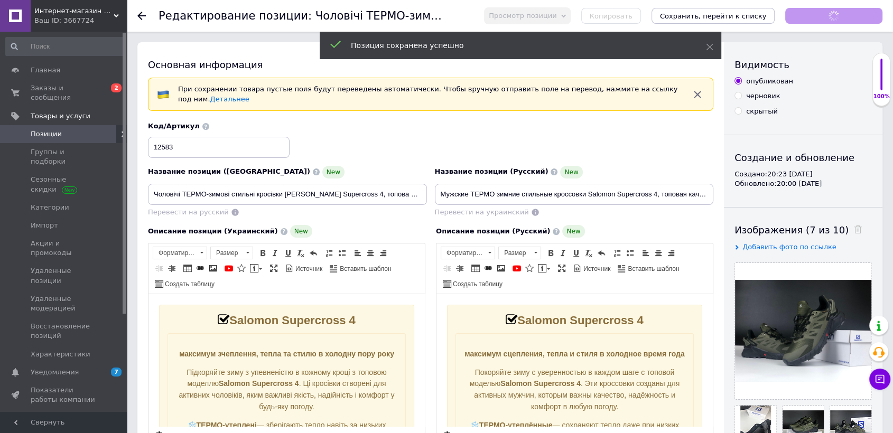
checkbox input "true"
click at [91, 129] on span "Позиции" at bounding box center [64, 134] width 67 height 10
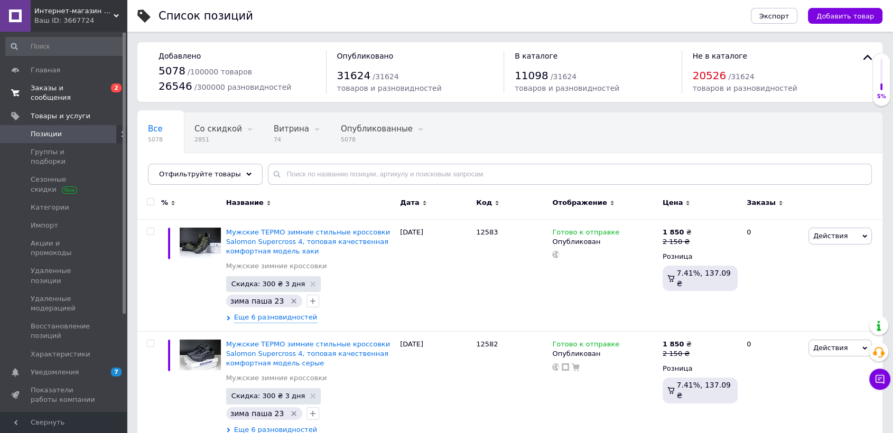
click at [106, 91] on span "0 2" at bounding box center [112, 92] width 29 height 19
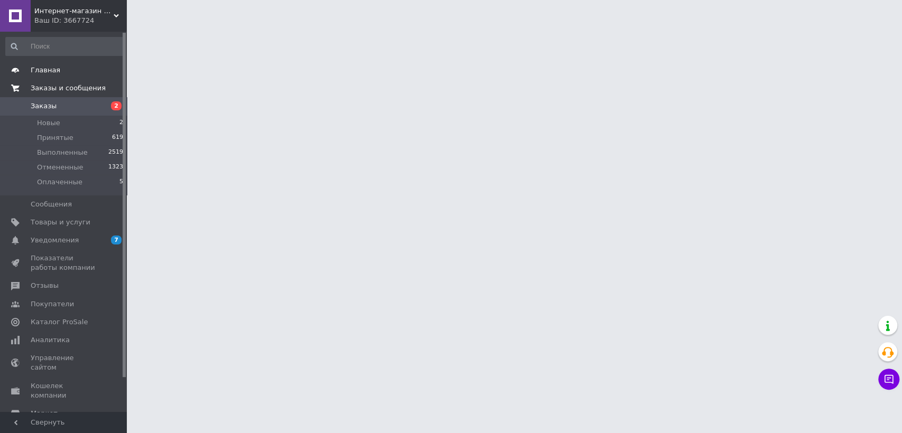
drag, startPoint x: 64, startPoint y: 221, endPoint x: 118, endPoint y: 64, distance: 165.5
click at [64, 221] on span "Товары и услуги" at bounding box center [61, 223] width 60 height 10
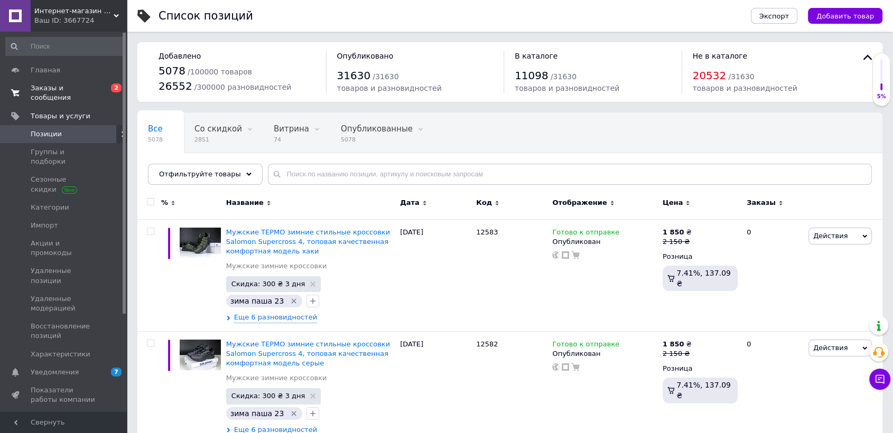
click at [91, 91] on span "Заказы и сообщения" at bounding box center [64, 92] width 67 height 19
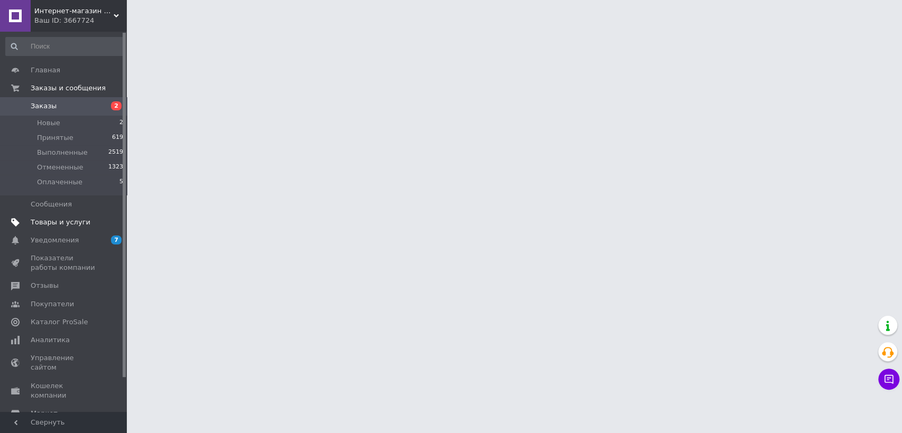
click at [71, 222] on span "Товары и услуги" at bounding box center [61, 223] width 60 height 10
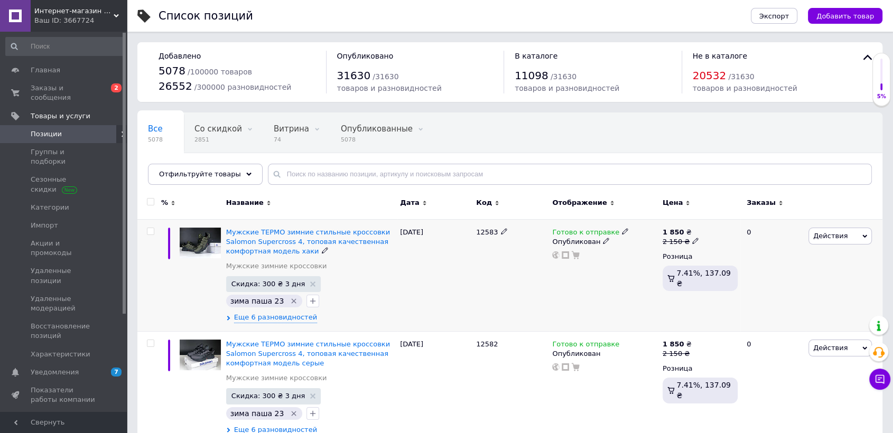
click at [491, 232] on span "12583" at bounding box center [487, 232] width 22 height 8
copy span "12583"
click at [861, 8] on button "Добавить товар" at bounding box center [845, 16] width 74 height 16
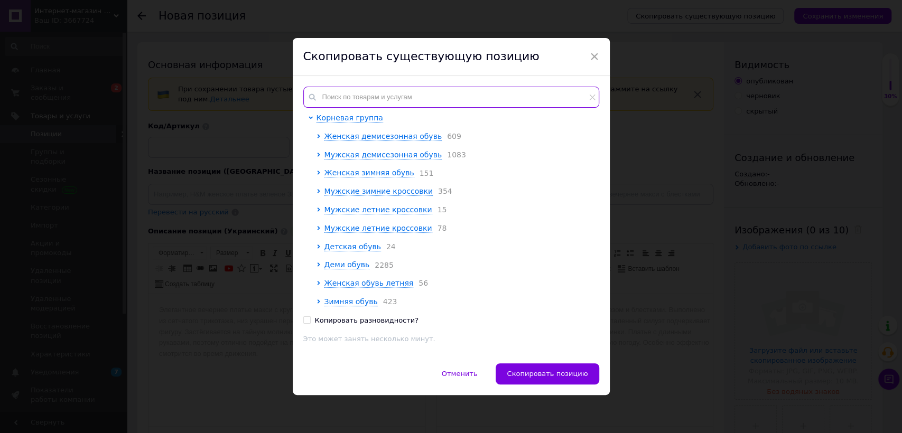
paste input "12583"
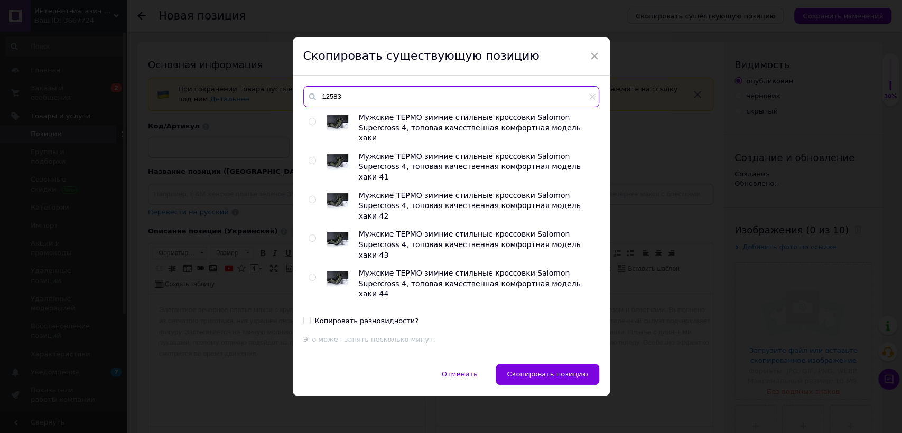
type input "12583"
click at [305, 123] on div "Мужские ТЕРМО зимние стильные кроссовки Salomon Supercross 4, топовая качествен…" at bounding box center [450, 210] width 295 height 195
click at [310, 122] on input "radio" at bounding box center [311, 121] width 7 height 7
radio input "true"
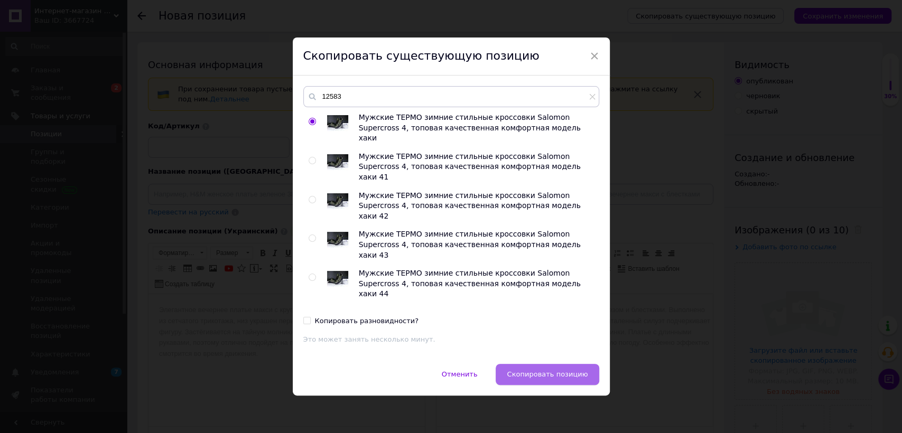
click at [541, 371] on span "Скопировать позицию" at bounding box center [547, 374] width 81 height 8
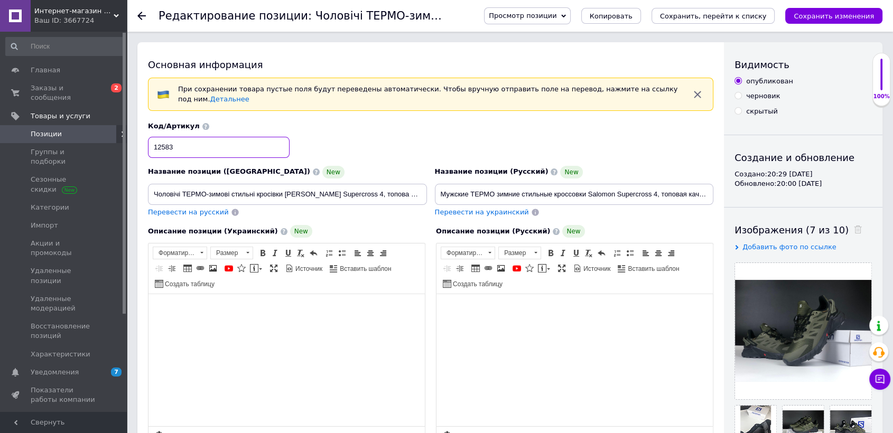
click at [175, 137] on input "12583" at bounding box center [219, 147] width 142 height 21
checkbox input "true"
type input "1258"
checkbox input "true"
type input "12584"
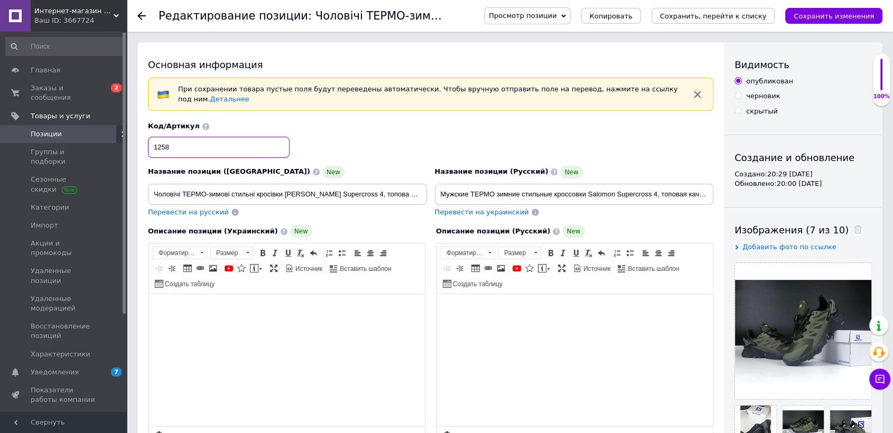
checkbox input "true"
type input "12584"
drag, startPoint x: 630, startPoint y: 183, endPoint x: 738, endPoint y: 190, distance: 108.0
click at [738, 190] on div "Основная информация При сохранении товара пустые поля будут переведены автомати…" at bounding box center [509, 364] width 745 height 644
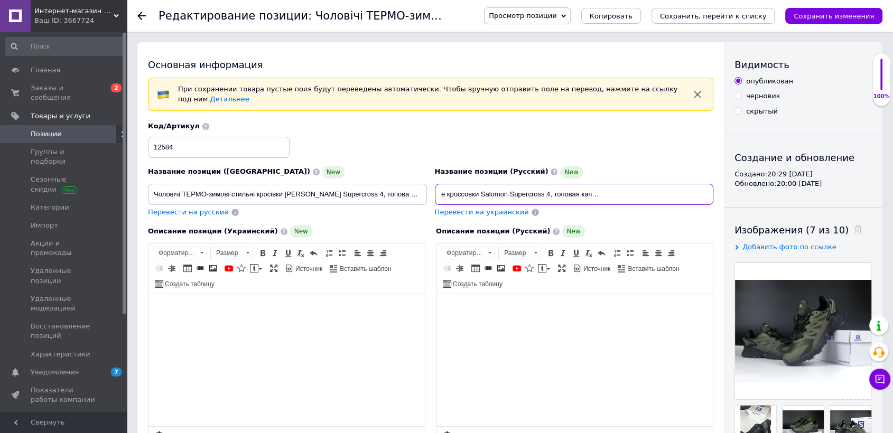
click at [683, 188] on input "Мужские ТЕРМО зимние стильные кроссовки Salomon Supercross 4, топовая качествен…" at bounding box center [574, 194] width 279 height 21
click at [701, 184] on input "Мужские ТЕРМО зимние стильные кроссовки Salomon Supercross 4, топовая качествен…" at bounding box center [574, 194] width 279 height 21
checkbox input "true"
type input "Мужские ТЕРМО зимние стильные кроссовки Salomon Supercross 4, топовая качествен…"
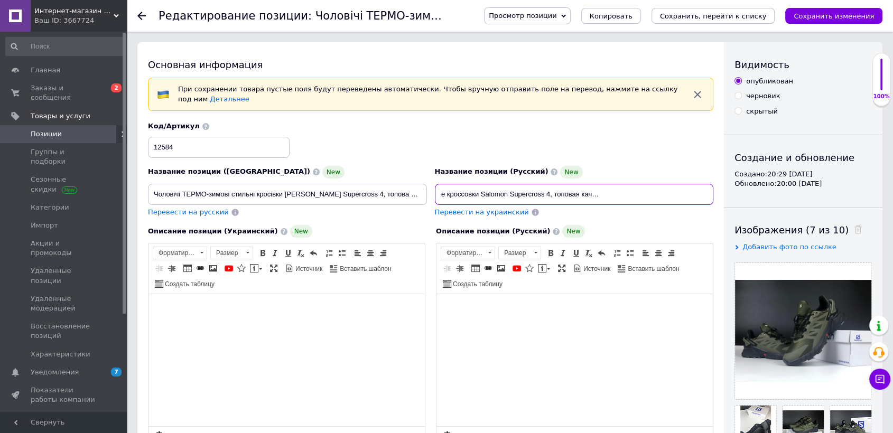
checkbox input "true"
type input "Мужские ТЕРМО зимние стильные кроссовки Salomon Supercross 4, топовая качествен…"
checkbox input "true"
type input "Мужские ТЕРМО зимние стильные кроссовки Salomon Supercross 4, топовая качествен…"
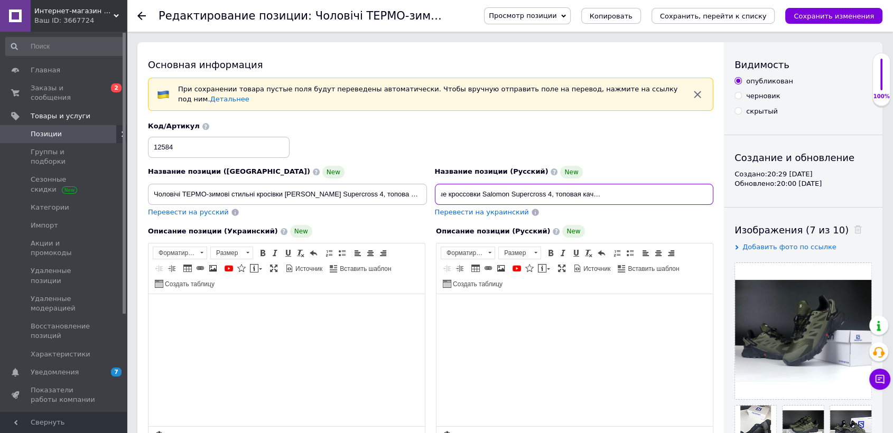
checkbox input "true"
type input "Мужские ТЕРМО зимние стильные кроссовки Salomon Supercross 4, топовая качествен…"
click at [504, 208] on span "Перевести на украинский" at bounding box center [482, 212] width 94 height 8
checkbox input "true"
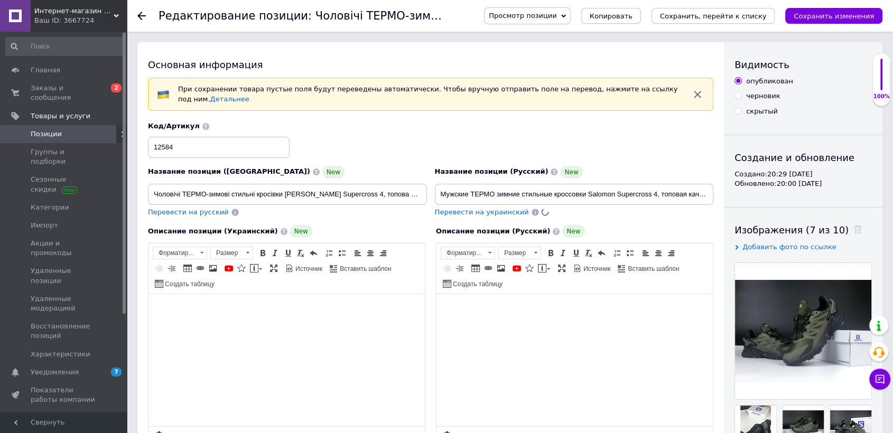
type input "Чоловічі ТЕРМО-зимові стильні кросівки [PERSON_NAME] Supercross 4, топова якісн…"
click at [854, 233] on icon at bounding box center [858, 230] width 8 height 8
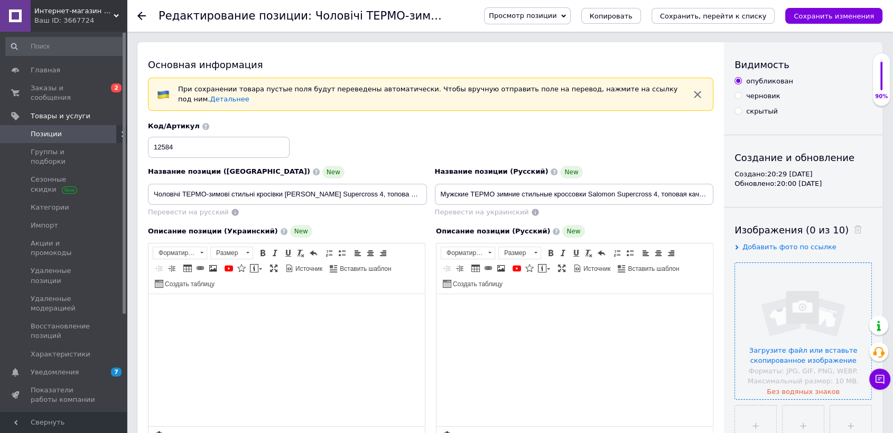
click at [829, 311] on input "file" at bounding box center [803, 331] width 136 height 136
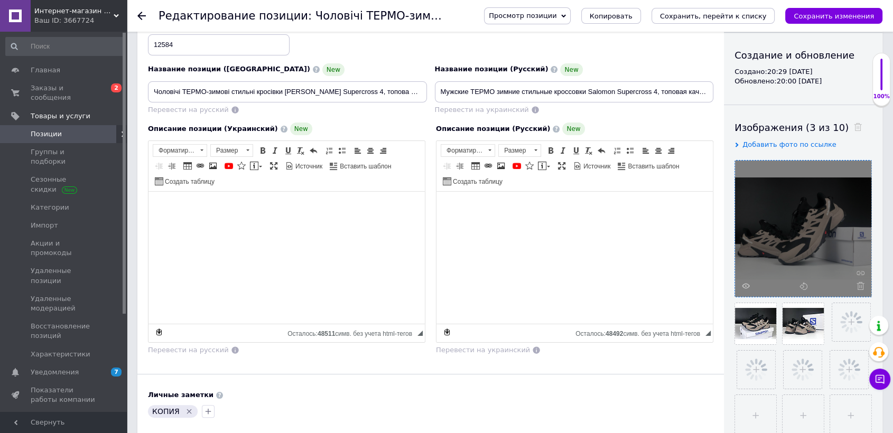
scroll to position [117, 0]
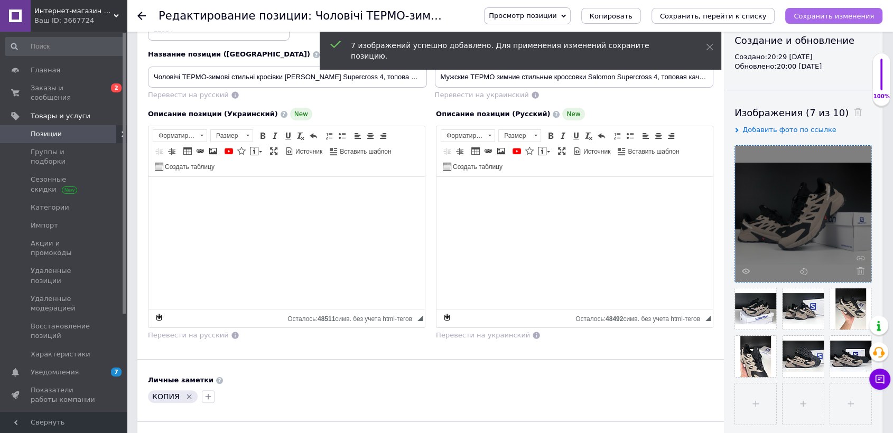
click at [850, 10] on button "Сохранить изменения" at bounding box center [833, 16] width 97 height 16
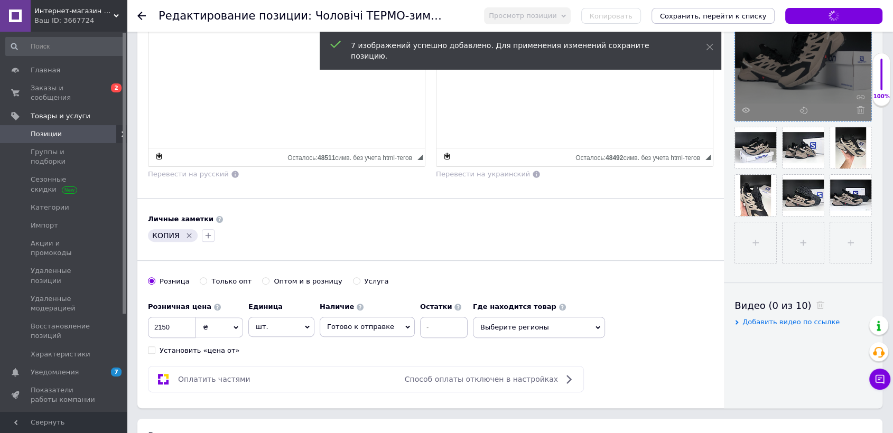
scroll to position [293, 0]
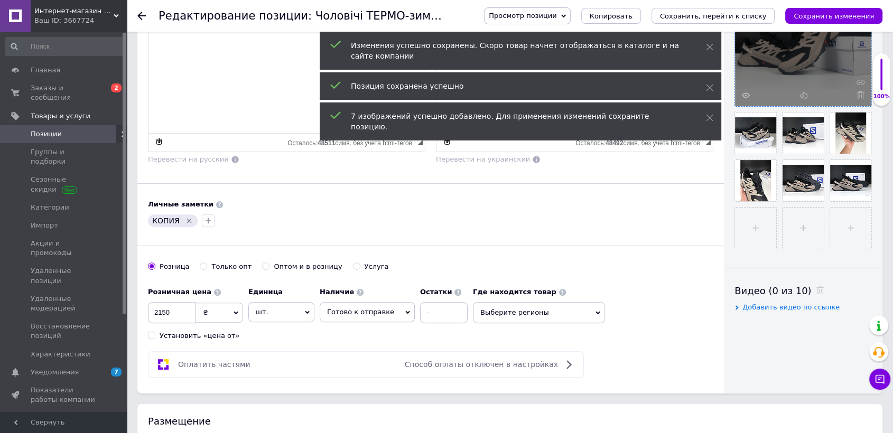
click at [181, 215] on div "КОПИЯ" at bounding box center [173, 220] width 50 height 13
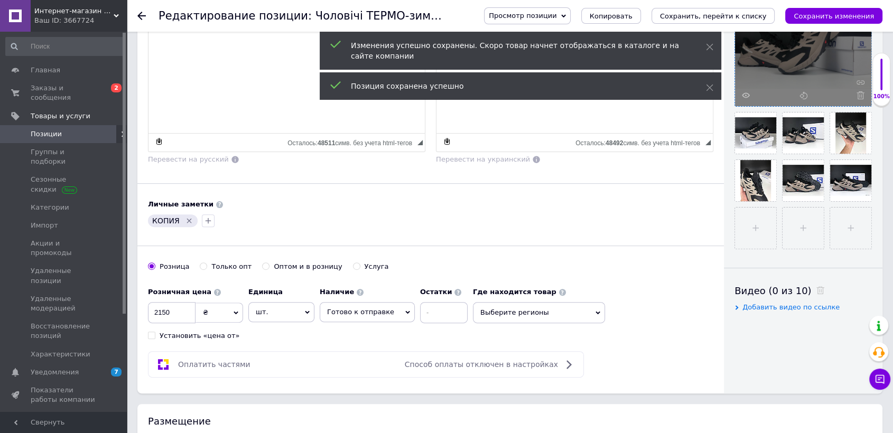
drag, startPoint x: 189, startPoint y: 213, endPoint x: 169, endPoint y: 220, distance: 21.4
click at [189, 217] on icon "Удалить метку" at bounding box center [189, 221] width 8 height 8
click at [146, 219] on div at bounding box center [154, 220] width 17 height 17
click at [155, 217] on icon "button" at bounding box center [154, 221] width 8 height 8
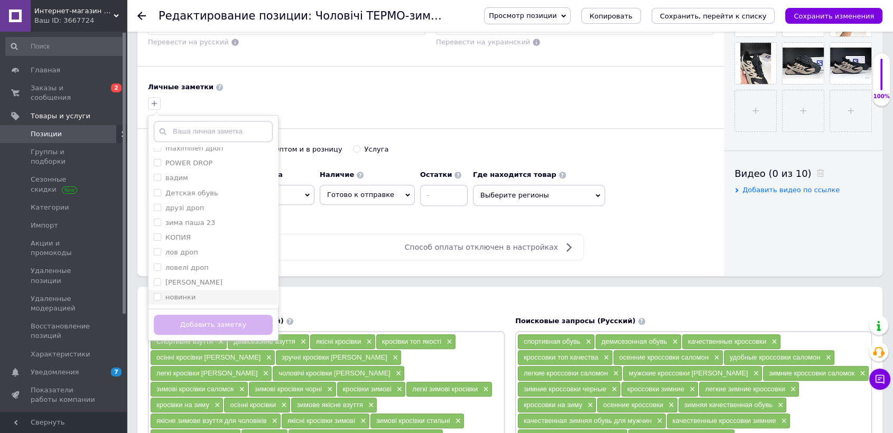
scroll to position [0, 0]
click at [199, 237] on li "зима паша 23" at bounding box center [212, 244] width 129 height 15
checkbox input "true"
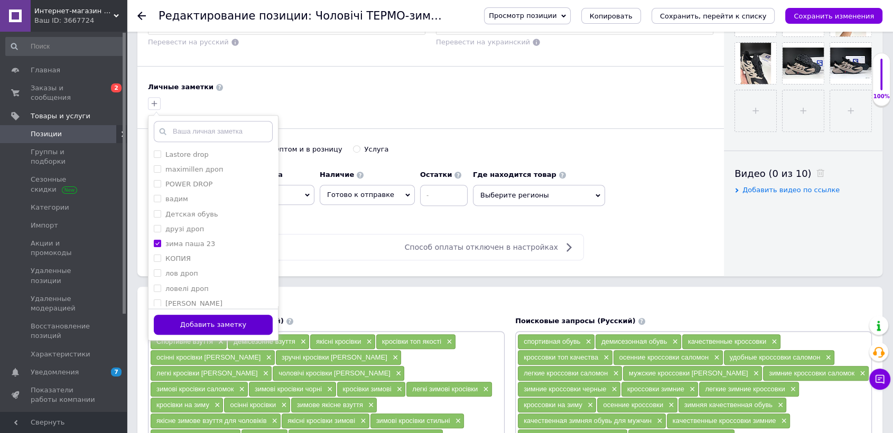
click at [239, 315] on button "Добавить заметку" at bounding box center [213, 325] width 119 height 21
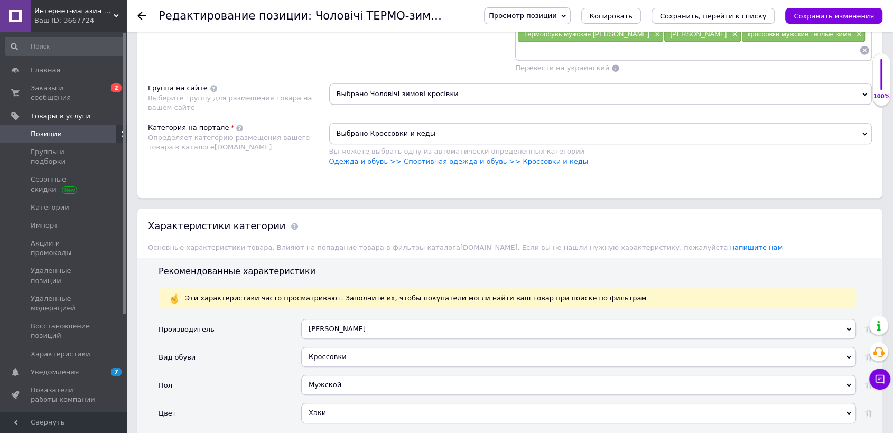
scroll to position [1115, 0]
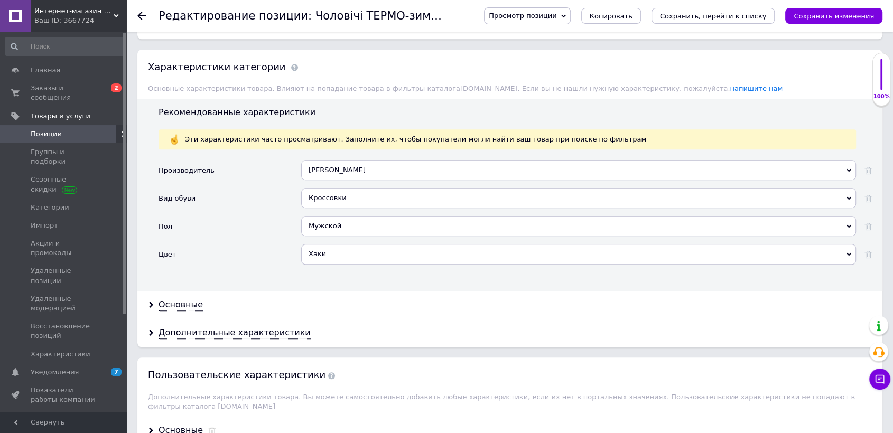
click at [339, 244] on div "[PERSON_NAME]" at bounding box center [578, 258] width 555 height 28
click at [344, 244] on div "Хаки" at bounding box center [578, 254] width 555 height 20
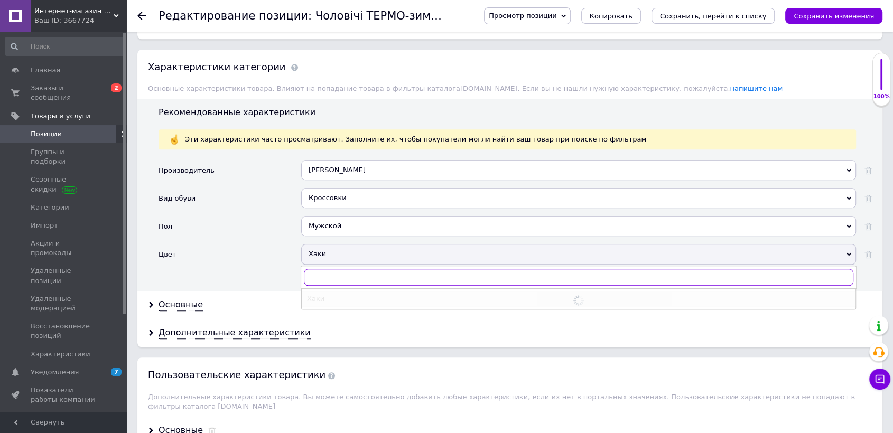
checkbox input "true"
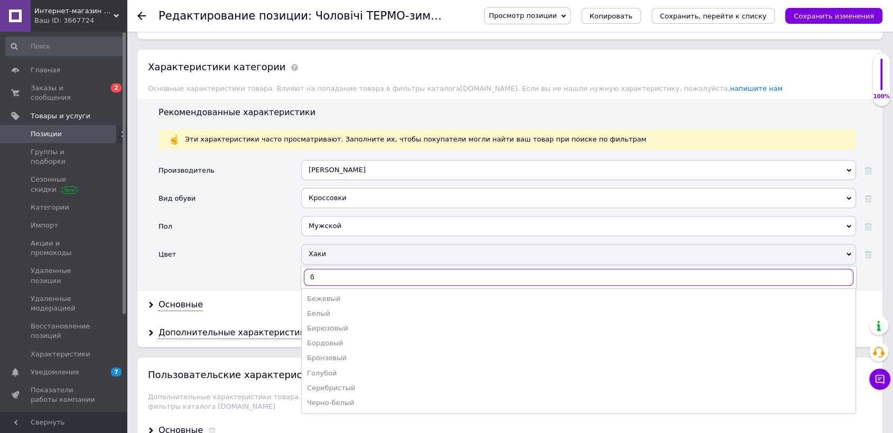
type input "б"
click at [330, 294] on div "Бежевый" at bounding box center [578, 299] width 543 height 10
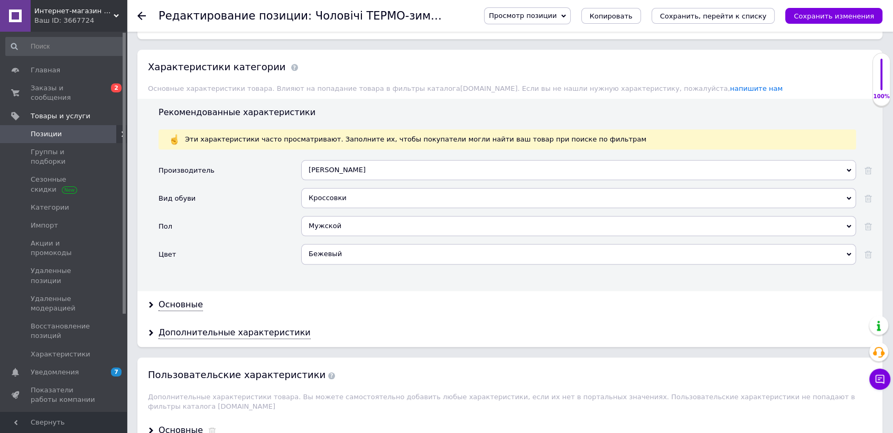
click at [818, 5] on div "Просмотр позиции Сохранить и посмотреть на сайте Сохранить и посмотреть на порт…" at bounding box center [672, 16] width 419 height 32
click at [822, 12] on icon "Сохранить изменения" at bounding box center [833, 16] width 80 height 8
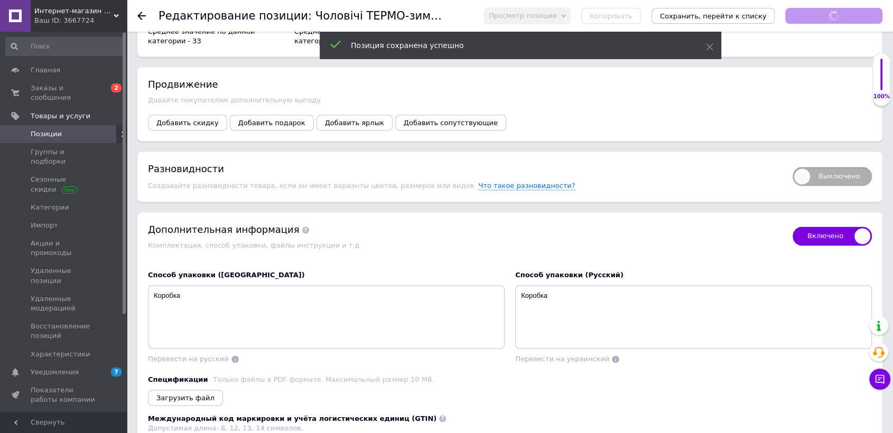
scroll to position [1643, 0]
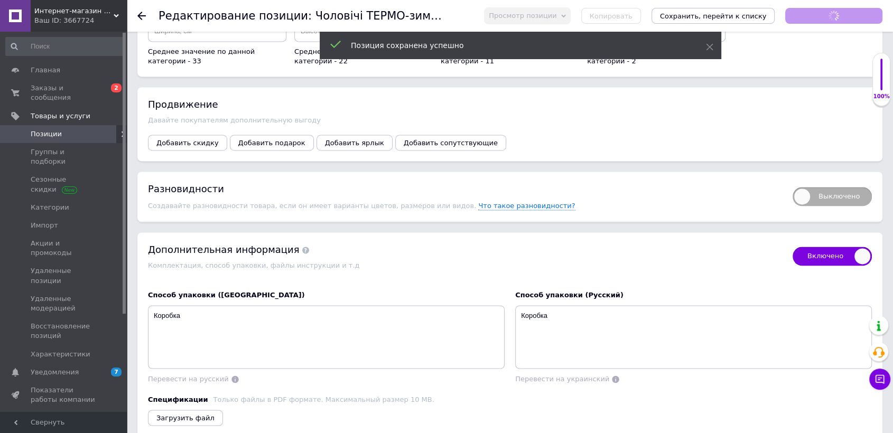
checkbox input "true"
click at [837, 187] on span "Выключено" at bounding box center [831, 196] width 79 height 19
click at [792, 180] on input "Выключено" at bounding box center [788, 183] width 7 height 7
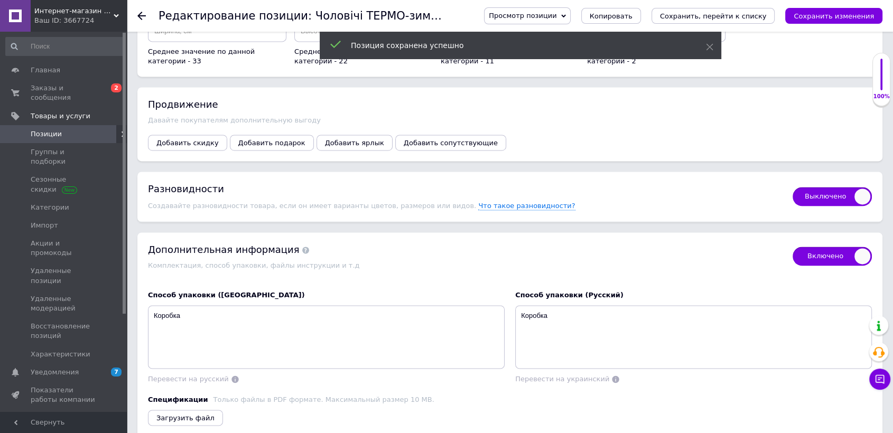
checkbox input "true"
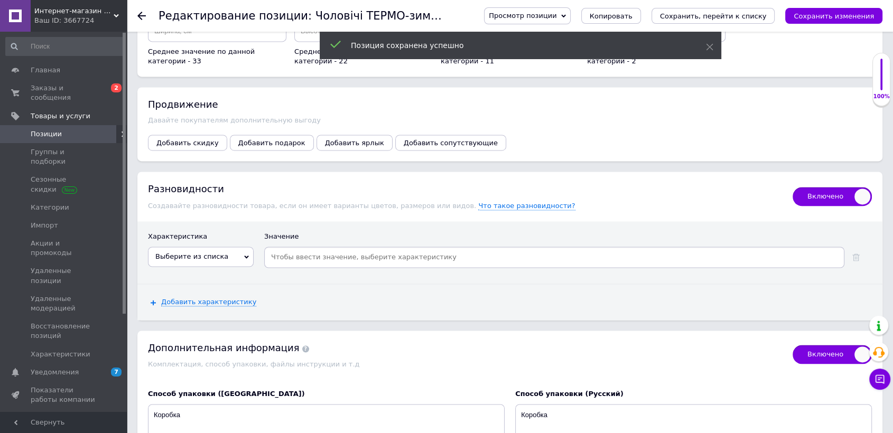
click at [182, 252] on span "Выберите из списка" at bounding box center [191, 256] width 73 height 8
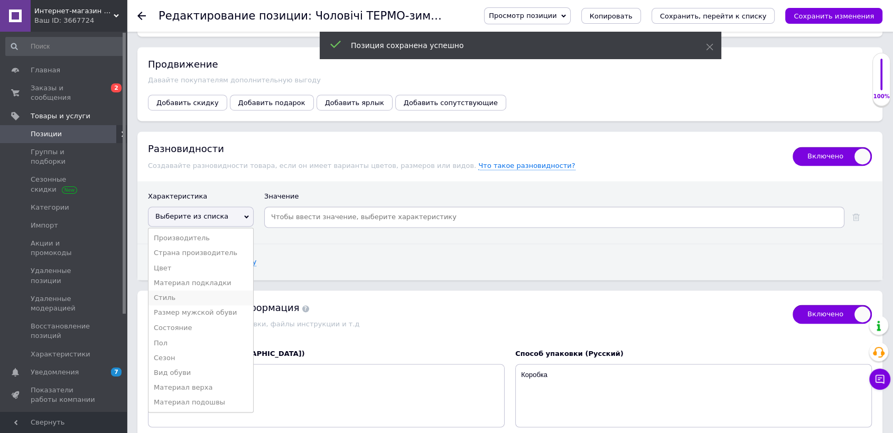
scroll to position [1702, 0]
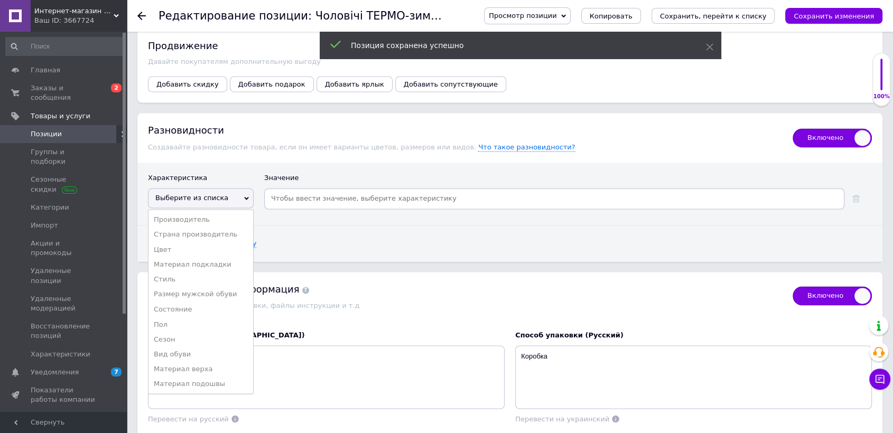
drag, startPoint x: 200, startPoint y: 257, endPoint x: 332, endPoint y: 204, distance: 142.4
click at [202, 287] on li "Размер мужской обуви" at bounding box center [200, 294] width 105 height 15
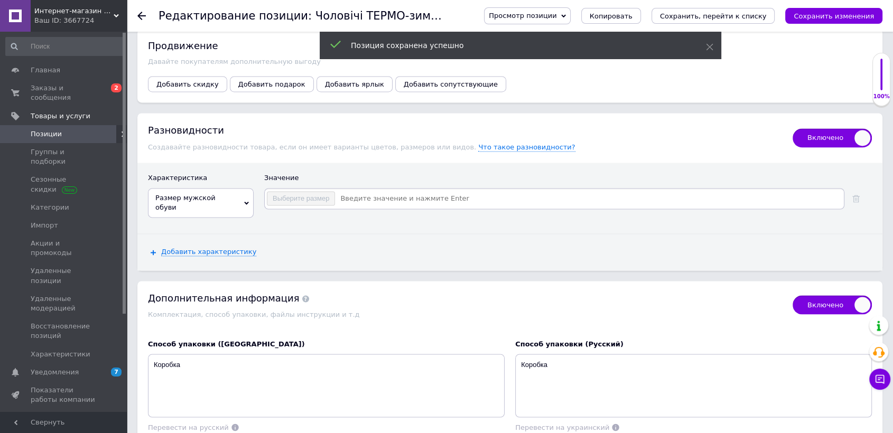
click at [386, 191] on input at bounding box center [588, 199] width 507 height 16
checkbox input "true"
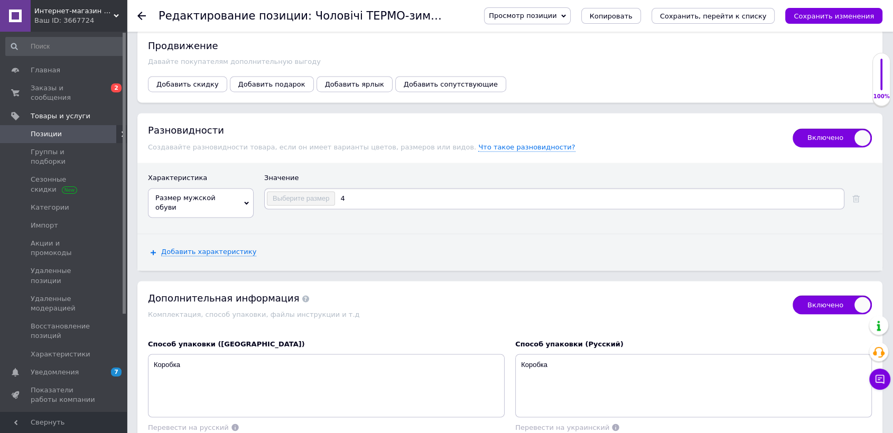
type input "41"
checkbox input "true"
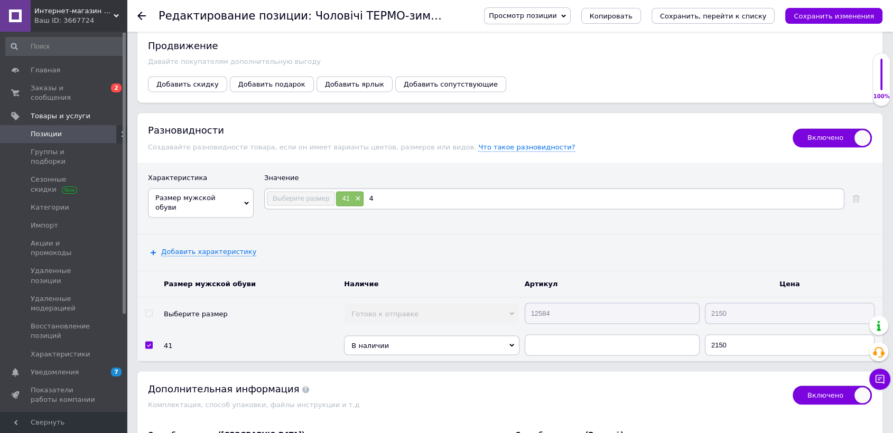
type input "42"
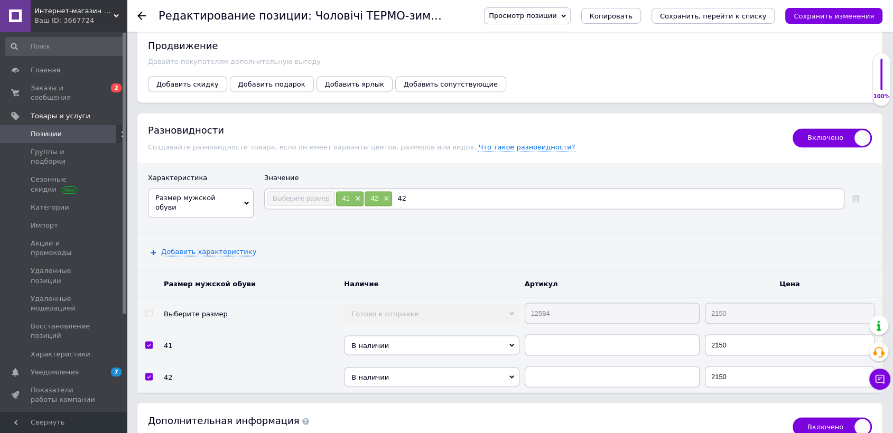
checkbox input "true"
type input "43"
checkbox input "true"
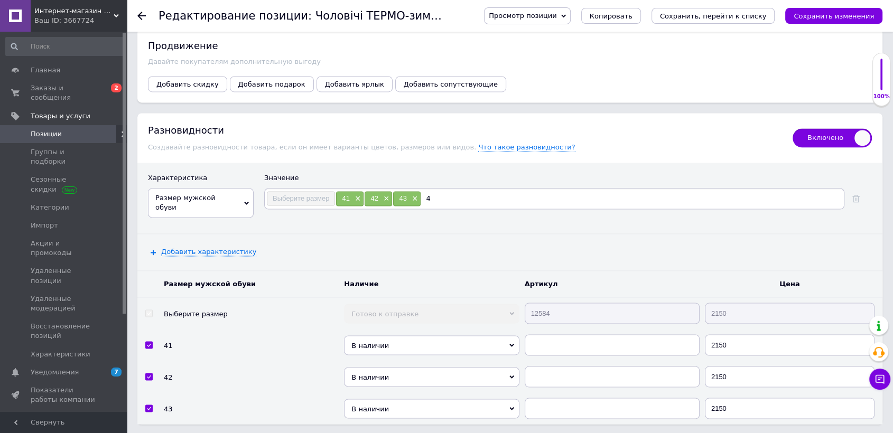
type input "44"
checkbox input "true"
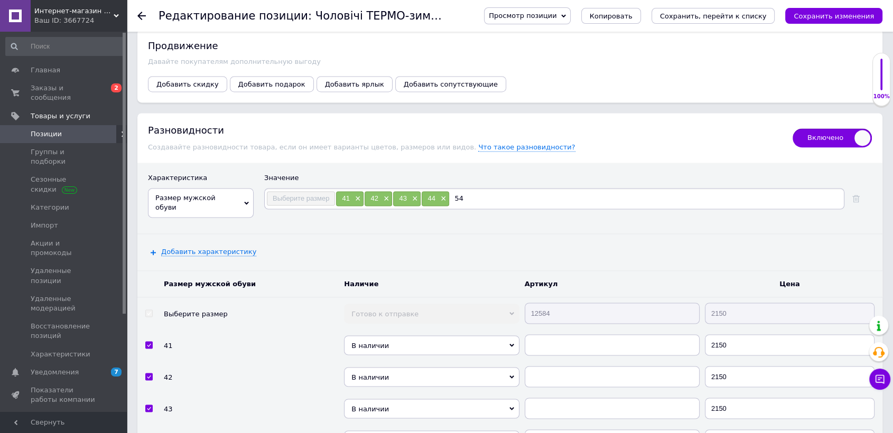
type input "5"
type input "45"
checkbox input "true"
type input "46"
checkbox input "true"
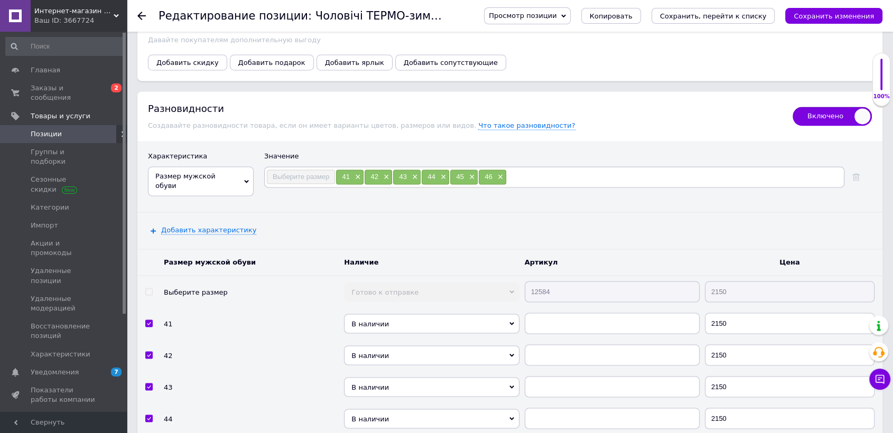
scroll to position [1878, 0]
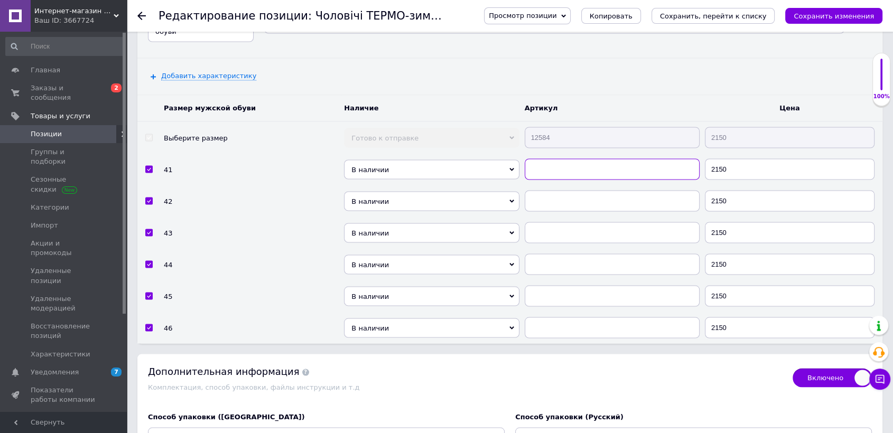
paste input "12584"
checkbox input "true"
type input "12584"
drag, startPoint x: 568, startPoint y: 171, endPoint x: 558, endPoint y: 151, distance: 22.4
paste input "12584"
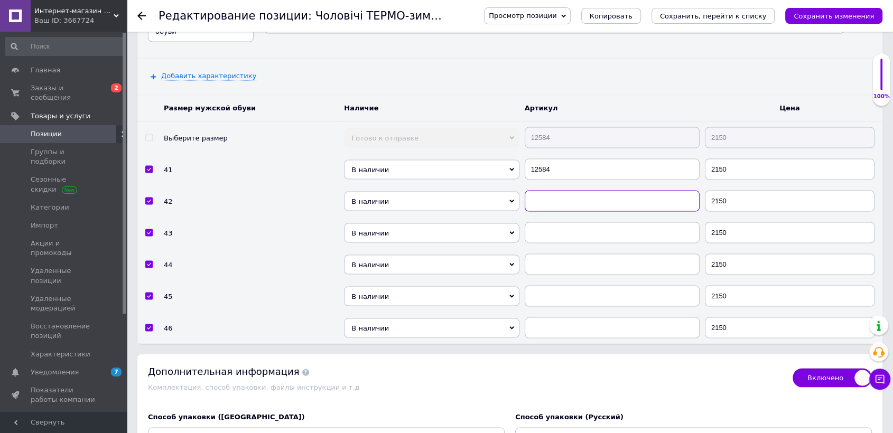
checkbox input "true"
type input "12584"
paste input "12584"
checkbox input "true"
type input "12584"
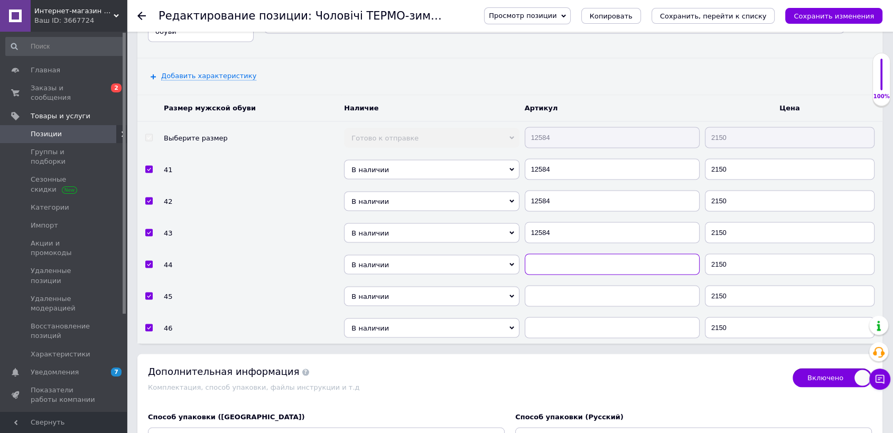
paste input "12584"
checkbox input "true"
type input "12584"
paste input "12584"
checkbox input "true"
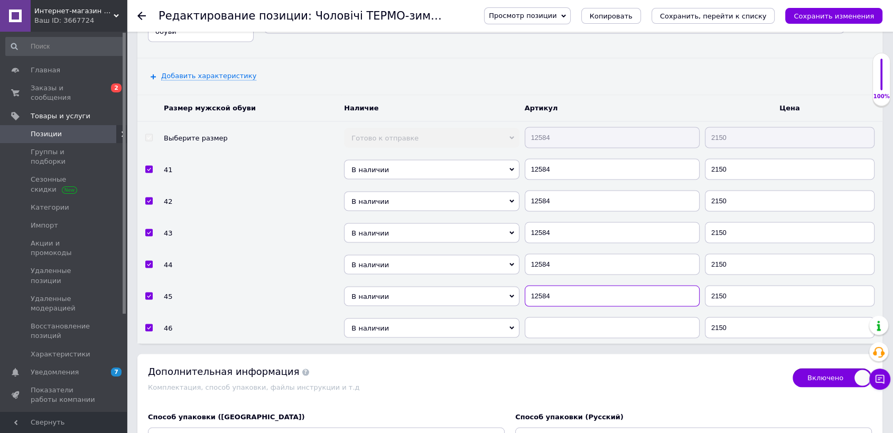
type input "12584"
drag, startPoint x: 567, startPoint y: 289, endPoint x: 540, endPoint y: 269, distance: 34.0
drag, startPoint x: 540, startPoint y: 269, endPoint x: 545, endPoint y: 284, distance: 15.2
click at [545, 317] on input "text" at bounding box center [611, 327] width 175 height 21
paste input "12584"
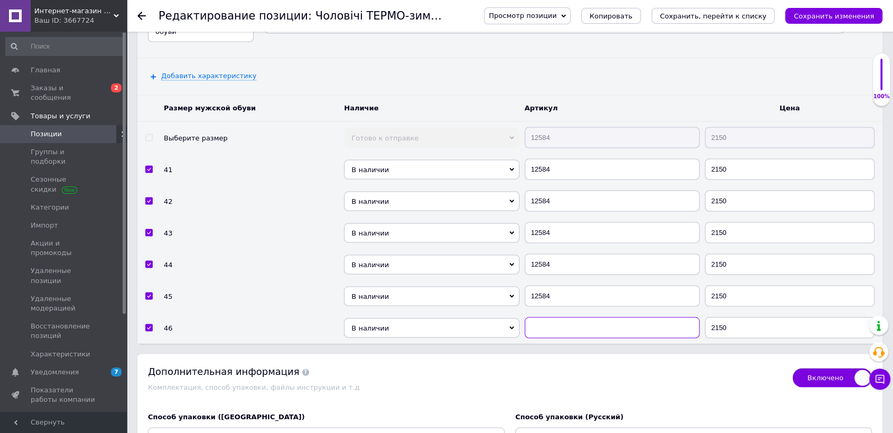
checkbox input "true"
type input "12584"
click at [435, 160] on span "В наличии" at bounding box center [431, 170] width 175 height 20
click at [408, 207] on li "Готово к отправке" at bounding box center [431, 213] width 175 height 13
click at [413, 191] on span "В наличии" at bounding box center [431, 201] width 175 height 20
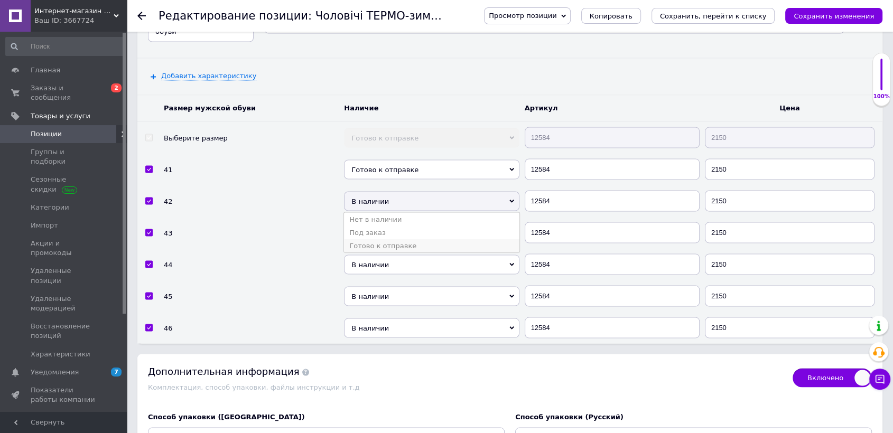
click at [402, 239] on li "Готово к отправке" at bounding box center [431, 245] width 175 height 13
click at [405, 223] on span "В наличии" at bounding box center [431, 233] width 175 height 20
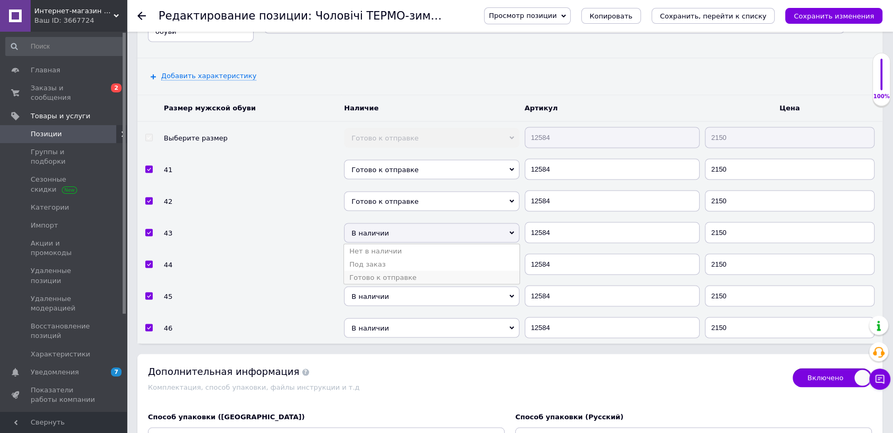
click at [392, 270] on li "Готово к отправке" at bounding box center [431, 276] width 175 height 13
click at [395, 255] on span "В наличии" at bounding box center [431, 265] width 175 height 20
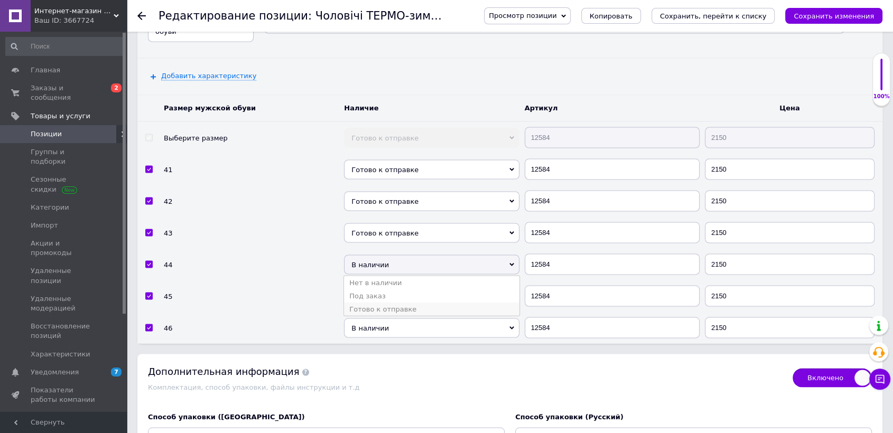
click at [389, 302] on li "Готово к отправке" at bounding box center [431, 308] width 175 height 13
click at [390, 286] on span "В наличии" at bounding box center [431, 296] width 175 height 20
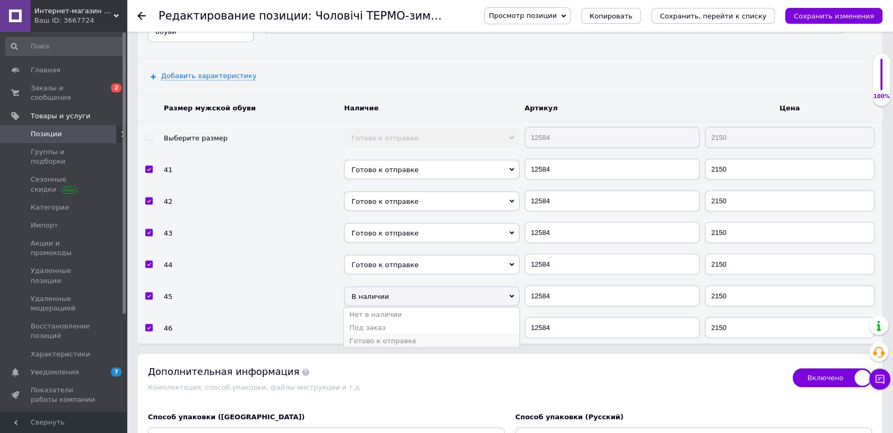
click at [394, 334] on li "Готово к отправке" at bounding box center [431, 340] width 175 height 13
click at [395, 318] on span "В наличии" at bounding box center [431, 328] width 175 height 20
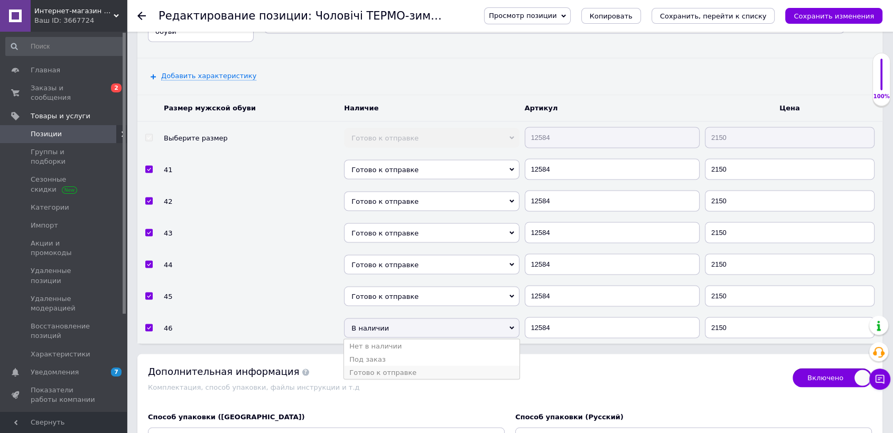
click at [400, 366] on li "Готово к отправке" at bounding box center [431, 372] width 175 height 13
click at [856, 4] on div "Просмотр позиции Сохранить и посмотреть на сайте Сохранить и посмотреть на порт…" at bounding box center [672, 16] width 419 height 32
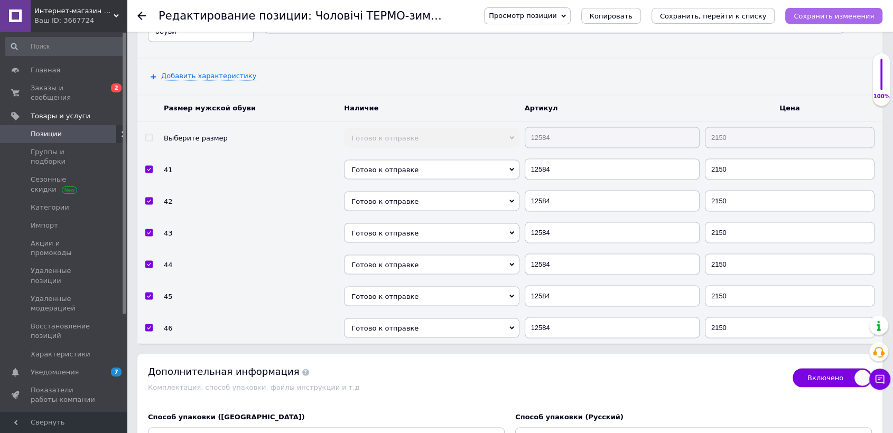
click at [857, 8] on button "Сохранить изменения" at bounding box center [833, 16] width 97 height 16
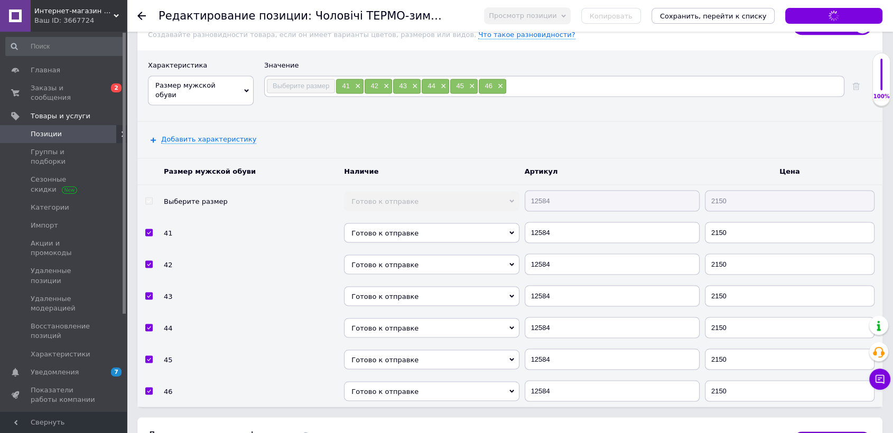
scroll to position [1702, 0]
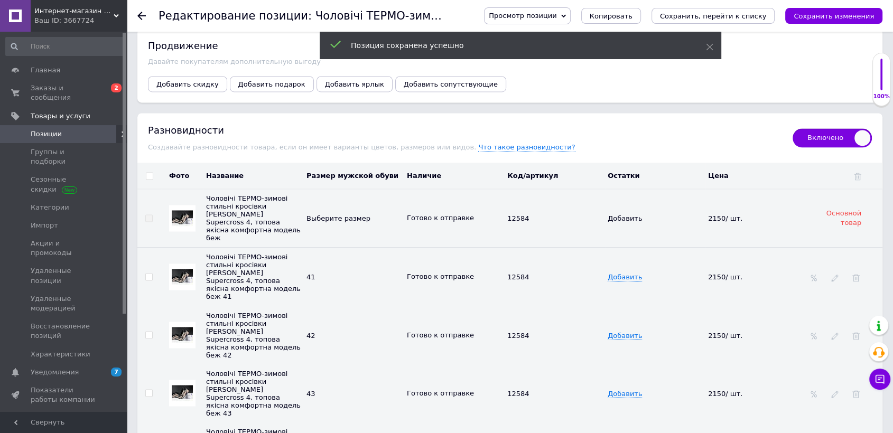
click at [170, 39] on div "Продвижение [PERSON_NAME] покупателям дополнительную выгоду Добавить скидку Доб…" at bounding box center [509, 66] width 745 height 74
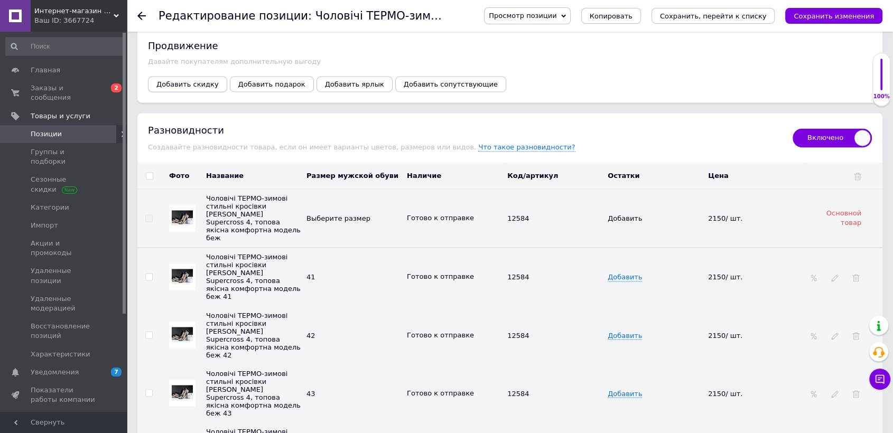
click at [200, 76] on button "Добавить скидку" at bounding box center [187, 84] width 79 height 16
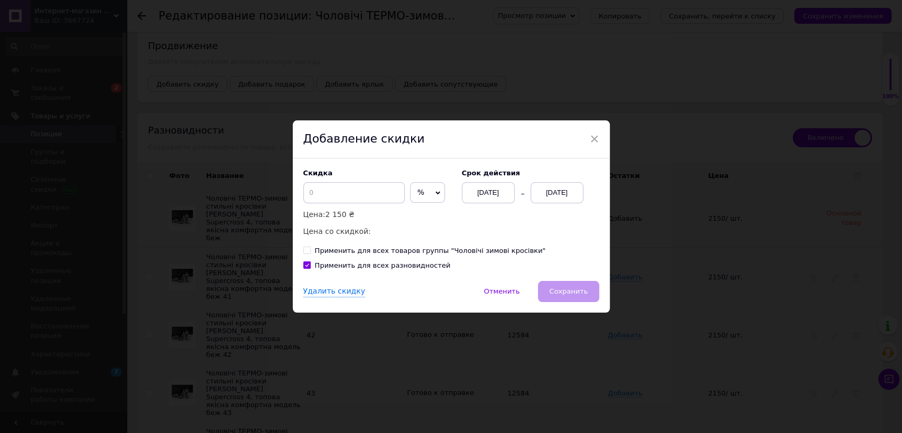
drag, startPoint x: 418, startPoint y: 194, endPoint x: 417, endPoint y: 204, distance: 10.1
click at [418, 193] on span "%" at bounding box center [427, 192] width 35 height 21
click at [417, 213] on li "₴" at bounding box center [427, 214] width 34 height 15
click at [357, 194] on input at bounding box center [353, 192] width 101 height 21
checkbox input "true"
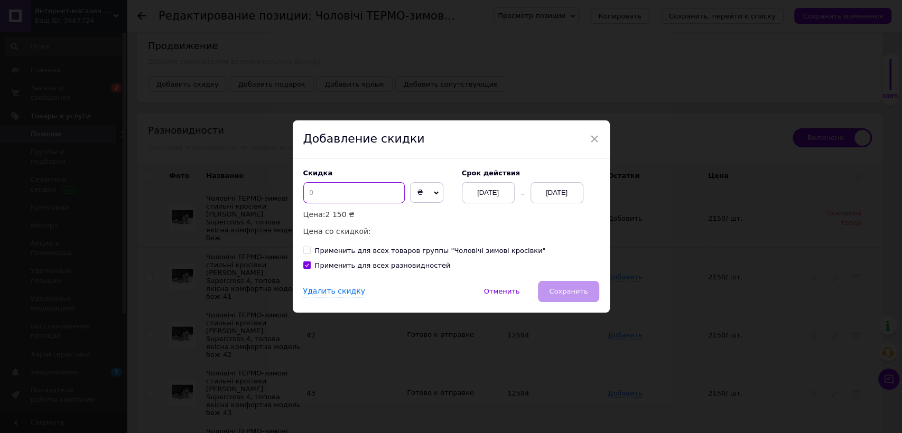
type input "3"
checkbox input "true"
type input "30"
checkbox input "true"
type input "300"
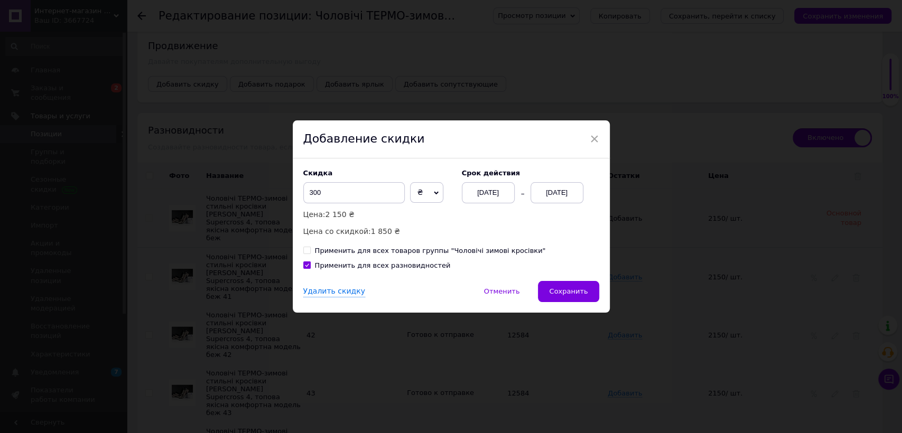
click at [561, 191] on div "[DATE]" at bounding box center [556, 192] width 53 height 21
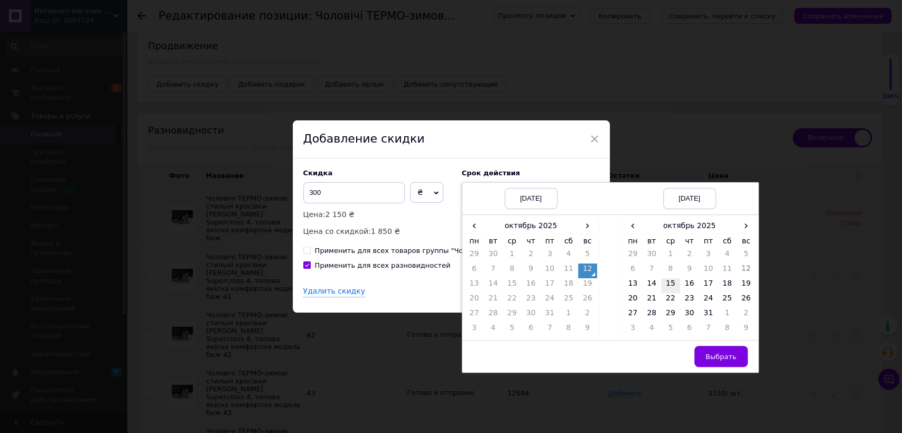
click at [670, 287] on td "15" at bounding box center [670, 285] width 19 height 15
click at [725, 363] on button "Выбрать" at bounding box center [720, 356] width 53 height 21
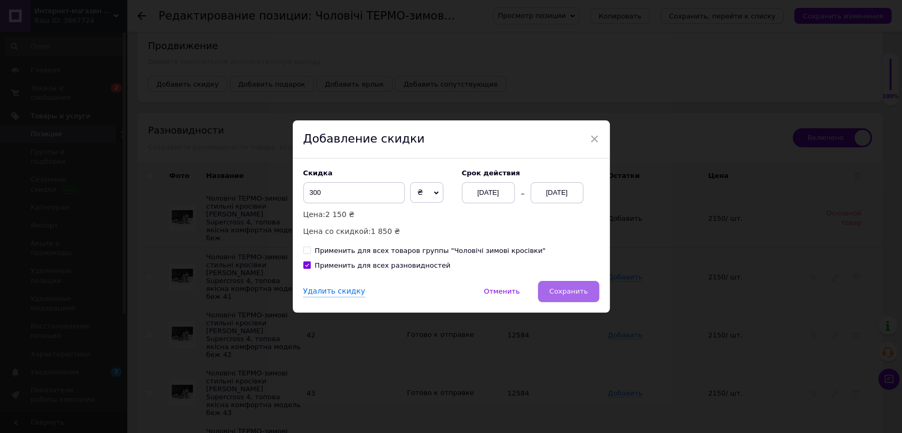
click at [588, 292] on button "Сохранить" at bounding box center [568, 291] width 61 height 21
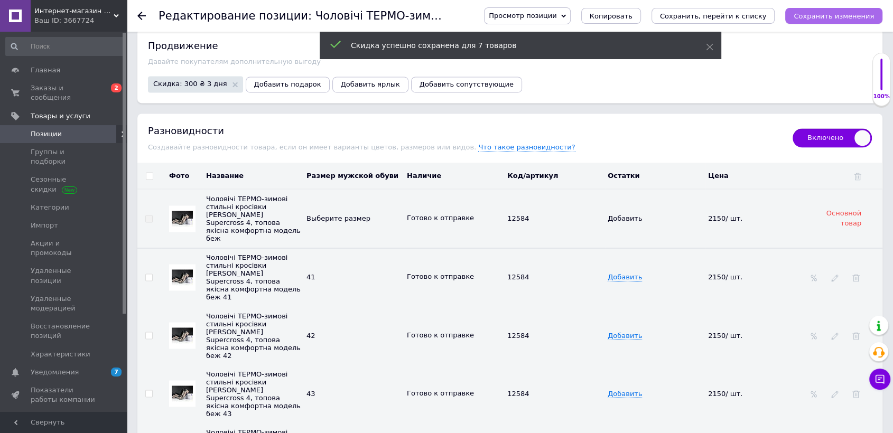
click at [868, 19] on icon "Сохранить изменения" at bounding box center [833, 16] width 80 height 8
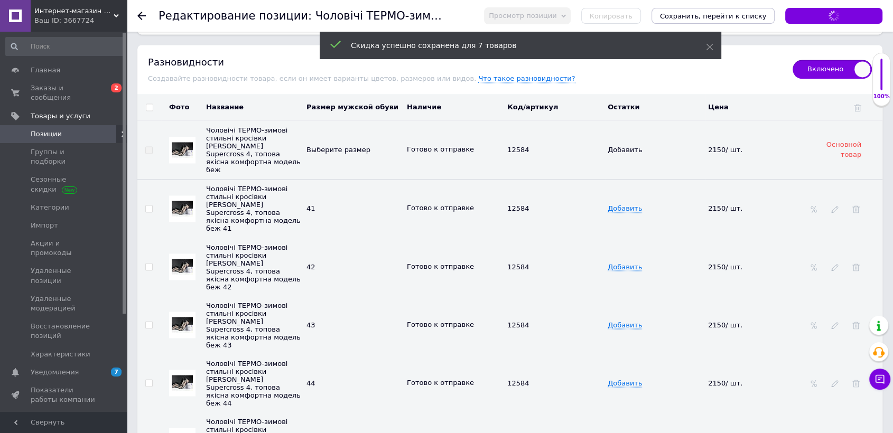
scroll to position [1878, 0]
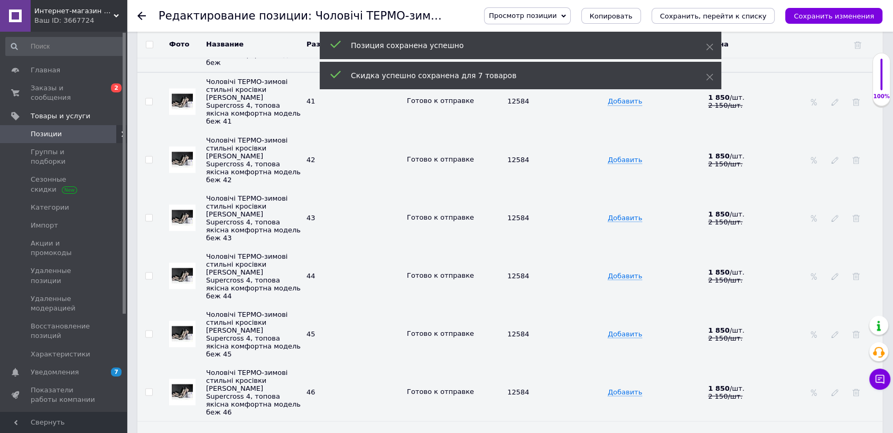
click at [85, 129] on span "Позиции" at bounding box center [64, 134] width 67 height 10
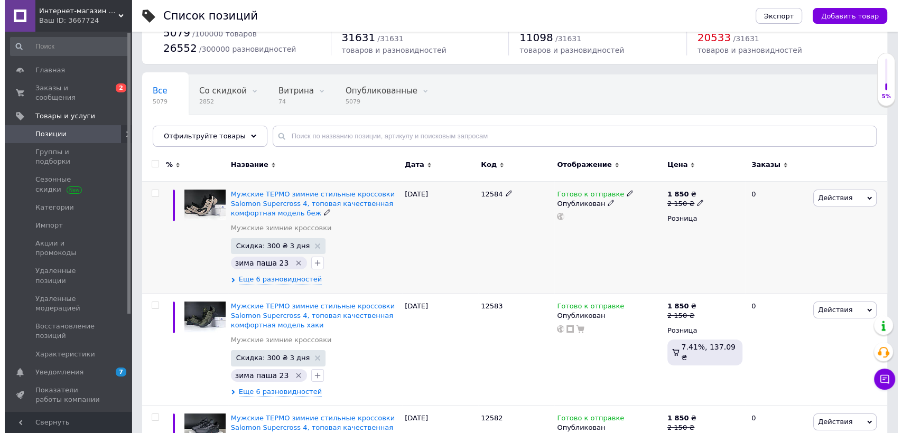
scroll to position [59, 0]
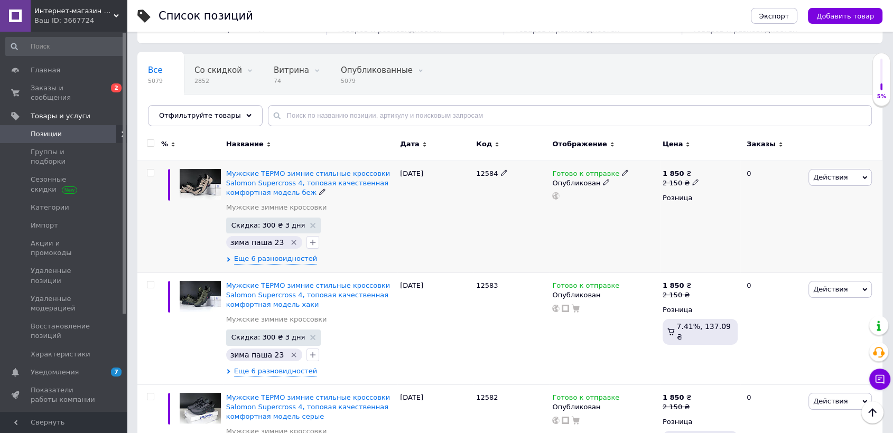
click at [838, 182] on span "Действия" at bounding box center [839, 177] width 63 height 17
click at [792, 326] on li "Добавить в кампанию Каталог ProSale" at bounding box center [796, 331] width 150 height 15
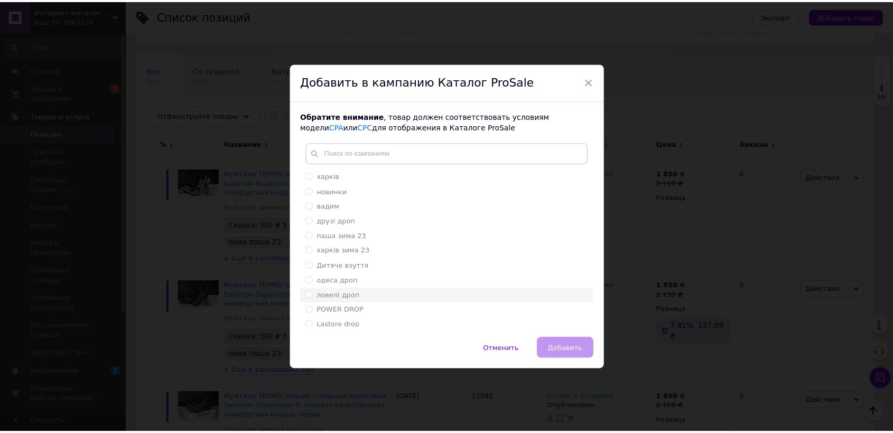
scroll to position [34, 0]
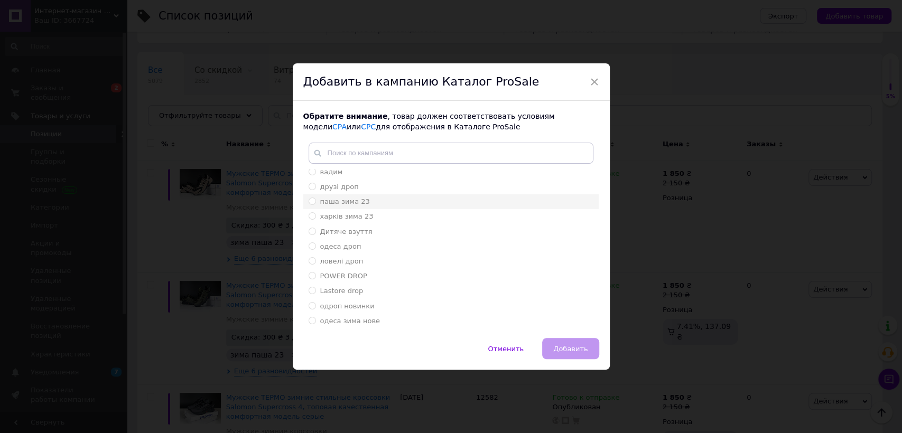
click at [359, 202] on span "паша зима 23" at bounding box center [345, 202] width 50 height 8
click at [315, 202] on input "паша зима 23" at bounding box center [311, 201] width 7 height 7
click at [550, 341] on button "Добавить" at bounding box center [570, 348] width 57 height 21
click at [554, 342] on button "Добавить" at bounding box center [570, 348] width 57 height 21
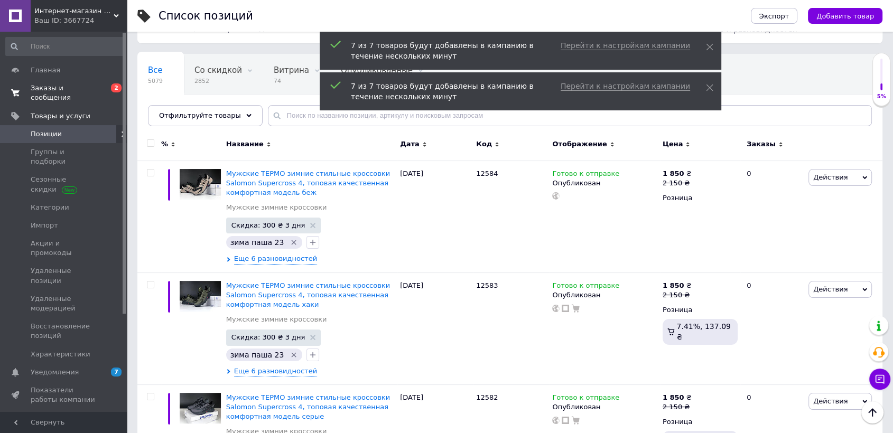
click at [89, 81] on link "Заказы и сообщения 0 2" at bounding box center [64, 92] width 129 height 27
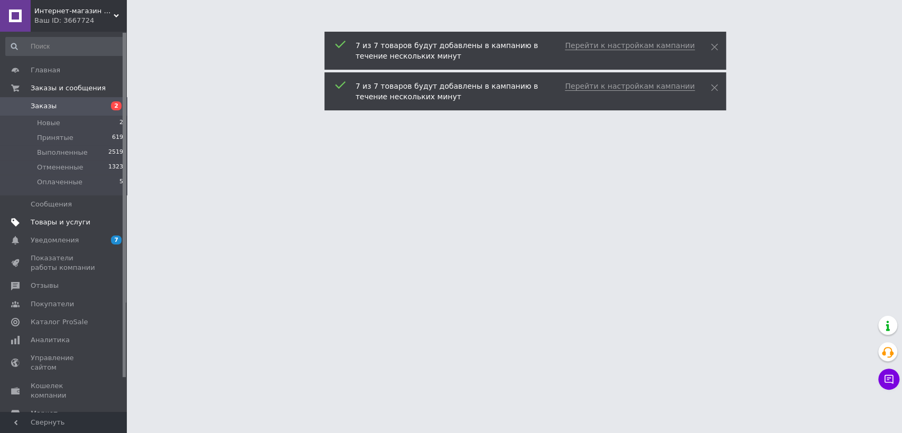
click at [70, 225] on span "Товары и услуги" at bounding box center [61, 223] width 60 height 10
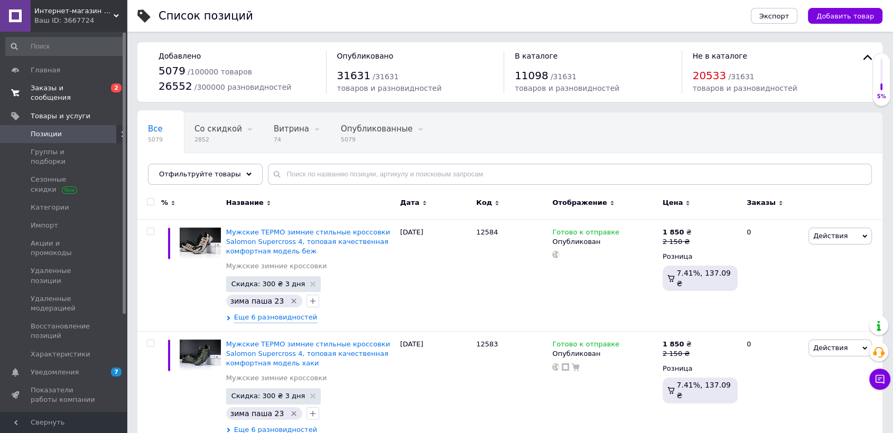
click at [89, 93] on span "Заказы и сообщения" at bounding box center [64, 92] width 67 height 19
